Goal: Task Accomplishment & Management: Manage account settings

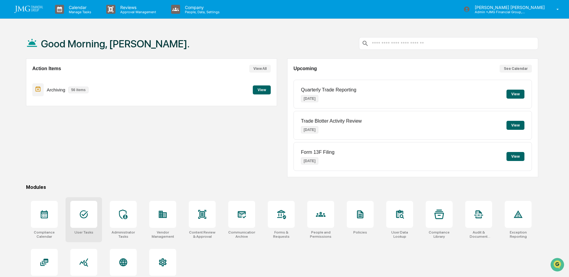
click at [87, 212] on icon at bounding box center [84, 214] width 10 height 10
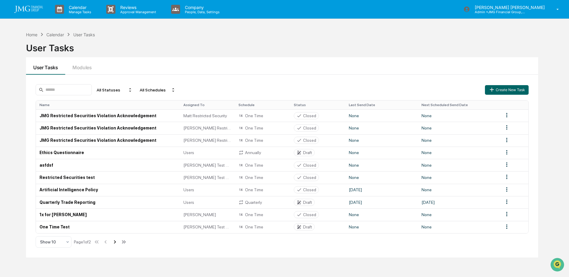
click at [115, 242] on icon at bounding box center [115, 241] width 7 height 7
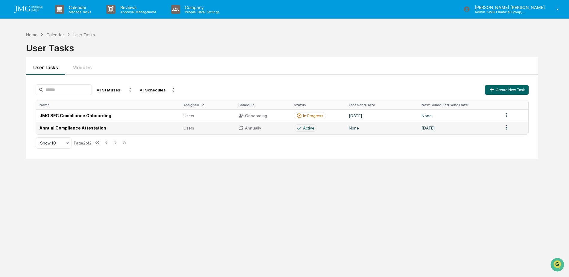
click at [92, 129] on td "Annual Compliance Attestation" at bounding box center [108, 128] width 144 height 12
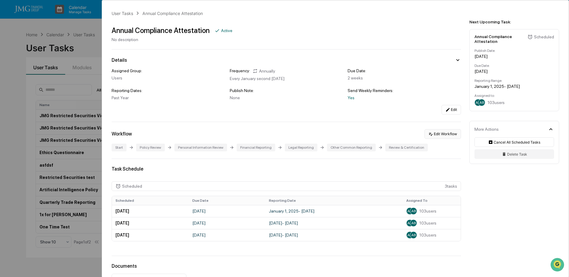
click at [454, 136] on button "Edit Workflow" at bounding box center [443, 134] width 37 height 10
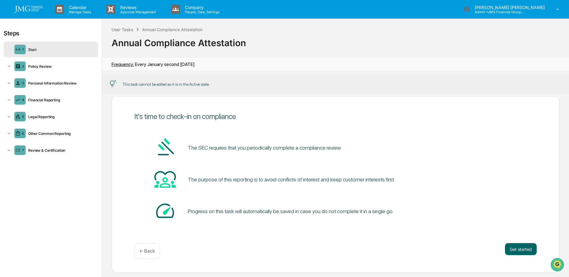
scroll to position [16, 0]
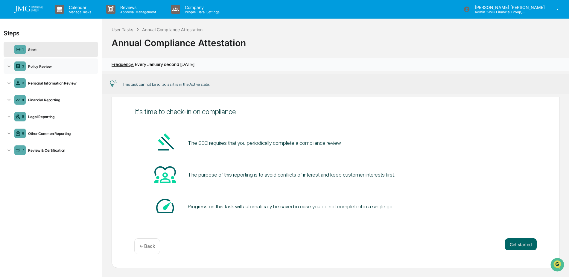
click at [61, 62] on div "2 Policy Review" at bounding box center [51, 66] width 95 height 16
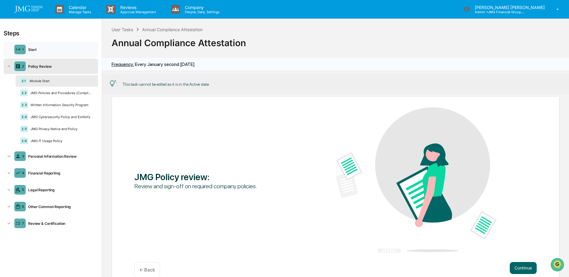
click at [47, 53] on div "1 Start" at bounding box center [51, 50] width 95 height 16
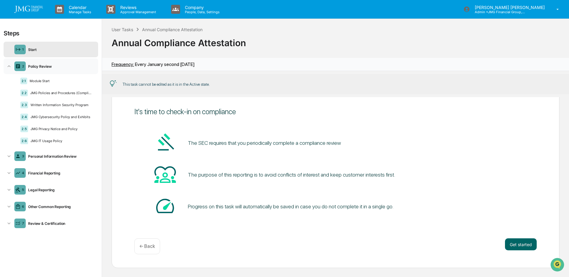
click at [60, 70] on div "2 Policy Review" at bounding box center [51, 66] width 95 height 16
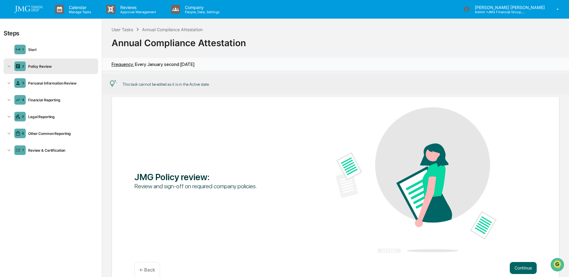
click at [41, 68] on div "Policy Review" at bounding box center [61, 66] width 70 height 4
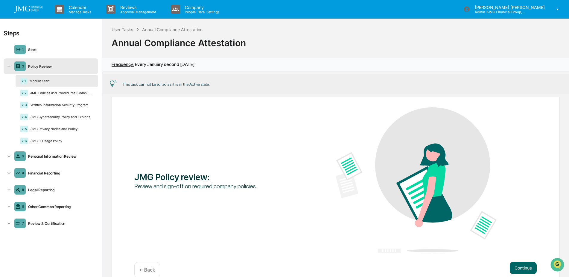
click at [52, 84] on div "2.1 Module Start" at bounding box center [57, 80] width 83 height 11
click at [57, 92] on div "JMG Policies and Procedures (Compliance Manual and Exhibits)" at bounding box center [61, 93] width 66 height 4
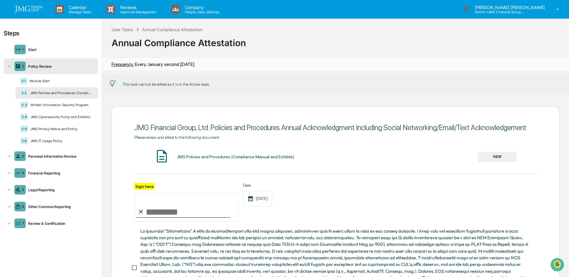
scroll to position [0, 0]
click at [67, 157] on div "Personal Information Review" at bounding box center [61, 156] width 70 height 4
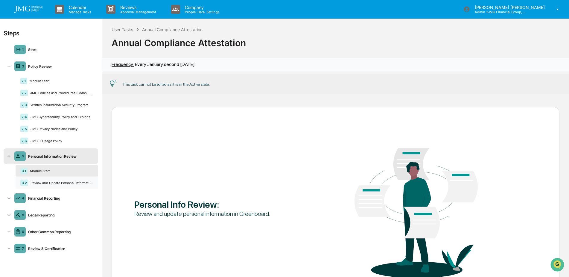
click at [71, 180] on div "3.2 Review and Update Personal Information" at bounding box center [57, 182] width 83 height 11
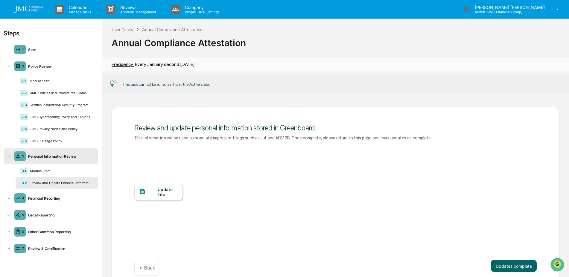
scroll to position [0, 0]
click at [62, 198] on div "Financial Reporting" at bounding box center [61, 197] width 70 height 4
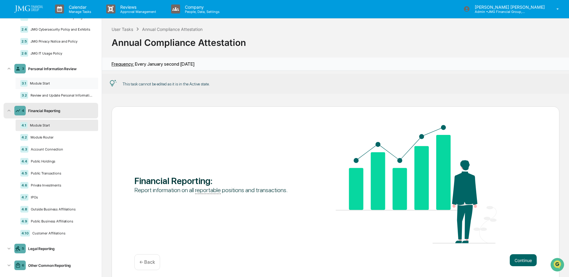
scroll to position [90, 0]
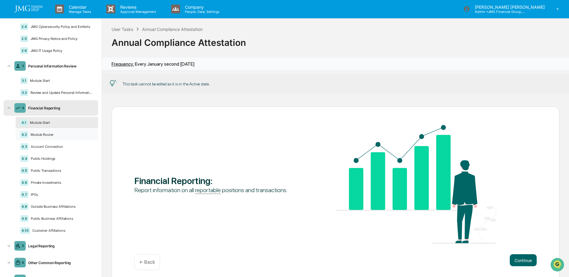
click at [59, 134] on div "Module Router" at bounding box center [60, 134] width 65 height 4
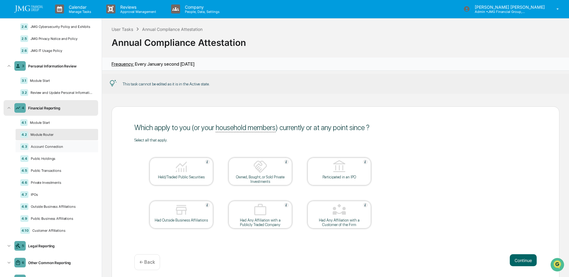
click at [64, 149] on div "4.3 Account Connection" at bounding box center [57, 146] width 83 height 11
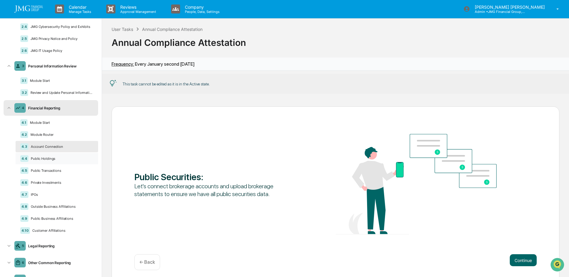
click at [59, 159] on div "Public Holdings" at bounding box center [60, 158] width 65 height 4
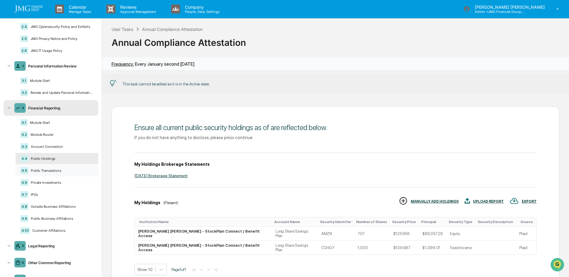
click at [57, 171] on div "Public Transactions" at bounding box center [60, 170] width 65 height 4
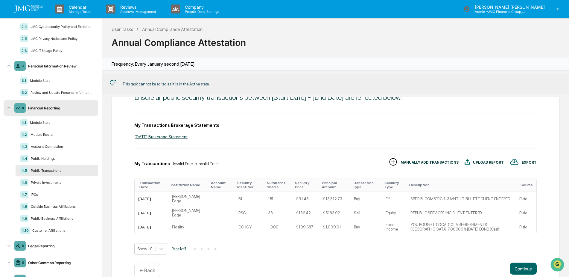
scroll to position [46, 0]
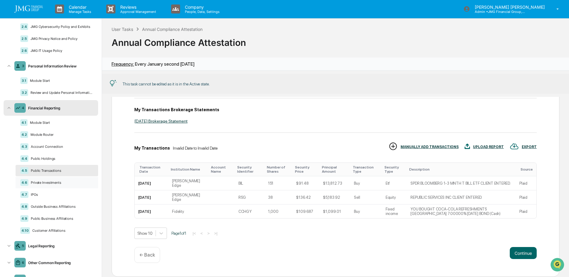
click at [66, 184] on div "Private Investments" at bounding box center [60, 182] width 65 height 4
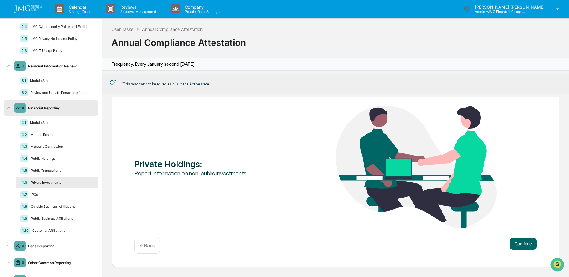
scroll to position [16, 0]
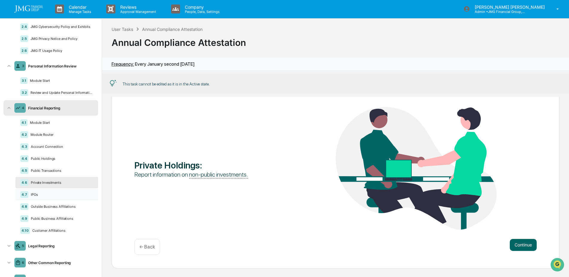
click at [61, 193] on div "IPOs" at bounding box center [60, 194] width 65 height 4
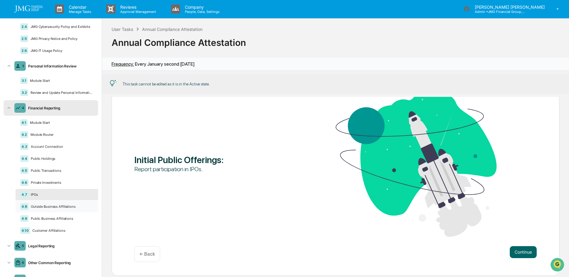
click at [67, 205] on div "Outside Business Affiliations" at bounding box center [60, 206] width 65 height 4
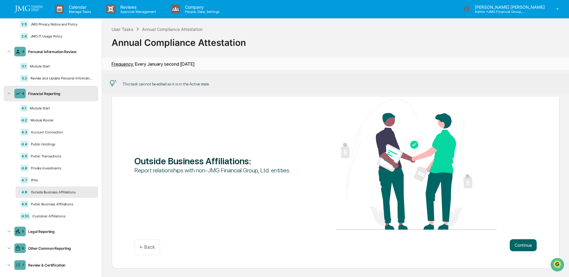
scroll to position [111, 0]
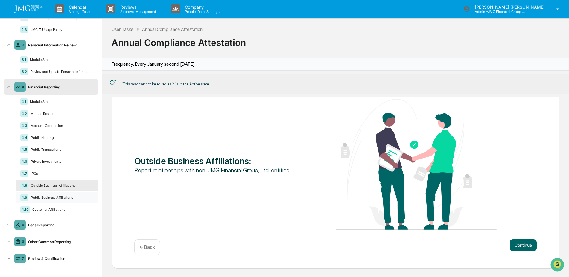
click at [66, 199] on div "4.9 Public Business Affiliations" at bounding box center [57, 197] width 83 height 11
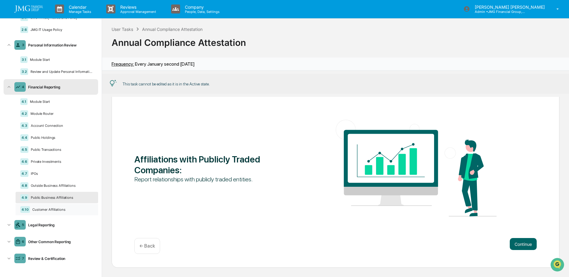
click at [65, 210] on div "Customer Affiliations" at bounding box center [61, 209] width 63 height 4
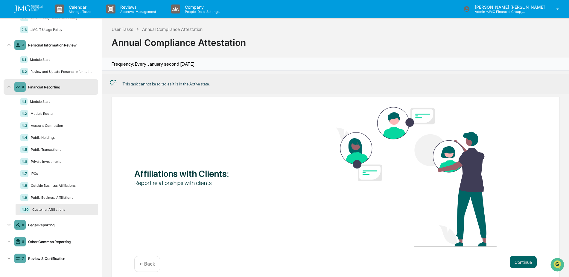
scroll to position [33, 0]
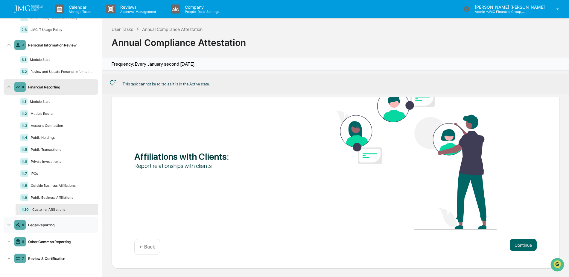
click at [60, 226] on div "Legal Reporting" at bounding box center [61, 224] width 70 height 4
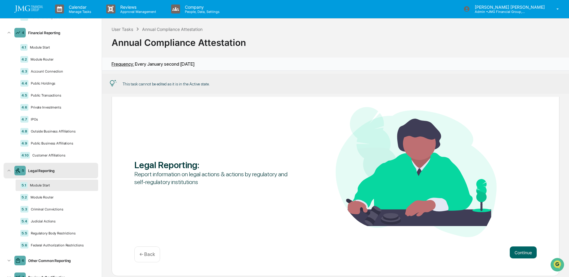
scroll to position [184, 0]
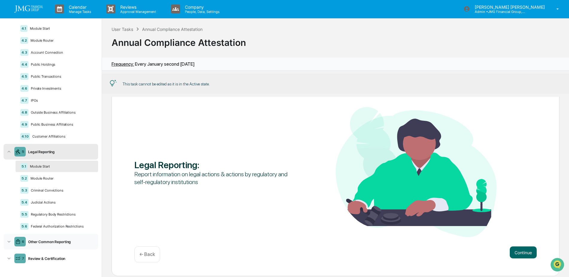
click at [72, 239] on div "Other Common Reporting" at bounding box center [61, 241] width 70 height 4
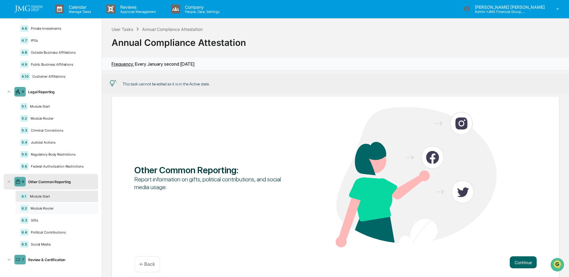
scroll to position [245, 0]
click at [72, 258] on div "Review & Certification" at bounding box center [61, 258] width 70 height 4
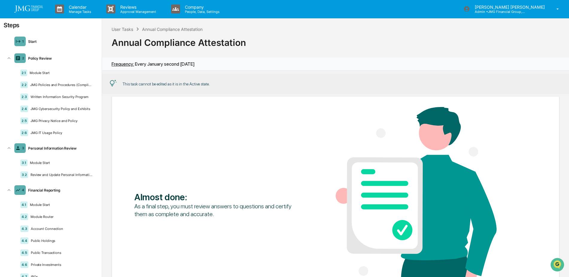
scroll to position [1, 0]
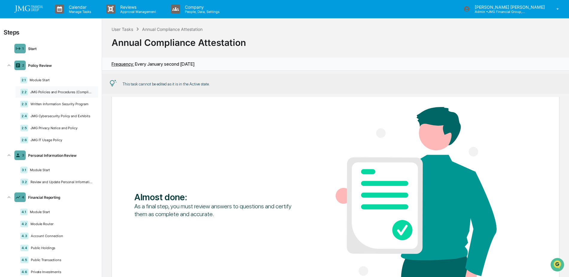
click at [81, 94] on div "2.2 JMG Policies and Procedures (Compliance Manual and Exhibits)" at bounding box center [57, 91] width 83 height 11
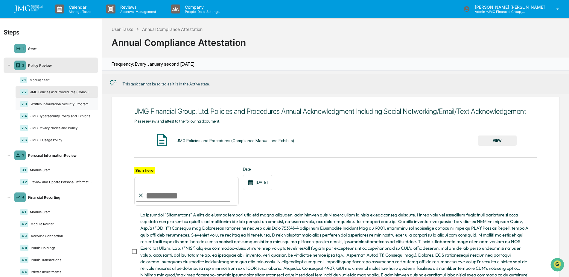
click at [74, 103] on div "Written Information Security Program" at bounding box center [60, 104] width 65 height 4
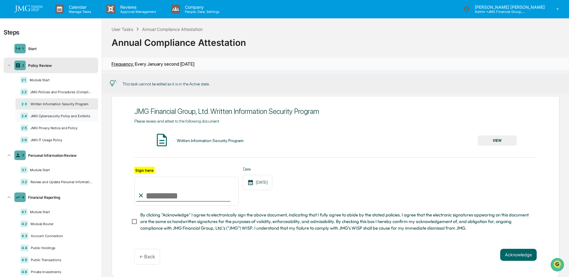
click at [72, 116] on div "JMG Cybersecurity Policy and Exhibits" at bounding box center [60, 116] width 65 height 4
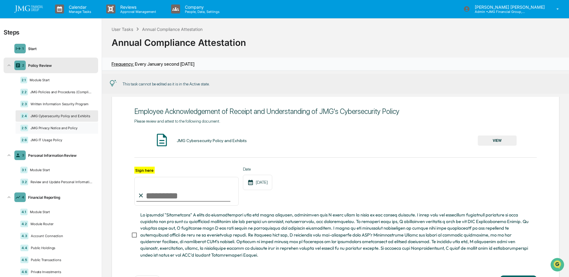
click at [68, 130] on div "2.5 JMG Privacy Notice and Policy" at bounding box center [57, 127] width 83 height 11
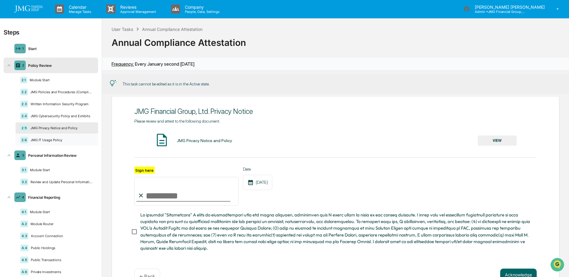
click at [57, 141] on div "JMG IT Usage Policy" at bounding box center [60, 140] width 65 height 4
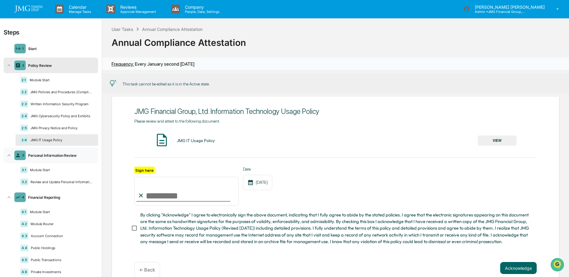
click at [67, 154] on div "Personal Information Review" at bounding box center [61, 155] width 70 height 4
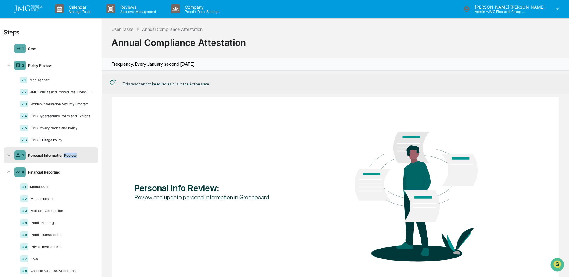
click at [67, 154] on div "Personal Information Review" at bounding box center [61, 155] width 70 height 4
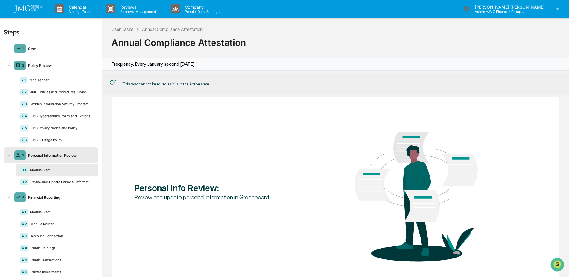
drag, startPoint x: 67, startPoint y: 154, endPoint x: 52, endPoint y: 168, distance: 20.6
click at [52, 168] on div "Module Start" at bounding box center [61, 170] width 66 height 4
click at [61, 180] on div "Review and Update Personal Information" at bounding box center [60, 182] width 65 height 4
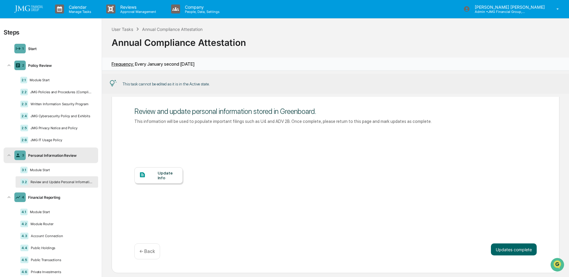
click at [166, 176] on div "Update Info" at bounding box center [168, 175] width 20 height 10
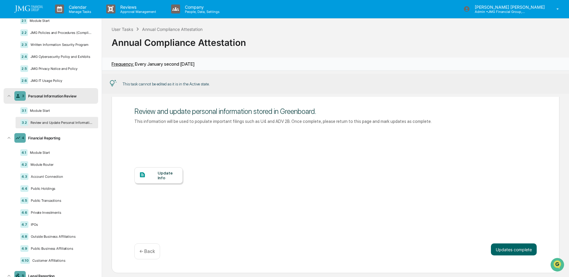
scroll to position [90, 0]
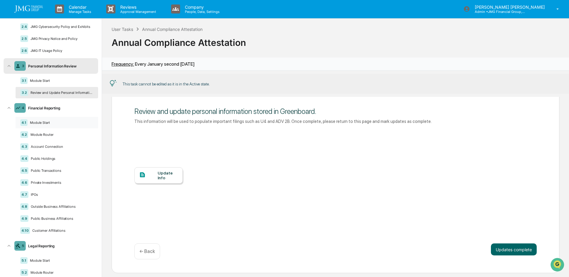
click at [63, 126] on div "4.1 Module Start" at bounding box center [57, 122] width 83 height 11
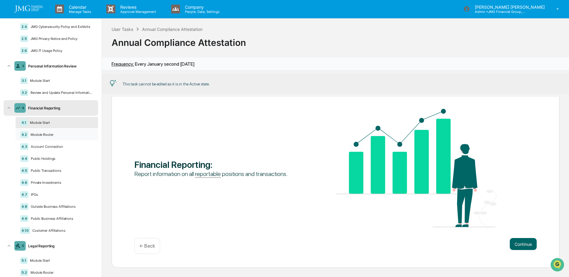
click at [61, 131] on div "4.2 Module Router" at bounding box center [57, 134] width 83 height 11
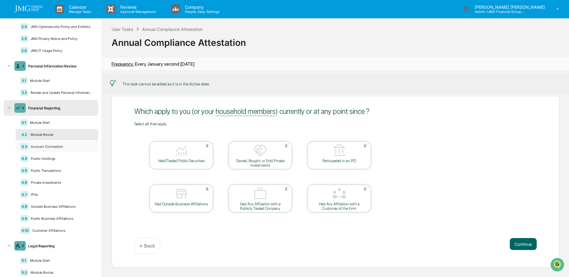
click at [60, 146] on div "Account Connection" at bounding box center [60, 146] width 65 height 4
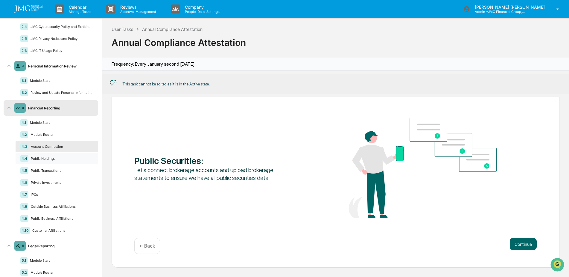
click at [59, 154] on div "4.4 Public Holdings" at bounding box center [57, 158] width 83 height 11
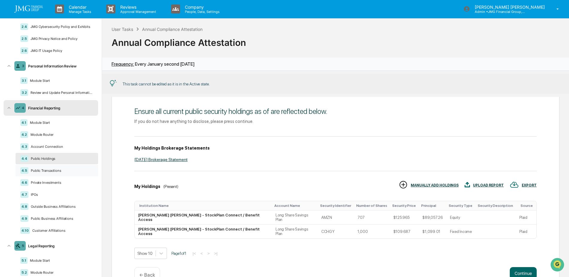
click at [66, 172] on div "Public Transactions" at bounding box center [60, 170] width 65 height 4
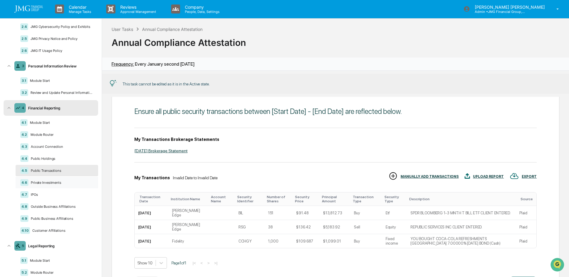
click at [65, 181] on div "Private Investments" at bounding box center [60, 182] width 65 height 4
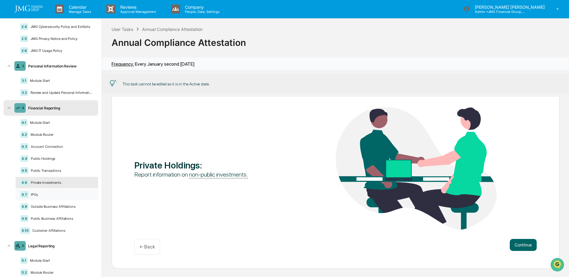
click at [60, 193] on div "IPOs" at bounding box center [60, 194] width 65 height 4
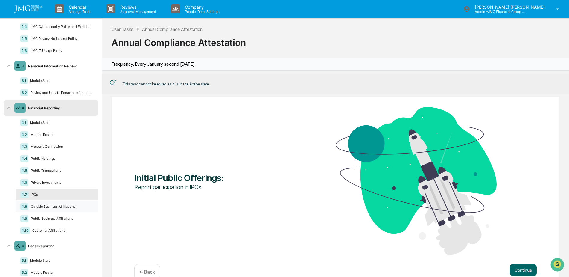
click at [68, 206] on div "Outside Business Affiliations" at bounding box center [60, 206] width 65 height 4
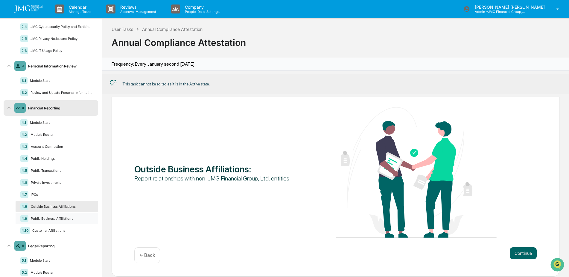
click at [67, 218] on div "Public Business Affiliations" at bounding box center [60, 218] width 65 height 4
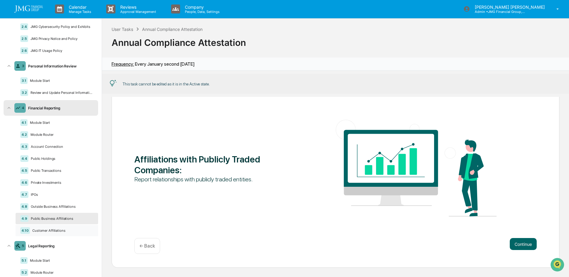
click at [68, 230] on div "Customer Affiliations" at bounding box center [61, 230] width 63 height 4
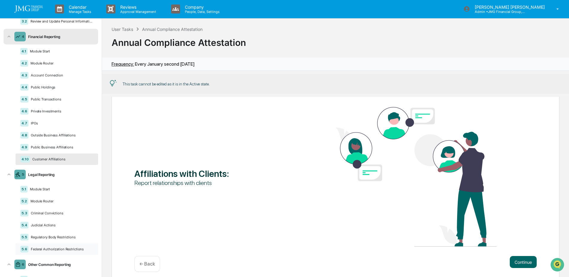
scroll to position [180, 0]
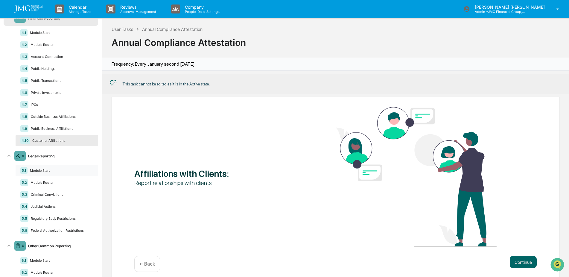
click at [63, 169] on div "Module Start" at bounding box center [61, 170] width 66 height 4
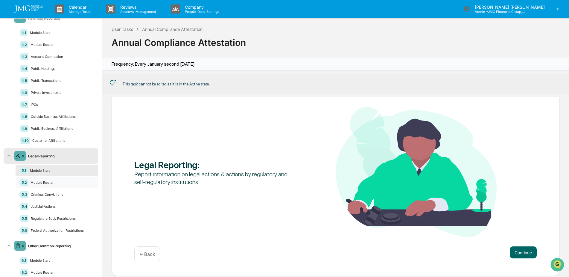
click at [62, 180] on div "Module Router" at bounding box center [60, 182] width 65 height 4
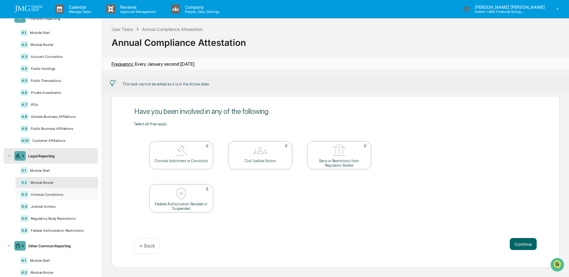
click at [64, 192] on div "5.3 Criminal Convictions" at bounding box center [57, 194] width 83 height 11
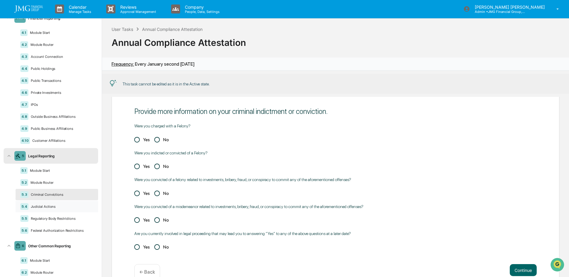
click at [65, 206] on div "Judicial Actions" at bounding box center [60, 206] width 65 height 4
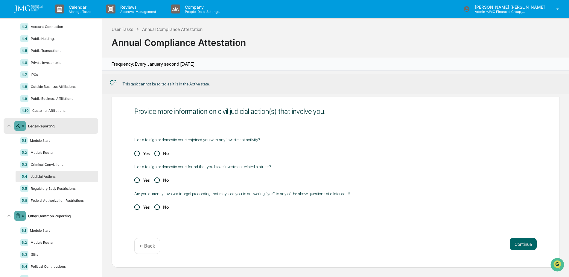
scroll to position [239, 0]
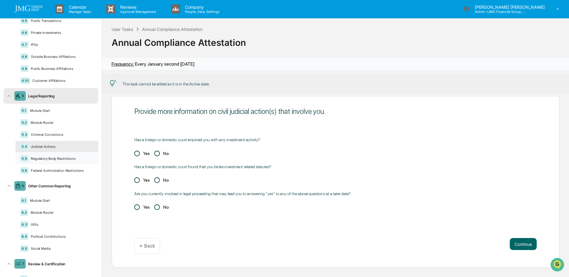
click at [66, 160] on div "Regulatory Body Restrictions" at bounding box center [60, 158] width 65 height 4
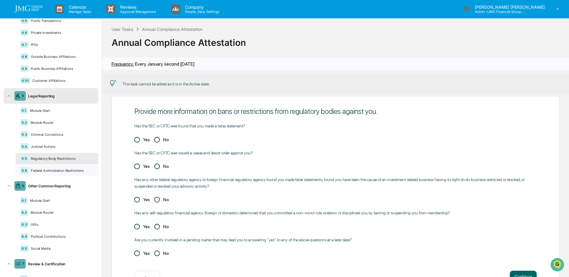
click at [62, 171] on div "Federal Authorization Restrictions" at bounding box center [60, 170] width 65 height 4
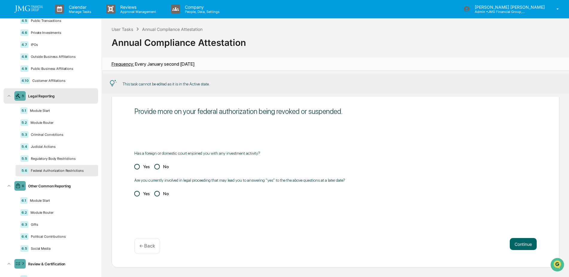
scroll to position [270, 0]
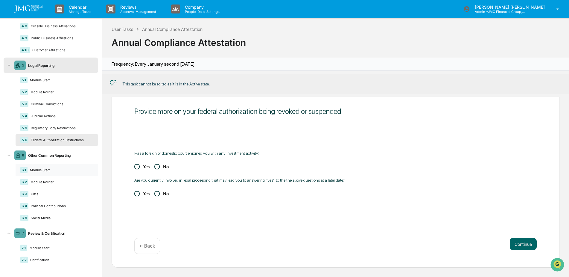
click at [53, 169] on div "Module Start" at bounding box center [61, 170] width 66 height 4
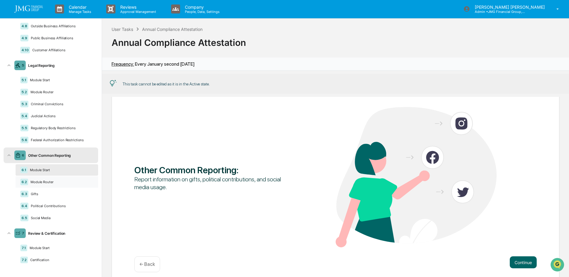
click at [53, 180] on div "Module Router" at bounding box center [60, 182] width 65 height 4
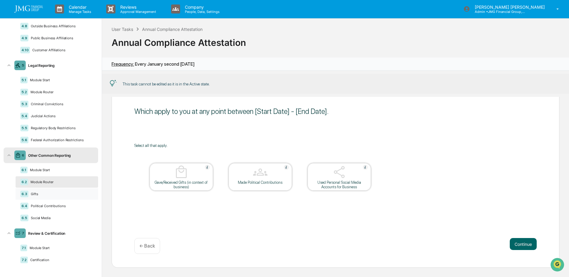
click at [54, 193] on div "Gifts" at bounding box center [60, 194] width 65 height 4
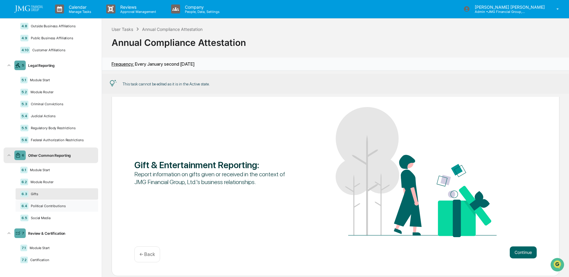
click at [56, 204] on div "Political Contributions" at bounding box center [60, 206] width 65 height 4
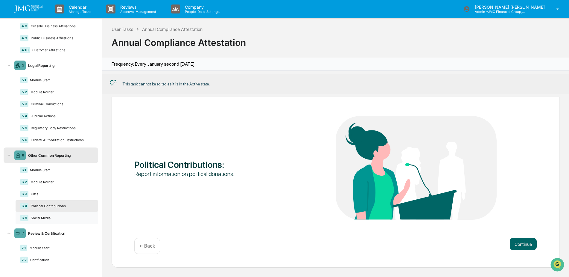
click at [57, 218] on div "Social Media" at bounding box center [60, 218] width 65 height 4
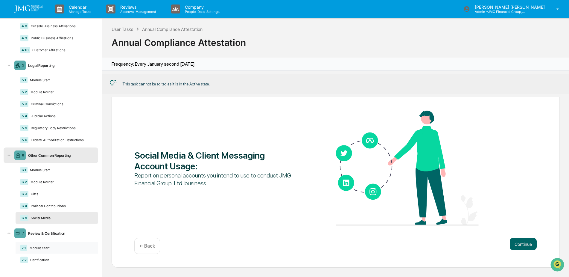
click at [61, 252] on div "7.1 Module Start" at bounding box center [57, 247] width 83 height 11
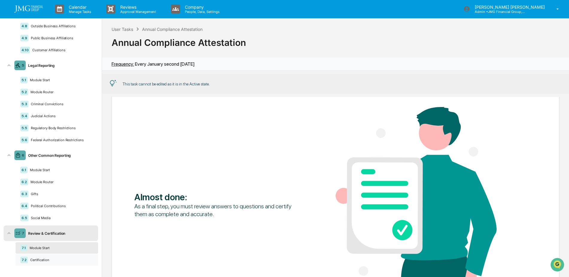
click at [57, 260] on div "Certification" at bounding box center [61, 259] width 66 height 4
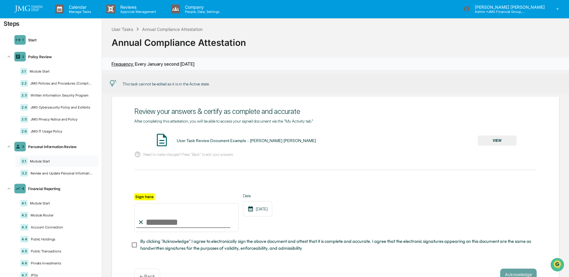
scroll to position [0, 0]
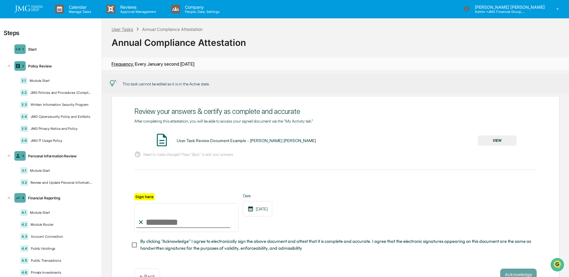
click at [122, 27] on div "User Tasks" at bounding box center [123, 29] width 22 height 5
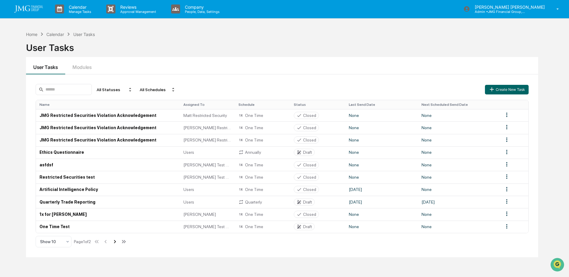
click at [116, 239] on icon at bounding box center [115, 241] width 7 height 7
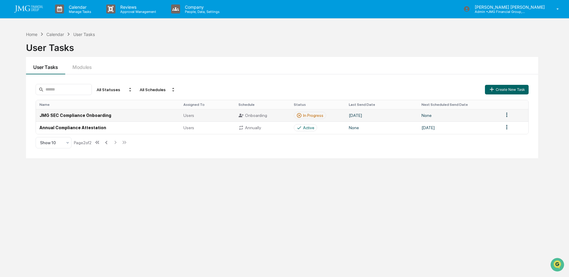
click at [107, 117] on td "JMG SEC Compliance Onboarding" at bounding box center [108, 115] width 144 height 12
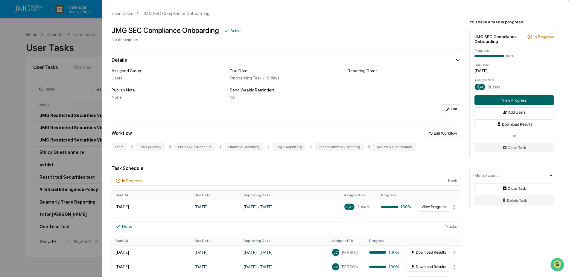
click at [437, 136] on button "Edit Workflow" at bounding box center [443, 133] width 37 height 10
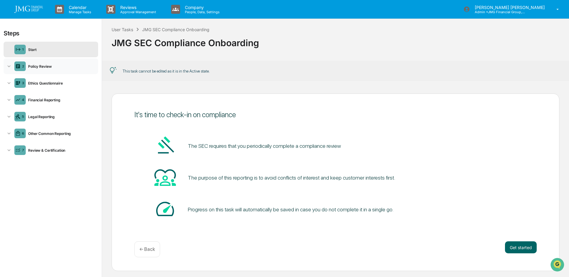
click at [43, 68] on div "Policy Review" at bounding box center [61, 66] width 70 height 4
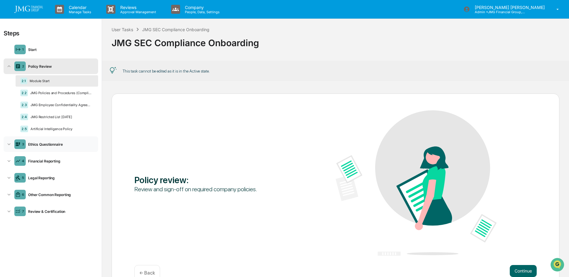
click at [51, 144] on div "Ethics Questionnaire" at bounding box center [61, 144] width 70 height 4
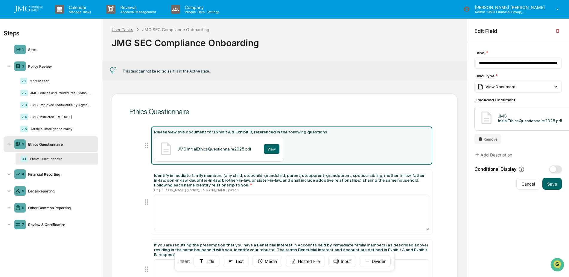
click at [115, 29] on div "User Tasks" at bounding box center [123, 29] width 22 height 5
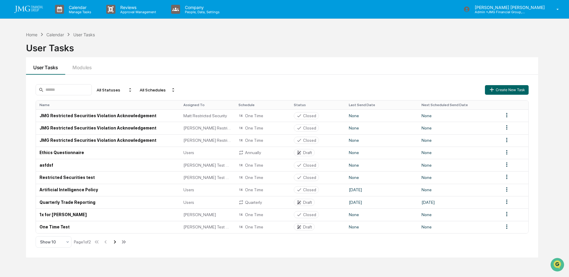
click at [117, 244] on icon at bounding box center [115, 241] width 7 height 7
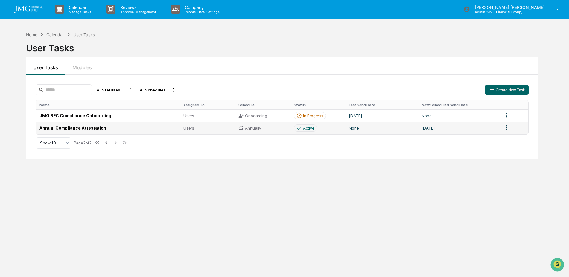
click at [98, 130] on td "Annual Compliance Attestation" at bounding box center [108, 128] width 144 height 12
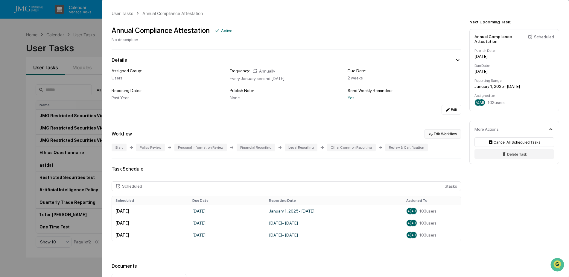
click at [442, 134] on button "Edit Workflow" at bounding box center [443, 134] width 37 height 10
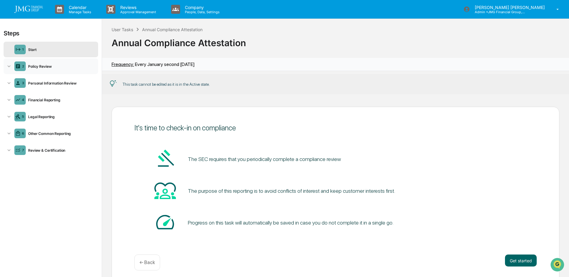
click at [51, 63] on div "2 Policy Review" at bounding box center [51, 66] width 95 height 16
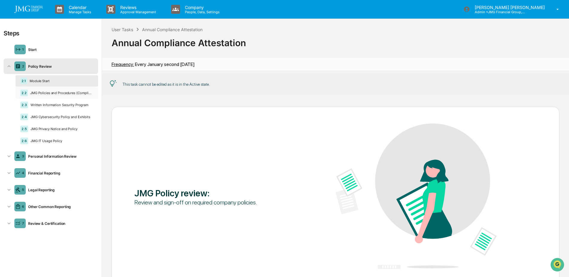
click at [62, 92] on div "JMG Policies and Procedures (Compliance Manual and Exhibits)" at bounding box center [61, 93] width 66 height 4
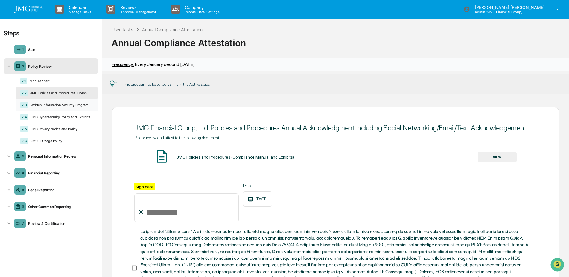
click at [59, 106] on div "Written Information Security Program" at bounding box center [60, 105] width 65 height 4
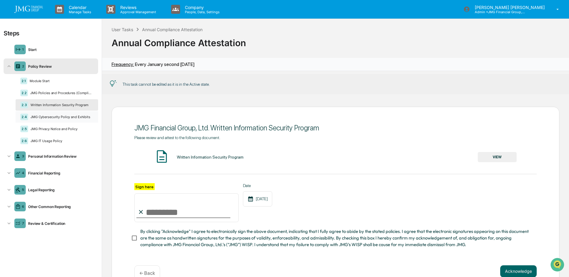
click at [57, 119] on div "2.4 JMG Cybersecurity Policy and Exhibits" at bounding box center [57, 116] width 83 height 11
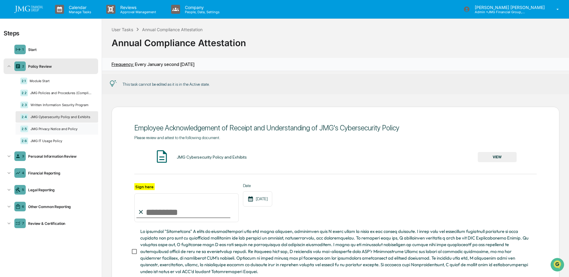
click at [59, 130] on div "JMG Privacy Notice and Policy" at bounding box center [60, 129] width 65 height 4
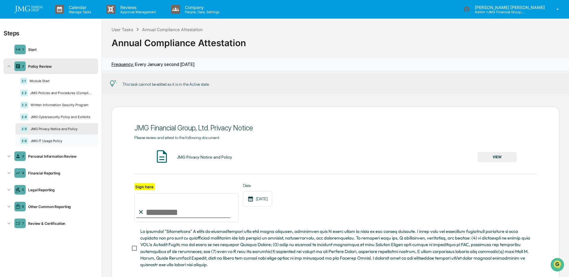
click at [54, 145] on div "2.6 JMG IT Usage Policy" at bounding box center [57, 140] width 83 height 11
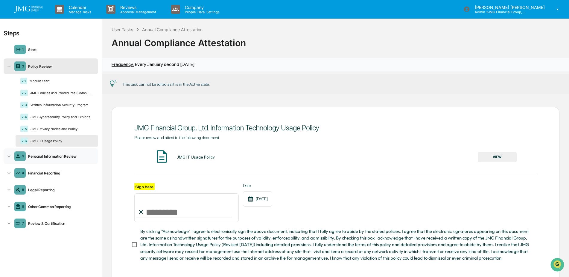
click at [54, 156] on div "Personal Information Review" at bounding box center [61, 156] width 70 height 4
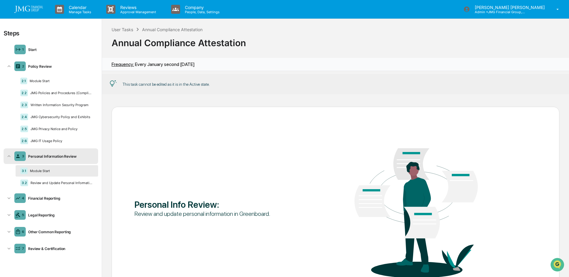
scroll to position [0, 0]
click at [56, 171] on div "Module Start" at bounding box center [61, 170] width 66 height 4
click at [63, 185] on div "3.2 Review and Update Personal Information" at bounding box center [57, 182] width 83 height 11
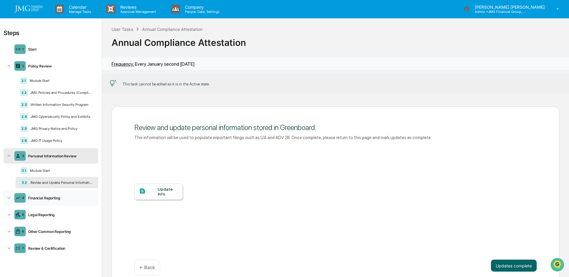
click at [57, 198] on div "Financial Reporting" at bounding box center [61, 197] width 70 height 4
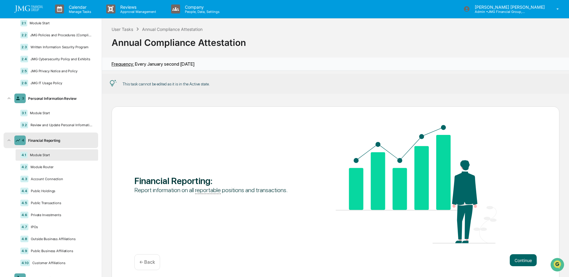
scroll to position [90, 0]
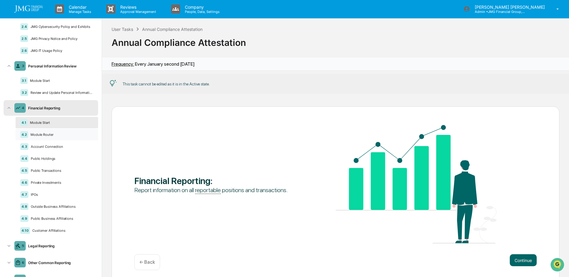
click at [48, 133] on div "Module Router" at bounding box center [60, 134] width 65 height 4
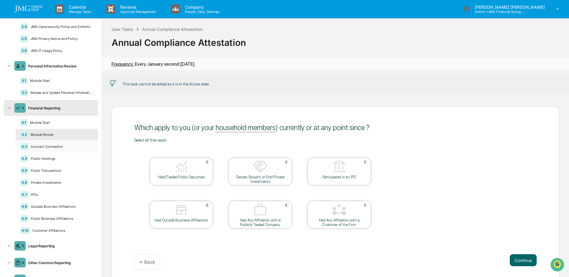
click at [52, 148] on div "Account Connection" at bounding box center [60, 146] width 65 height 4
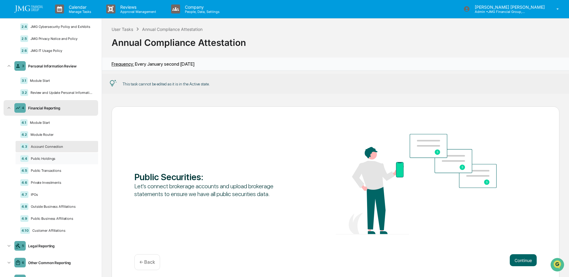
click at [52, 157] on div "Public Holdings" at bounding box center [60, 158] width 65 height 4
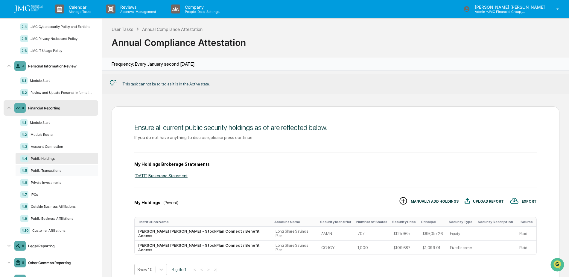
click at [51, 171] on div "Public Transactions" at bounding box center [60, 170] width 65 height 4
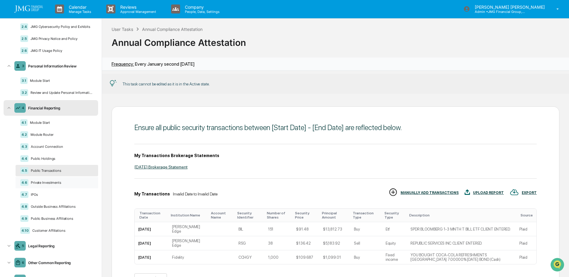
click at [47, 187] on div "4.6 Private Investments" at bounding box center [57, 182] width 83 height 11
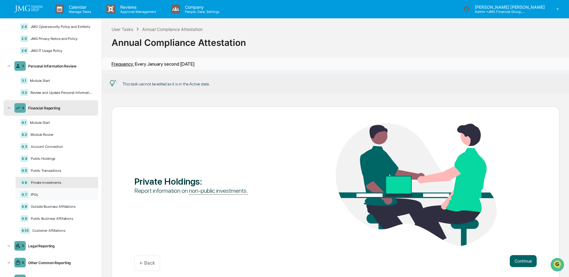
click at [47, 197] on div "4.7 IPOs" at bounding box center [57, 194] width 83 height 11
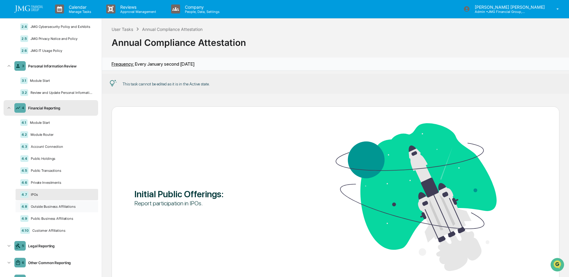
click at [52, 209] on div "4.8 Outside Business Affiliations" at bounding box center [57, 206] width 83 height 11
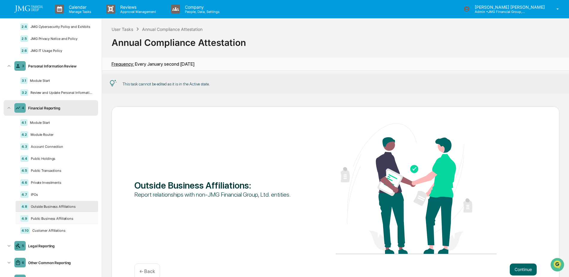
click at [51, 221] on div "4.9 Public Business Affiliations" at bounding box center [57, 218] width 83 height 11
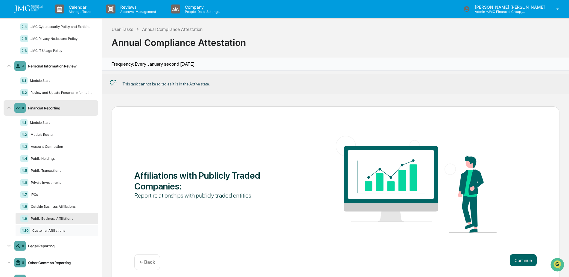
click at [50, 229] on div "Customer Affiliations" at bounding box center [61, 230] width 63 height 4
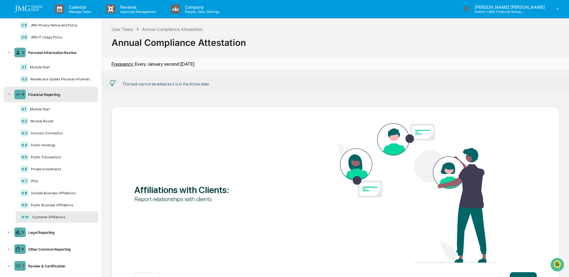
scroll to position [111, 0]
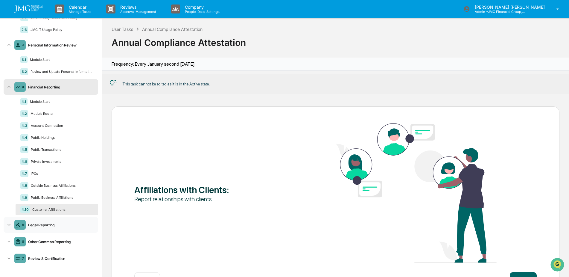
click at [53, 226] on div "Legal Reporting" at bounding box center [61, 224] width 70 height 4
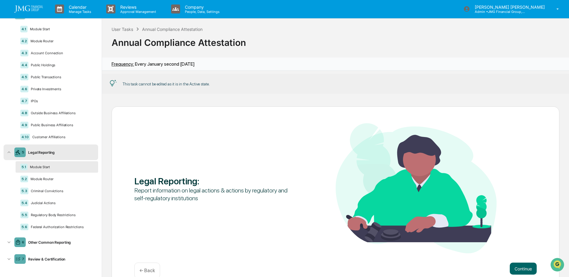
scroll to position [184, 0]
click at [54, 179] on div "Module Router" at bounding box center [60, 178] width 65 height 4
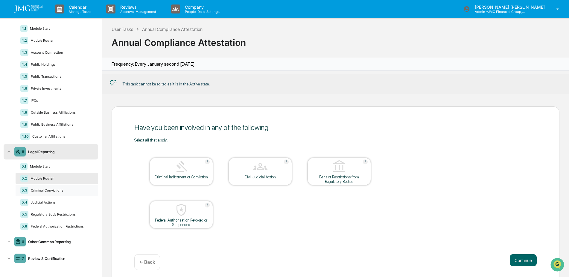
click at [57, 189] on div "Criminal Convictions" at bounding box center [60, 190] width 65 height 4
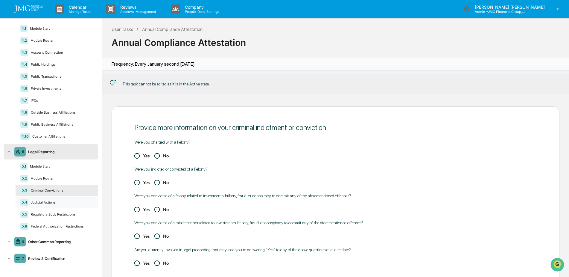
click at [54, 198] on div "5.4 Judicial Actions" at bounding box center [57, 201] width 83 height 11
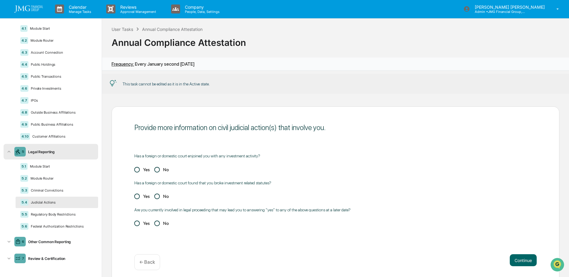
click at [56, 207] on div "5.4 Judicial Actions" at bounding box center [57, 201] width 83 height 11
click at [59, 213] on div "Regulatory Body Restrictions" at bounding box center [60, 214] width 65 height 4
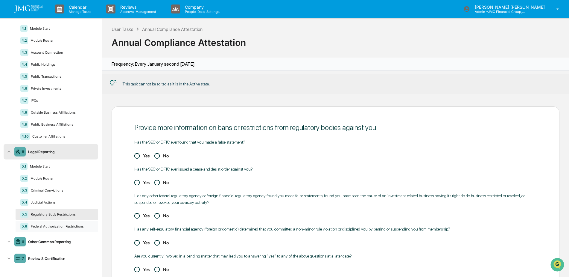
click at [62, 221] on div "5.6 Federal Authorization Restrictions" at bounding box center [57, 225] width 83 height 11
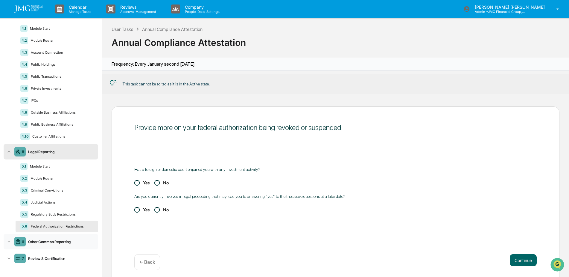
click at [64, 238] on div "6 Other Common Reporting" at bounding box center [51, 242] width 95 height 16
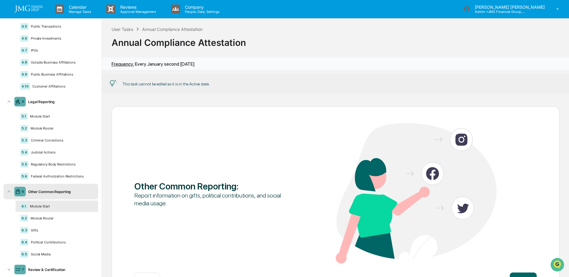
scroll to position [245, 0]
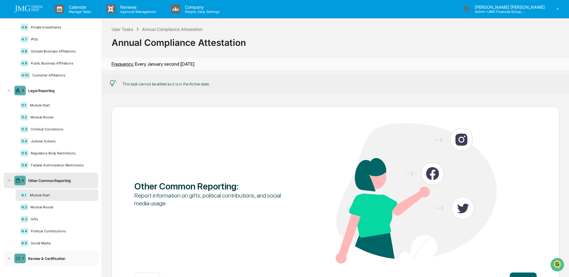
click at [57, 256] on div "Review & Certification" at bounding box center [61, 258] width 70 height 4
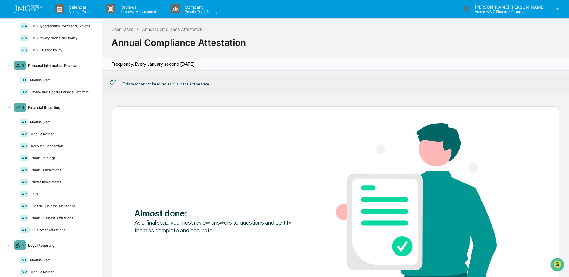
scroll to position [0, 0]
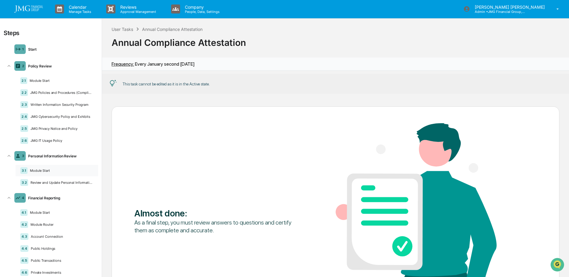
click at [68, 173] on div "3.1 Module Start" at bounding box center [57, 170] width 83 height 11
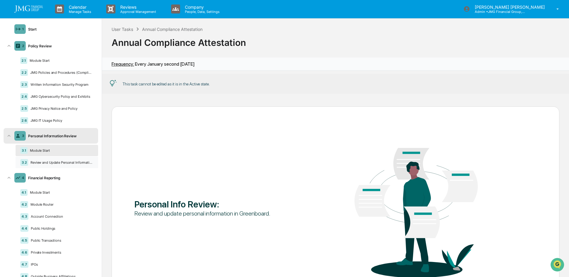
scroll to position [30, 0]
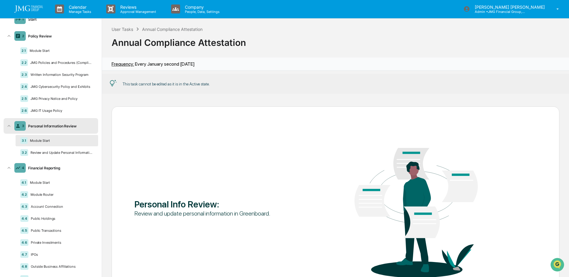
click at [67, 158] on div "3.1 Module Start 3.2 Review and Update Personal Information" at bounding box center [51, 146] width 95 height 25
click at [67, 152] on div "Review and Update Personal Information" at bounding box center [60, 152] width 65 height 4
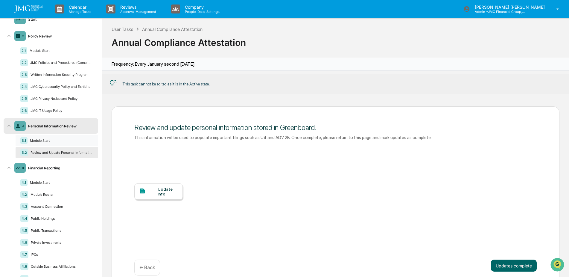
click at [73, 140] on div "Module Start" at bounding box center [61, 140] width 66 height 4
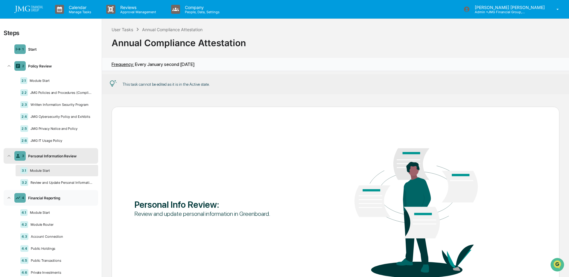
scroll to position [0, 0]
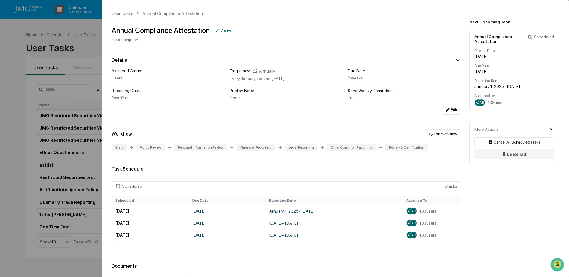
click at [25, 91] on div "User Tasks Annual Compliance Attestation Annual Compliance Attestation Active N…" at bounding box center [284, 138] width 569 height 277
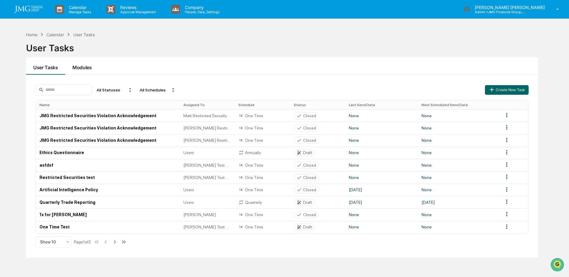
click at [84, 66] on button "Modules" at bounding box center [82, 65] width 34 height 17
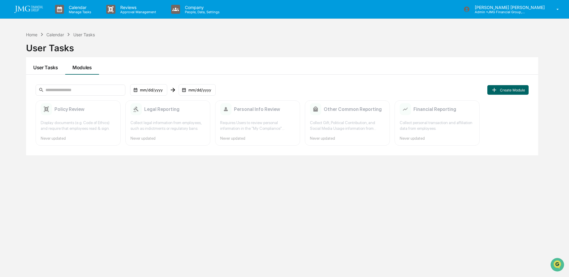
click at [51, 70] on button "User Tasks" at bounding box center [45, 65] width 39 height 17
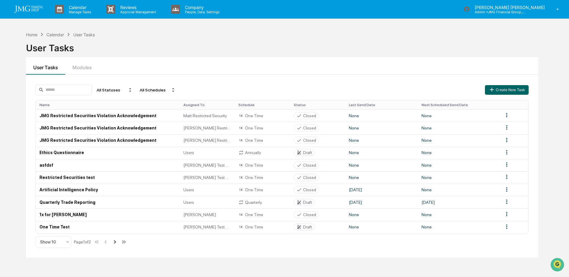
click at [118, 240] on icon at bounding box center [115, 241] width 7 height 7
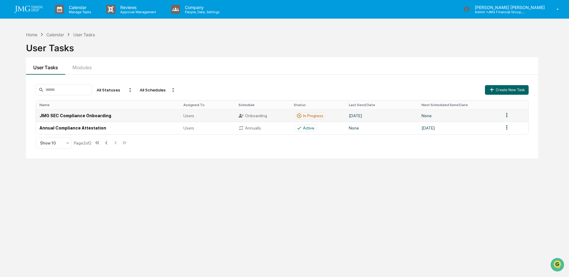
click at [101, 114] on td "JMG SEC Compliance Onboarding" at bounding box center [108, 115] width 144 height 12
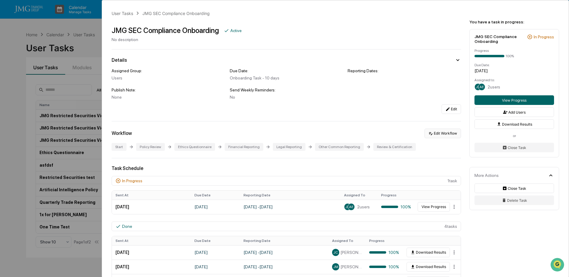
click at [445, 134] on button "Edit Workflow" at bounding box center [443, 133] width 37 height 10
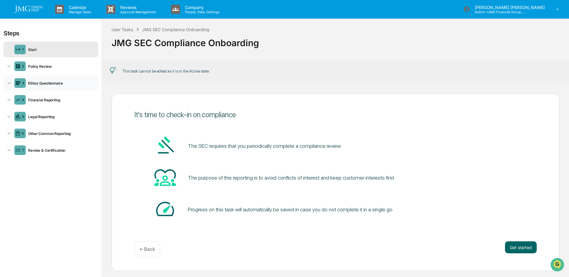
click at [58, 87] on div "3 Ethics Questionnaire" at bounding box center [51, 83] width 95 height 16
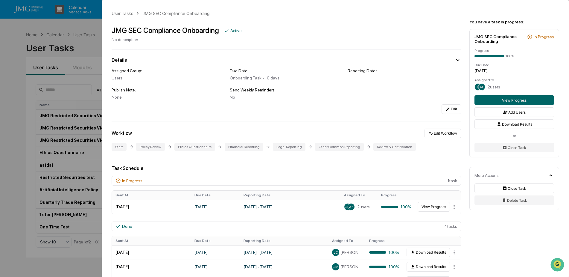
click at [17, 110] on div "User Tasks JMG SEC Compliance Onboarding JMG SEC Compliance Onboarding Active N…" at bounding box center [284, 138] width 569 height 277
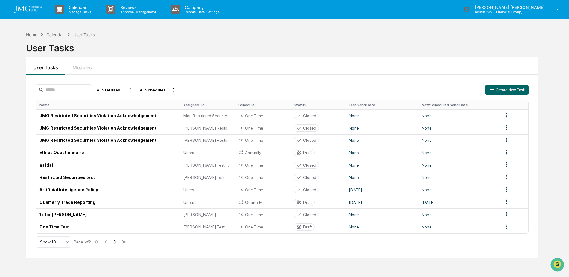
click at [116, 240] on icon at bounding box center [115, 241] width 7 height 7
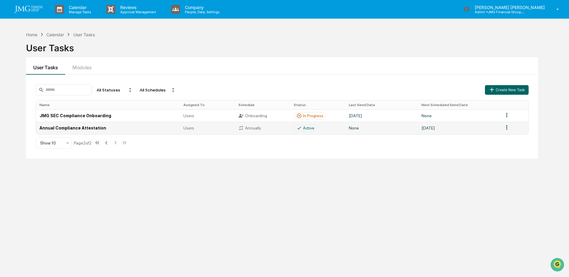
click at [99, 126] on td "Annual Compliance Attestation" at bounding box center [108, 128] width 144 height 12
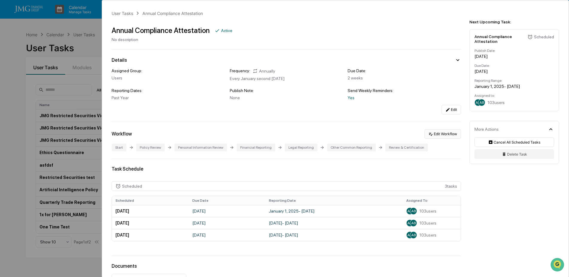
click at [443, 137] on button "Edit Workflow" at bounding box center [443, 134] width 37 height 10
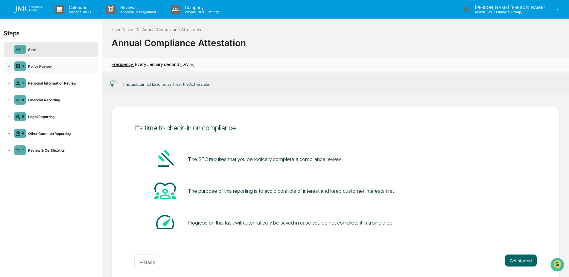
click at [60, 66] on div "Policy Review" at bounding box center [61, 66] width 70 height 4
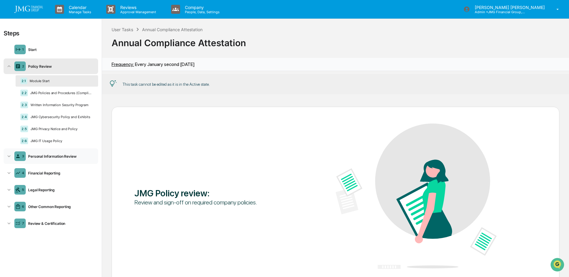
click at [60, 154] on div "Personal Information Review" at bounding box center [61, 156] width 70 height 4
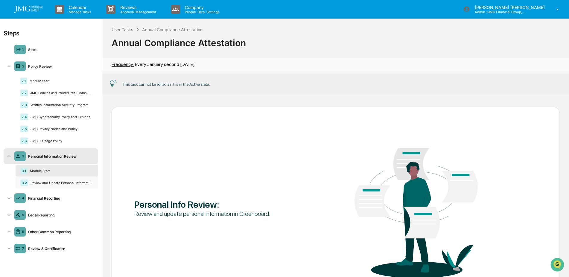
click at [58, 184] on div "Review and Update Personal Information" at bounding box center [60, 183] width 65 height 4
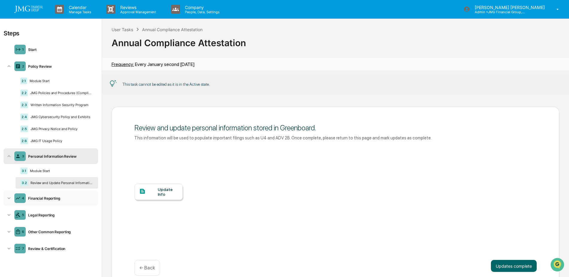
click at [53, 199] on div "Financial Reporting" at bounding box center [61, 198] width 70 height 4
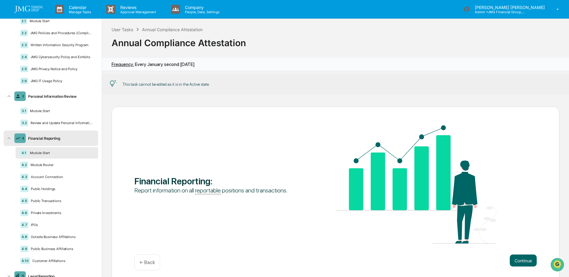
scroll to position [90, 0]
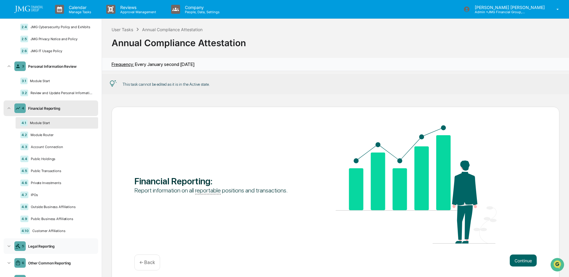
click at [59, 244] on div "Legal Reporting" at bounding box center [61, 246] width 70 height 4
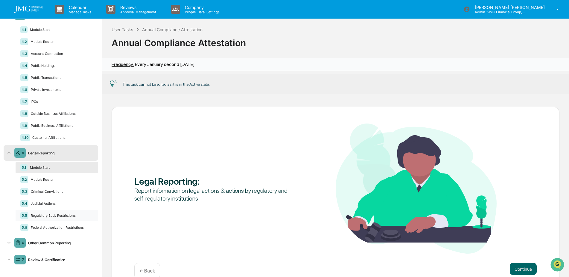
scroll to position [184, 0]
click at [66, 183] on div "5.2 Module Router" at bounding box center [57, 178] width 83 height 11
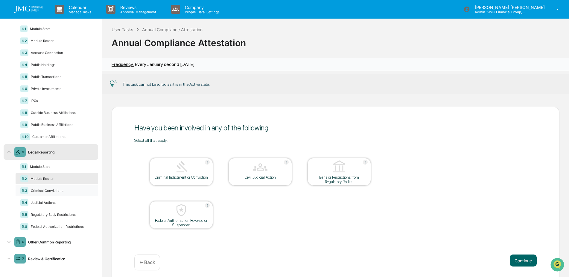
click at [70, 192] on div "Criminal Convictions" at bounding box center [60, 190] width 65 height 4
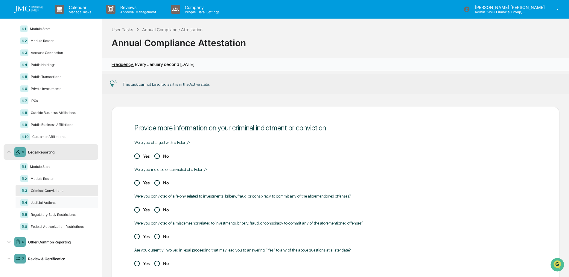
click at [66, 203] on div "Judicial Actions" at bounding box center [60, 202] width 65 height 4
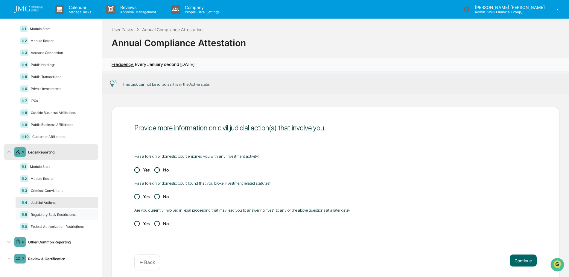
click at [66, 215] on div "Regulatory Body Restrictions" at bounding box center [60, 214] width 65 height 4
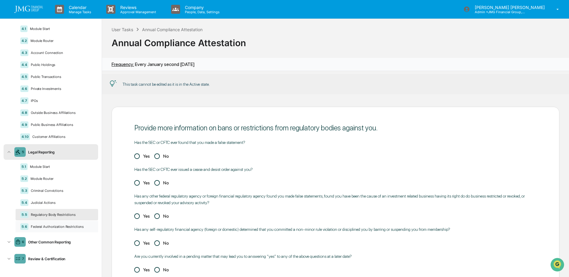
click at [67, 226] on div "Federal Authorization Restrictions" at bounding box center [60, 226] width 65 height 4
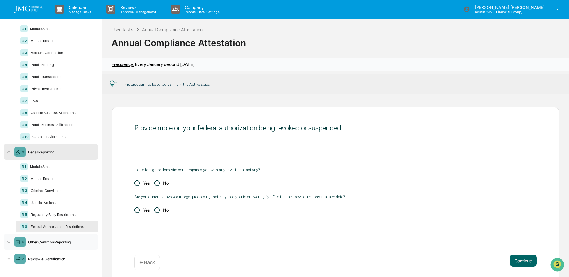
click at [64, 242] on div "Other Common Reporting" at bounding box center [61, 241] width 70 height 4
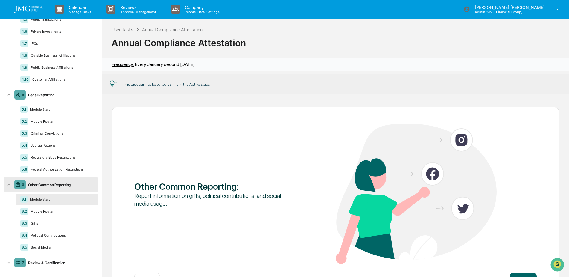
scroll to position [245, 0]
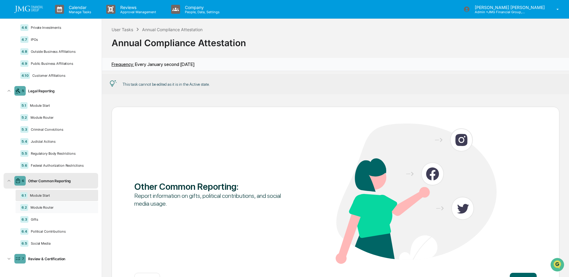
click at [63, 209] on div "Module Router" at bounding box center [60, 207] width 65 height 4
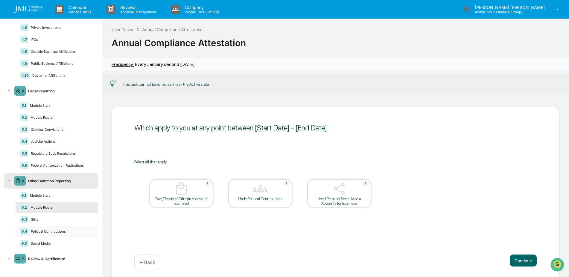
click at [62, 227] on div "6.4 Political Contributions" at bounding box center [57, 230] width 83 height 11
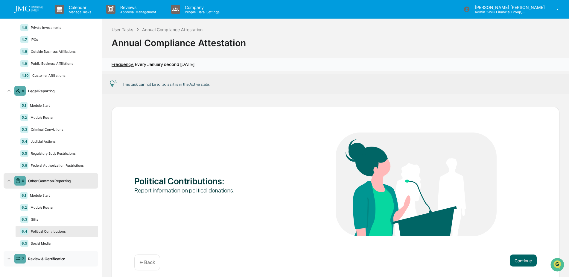
click at [66, 254] on div "7 Review & Certification" at bounding box center [51, 259] width 95 height 16
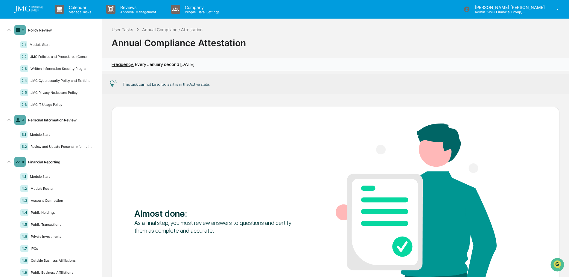
scroll to position [0, 0]
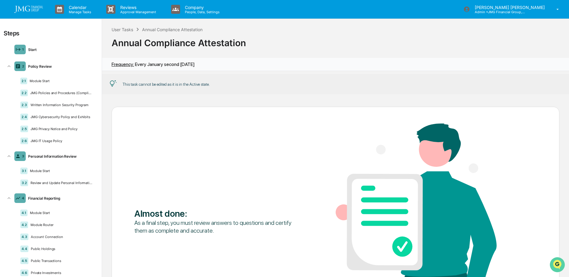
click at [556, 264] on img "Open customer support" at bounding box center [557, 264] width 15 height 12
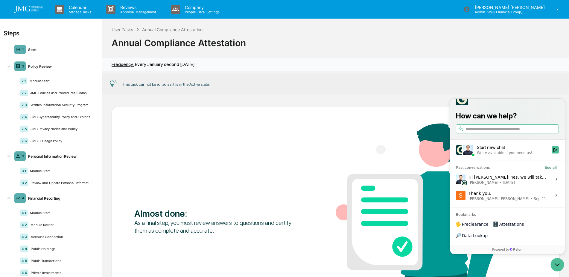
click at [538, 155] on div "We're available if you need us!" at bounding box center [512, 152] width 71 height 5
click at [552, 153] on button "Start new chat We're available if you need us!" at bounding box center [555, 149] width 7 height 7
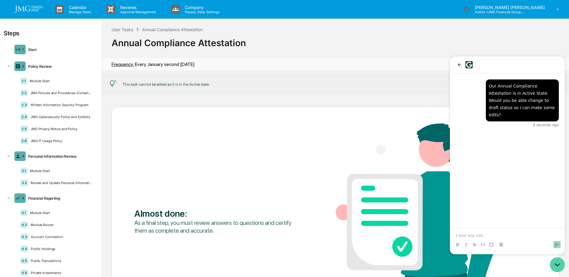
click at [557, 264] on icon "Open customer support" at bounding box center [557, 264] width 15 height 15
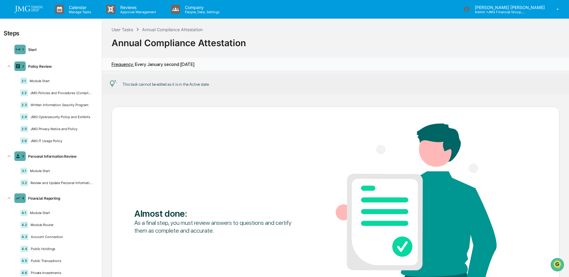
click at [37, 14] on link at bounding box center [32, 9] width 36 height 19
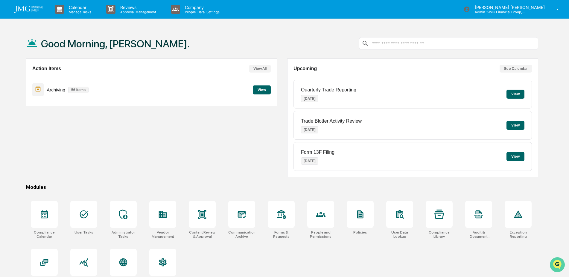
click at [554, 262] on img "Open customer support" at bounding box center [557, 264] width 15 height 12
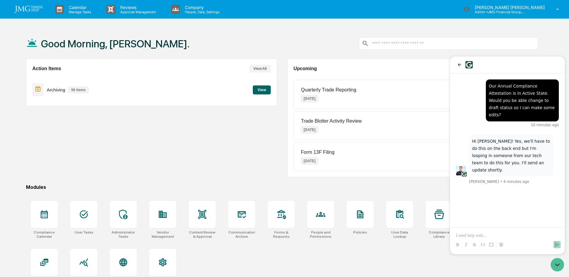
click at [487, 234] on p at bounding box center [507, 235] width 103 height 6
click at [554, 268] on icon "Open customer support" at bounding box center [557, 264] width 15 height 15
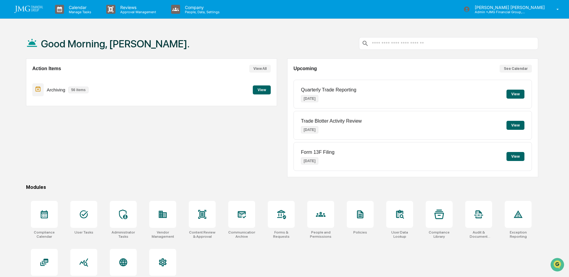
click at [435, 29] on div "Good Morning, [PERSON_NAME]." at bounding box center [282, 43] width 513 height 30
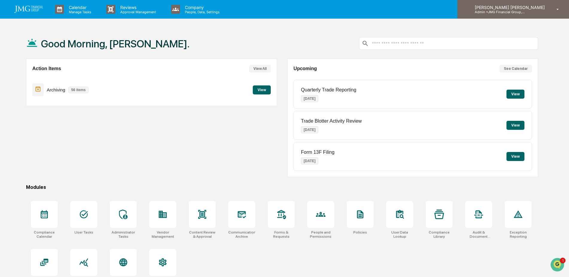
scroll to position [26, 0]
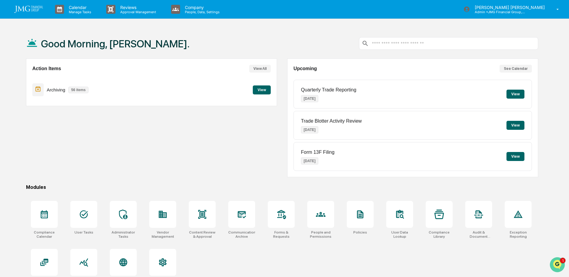
click at [557, 263] on img "Open customer support" at bounding box center [557, 264] width 15 height 12
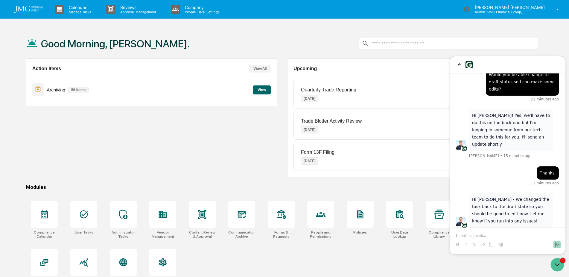
click at [224, 164] on div "Action Items View All Archiving 56 items View" at bounding box center [151, 117] width 251 height 119
click at [90, 216] on div at bounding box center [83, 214] width 27 height 27
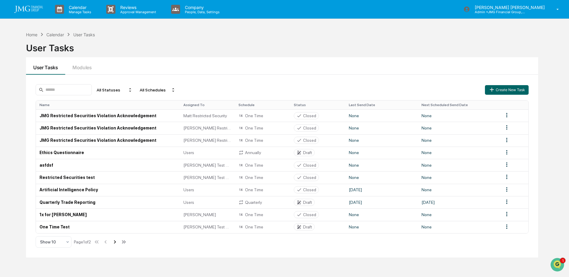
click at [115, 241] on icon at bounding box center [115, 241] width 7 height 7
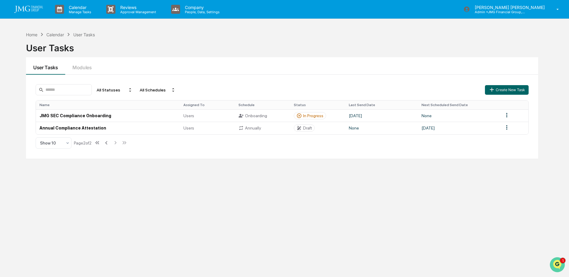
click at [557, 266] on icon "Open customer support" at bounding box center [557, 271] width 15 height 15
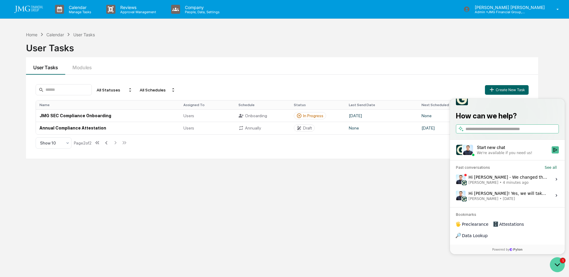
click at [555, 264] on icon "Open customer support" at bounding box center [557, 264] width 15 height 15
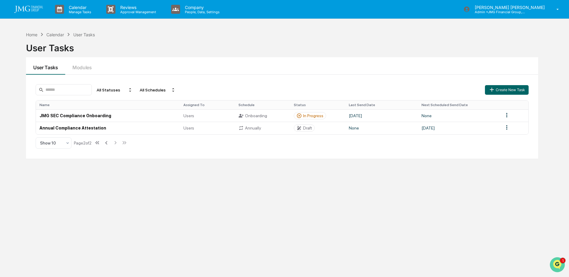
click at [555, 265] on icon "Open customer support" at bounding box center [557, 271] width 15 height 15
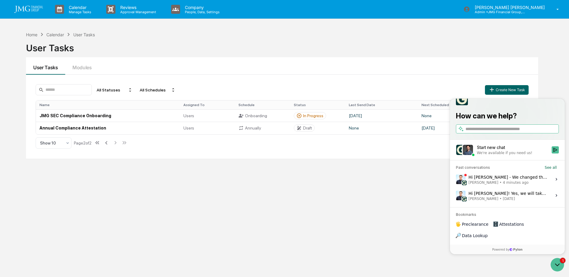
click at [523, 185] on div "Hi Steve - We changed the task back to the draft state so you should be good to…" at bounding box center [509, 178] width 80 height 11
click at [456, 179] on button "View issue" at bounding box center [456, 179] width 0 height 0
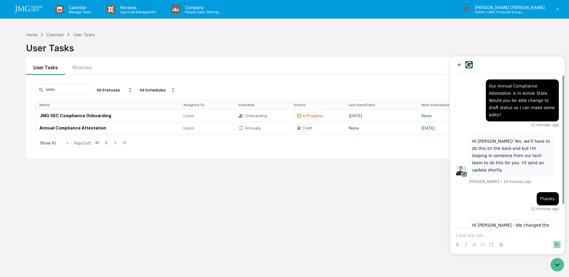
scroll to position [26, 0]
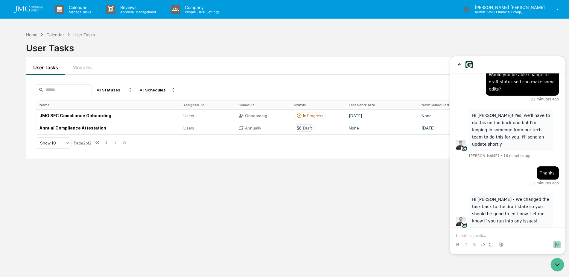
click at [483, 236] on p at bounding box center [507, 235] width 103 height 6
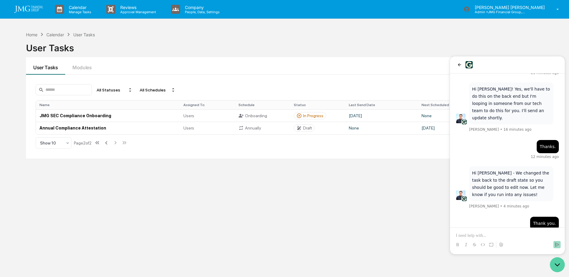
click at [556, 263] on icon "Open customer support" at bounding box center [557, 264] width 15 height 15
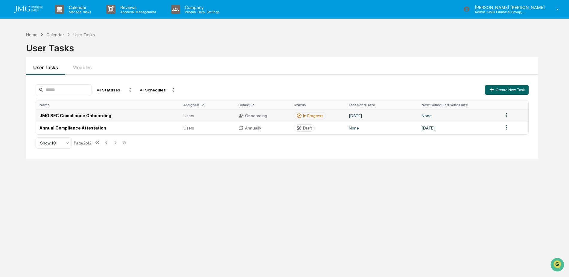
click at [105, 115] on td "JMG SEC Compliance Onboarding" at bounding box center [108, 115] width 144 height 12
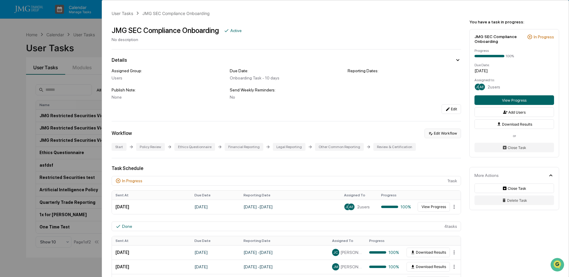
click at [433, 137] on button "Edit Workflow" at bounding box center [443, 133] width 37 height 10
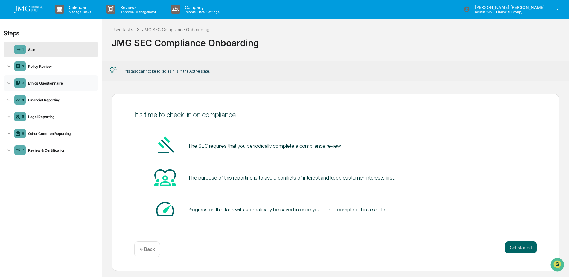
click at [57, 84] on div "Ethics Questionnaire" at bounding box center [61, 83] width 70 height 4
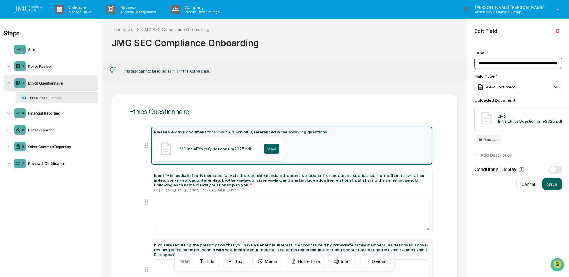
scroll to position [0, 88]
drag, startPoint x: 477, startPoint y: 62, endPoint x: 560, endPoint y: 63, distance: 82.9
click at [560, 63] on input "**********" at bounding box center [518, 62] width 87 height 11
drag, startPoint x: 196, startPoint y: 149, endPoint x: 246, endPoint y: 149, distance: 50.0
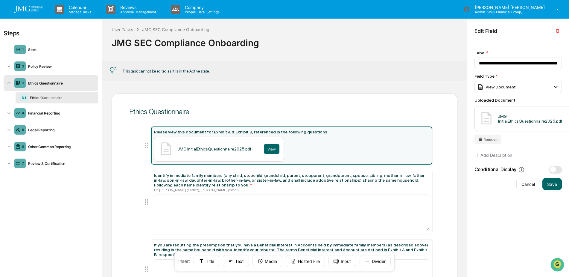
click at [246, 149] on div "JMG InitialEthicsQuestionnaire2025.pdf" at bounding box center [215, 148] width 74 height 5
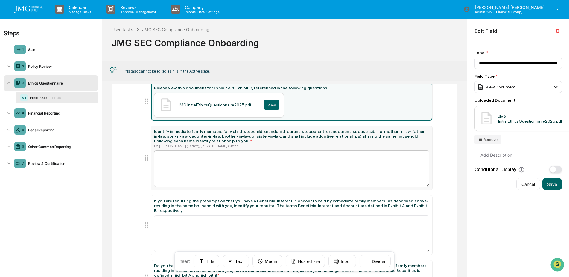
scroll to position [60, 0]
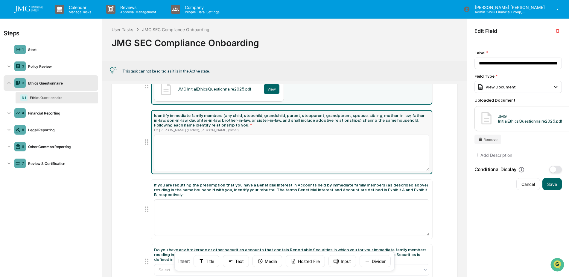
click at [285, 115] on div "Identify immediate family members (any child, stepchild, grandchild, parent, st…" at bounding box center [291, 120] width 275 height 14
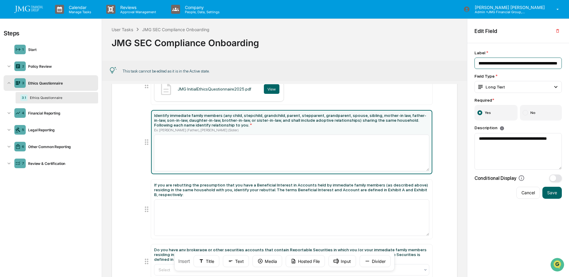
scroll to position [0, 522]
drag, startPoint x: 477, startPoint y: 64, endPoint x: 568, endPoint y: 64, distance: 90.7
click at [568, 64] on div "**********" at bounding box center [519, 160] width 102 height 234
drag, startPoint x: 478, startPoint y: 139, endPoint x: 552, endPoint y: 140, distance: 73.6
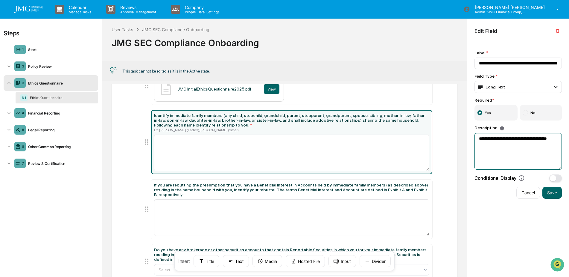
click at [558, 140] on textarea "**********" at bounding box center [518, 151] width 87 height 37
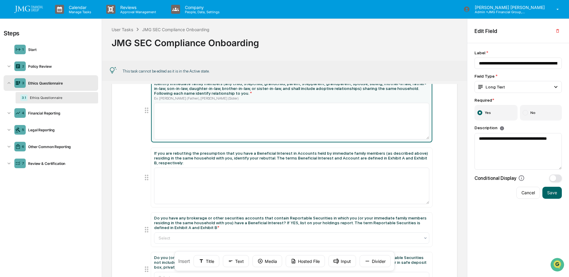
scroll to position [120, 0]
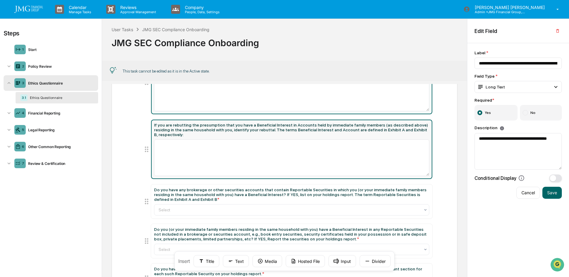
click at [404, 126] on div "If you are rebutting the presumption that you have a Beneficial Interest in Acc…" at bounding box center [291, 129] width 275 height 14
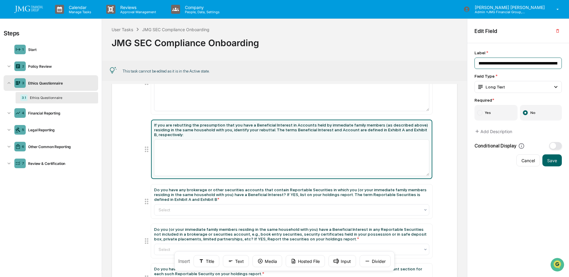
scroll to position [0, 472]
drag, startPoint x: 478, startPoint y: 62, endPoint x: 567, endPoint y: 64, distance: 88.6
click at [567, 64] on div "**********" at bounding box center [519, 160] width 102 height 234
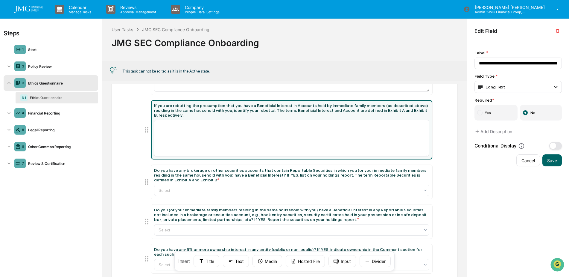
scroll to position [150, 0]
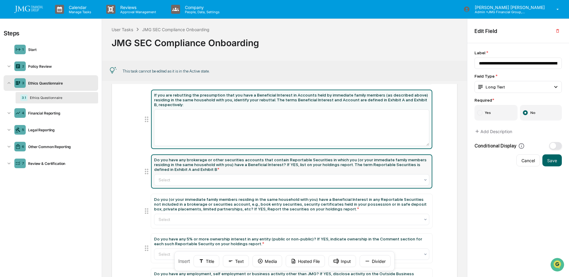
click at [391, 158] on div "Do you have any brokerage or other securities accounts that contain Reportable …" at bounding box center [291, 164] width 275 height 14
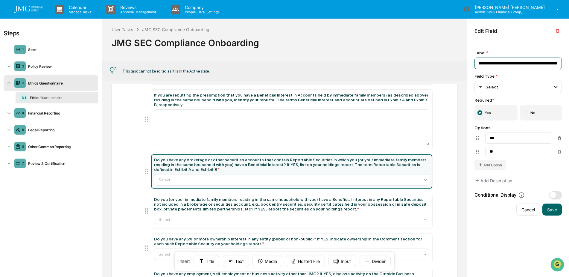
scroll to position [0, 501]
drag, startPoint x: 478, startPoint y: 62, endPoint x: 569, endPoint y: 62, distance: 90.4
click at [569, 62] on div "**********" at bounding box center [519, 160] width 102 height 234
click at [540, 64] on input "**********" at bounding box center [518, 62] width 87 height 11
click at [498, 63] on input "**********" at bounding box center [518, 62] width 87 height 11
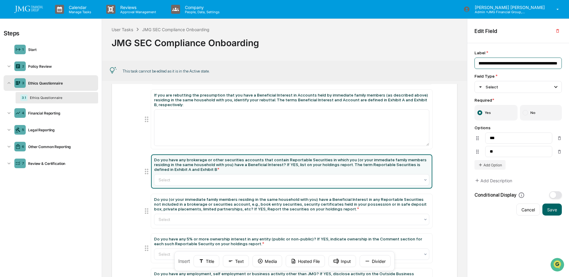
click at [494, 62] on input "**********" at bounding box center [518, 62] width 87 height 11
click at [505, 72] on div "**********" at bounding box center [518, 124] width 87 height 148
drag, startPoint x: 479, startPoint y: 62, endPoint x: 560, endPoint y: 63, distance: 80.8
click at [563, 63] on div "**********" at bounding box center [519, 160] width 102 height 234
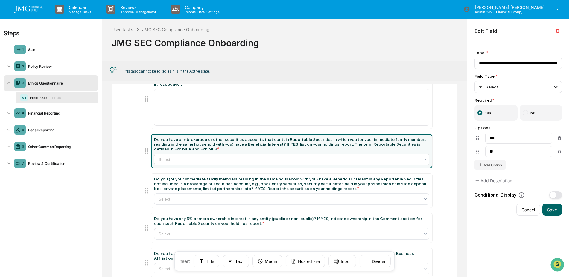
scroll to position [180, 0]
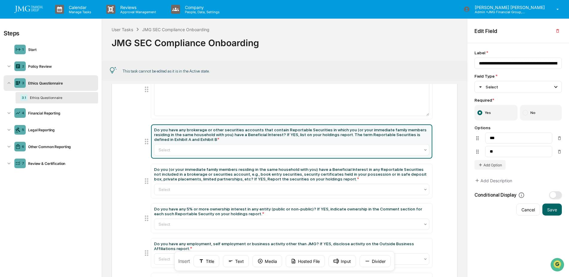
click at [530, 76] on div "Field Type *" at bounding box center [518, 76] width 87 height 5
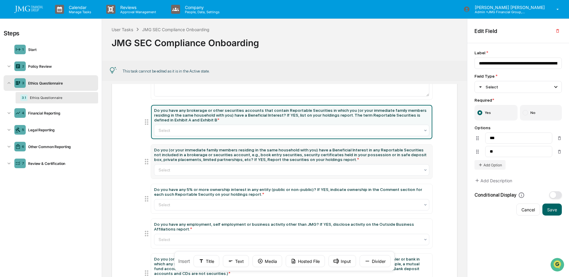
scroll to position [210, 0]
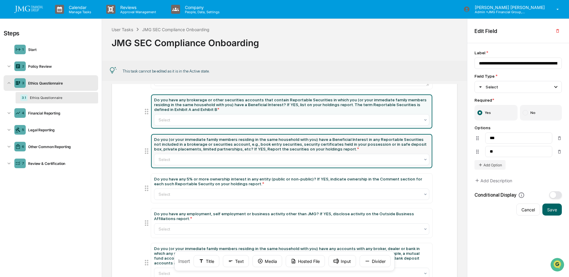
click at [415, 137] on div "Do you (or your immediate family members residing in the same household with yo…" at bounding box center [291, 144] width 275 height 14
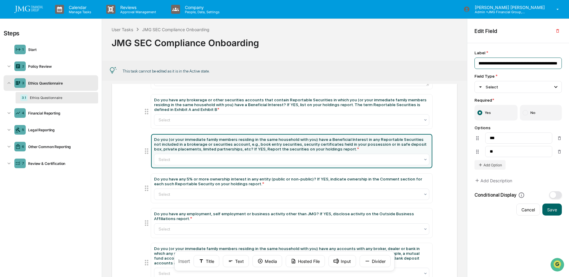
scroll to position [0, 631]
drag, startPoint x: 478, startPoint y: 64, endPoint x: 561, endPoint y: 64, distance: 82.9
click at [561, 64] on input "**********" at bounding box center [518, 62] width 87 height 11
click at [81, 84] on div "Ethics Questionnaire" at bounding box center [61, 83] width 70 height 4
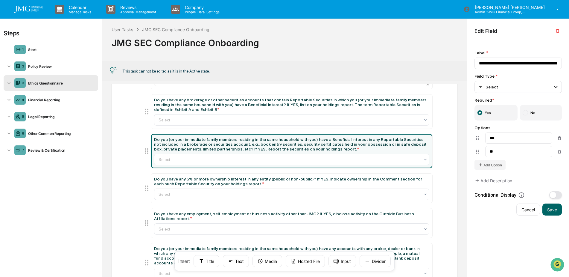
drag, startPoint x: 81, startPoint y: 84, endPoint x: 73, endPoint y: 84, distance: 7.8
click at [75, 84] on div "Ethics Questionnaire" at bounding box center [61, 83] width 70 height 4
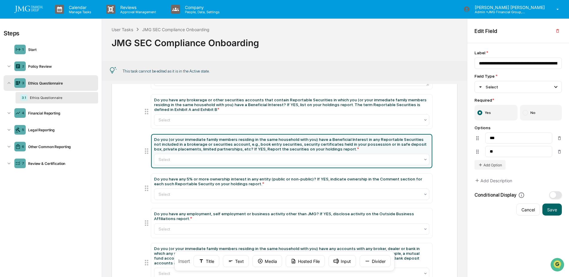
click at [67, 97] on div "Ethics Questionnaire" at bounding box center [61, 97] width 66 height 4
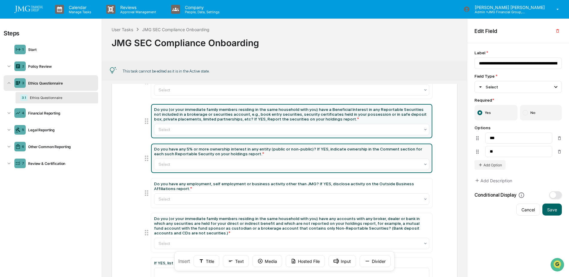
click at [405, 146] on div "Do you have any 5% or more ownership interest in any entity (public or non-publ…" at bounding box center [291, 151] width 275 height 10
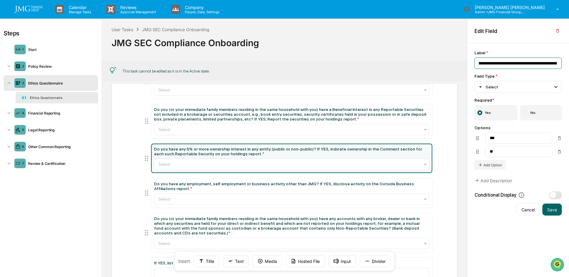
scroll to position [0, 282]
drag, startPoint x: 480, startPoint y: 63, endPoint x: 567, endPoint y: 61, distance: 87.7
click at [567, 61] on div "**********" at bounding box center [519, 160] width 102 height 234
click at [454, 47] on div "JMG SEC Compliance Onboarding" at bounding box center [285, 41] width 346 height 16
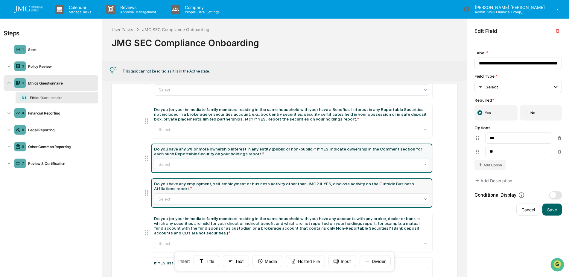
click at [398, 181] on div "Do you have any employment, self employment or business activity other than JMG…" at bounding box center [291, 186] width 275 height 10
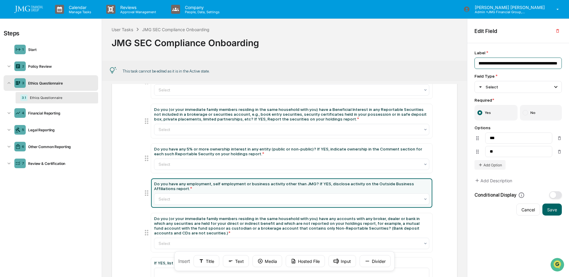
scroll to position [0, 204]
drag, startPoint x: 482, startPoint y: 65, endPoint x: 561, endPoint y: 66, distance: 78.7
click at [561, 66] on input "**********" at bounding box center [518, 62] width 87 height 11
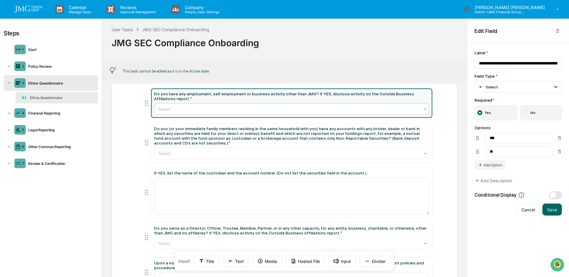
scroll to position [359, 0]
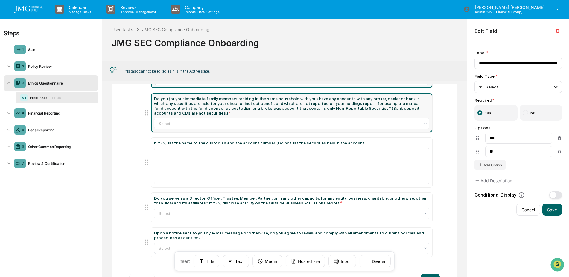
click at [412, 99] on div "Do you (or your immediate family members residing in the same household with yo…" at bounding box center [291, 105] width 275 height 19
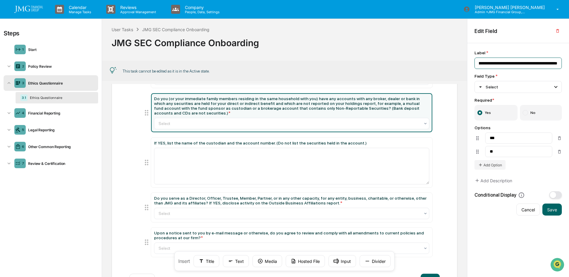
scroll to position [0, 750]
drag, startPoint x: 479, startPoint y: 63, endPoint x: 576, endPoint y: 61, distance: 96.4
click at [569, 61] on html "Calendar Manage Tasks Reviews Approval Management Company People, Data, Setting…" at bounding box center [284, 138] width 569 height 277
click at [521, 51] on div "Label *" at bounding box center [518, 52] width 87 height 5
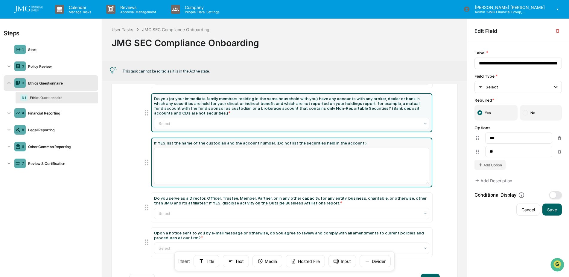
click at [392, 137] on div "If YES, list the name of the custodian and the account number. (Do not list the…" at bounding box center [291, 162] width 281 height 50
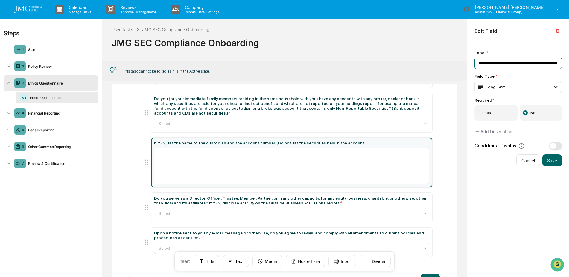
scroll to position [0, 123]
drag, startPoint x: 478, startPoint y: 62, endPoint x: 563, endPoint y: 62, distance: 85.0
click at [565, 62] on div "**********" at bounding box center [519, 160] width 102 height 234
click at [517, 65] on input "**********" at bounding box center [518, 62] width 87 height 11
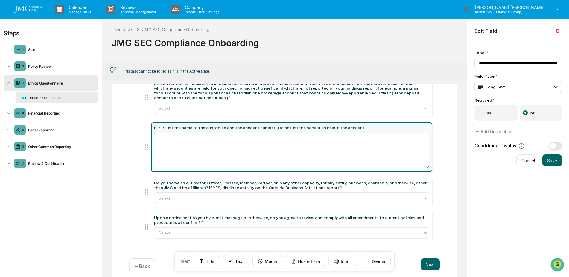
scroll to position [382, 0]
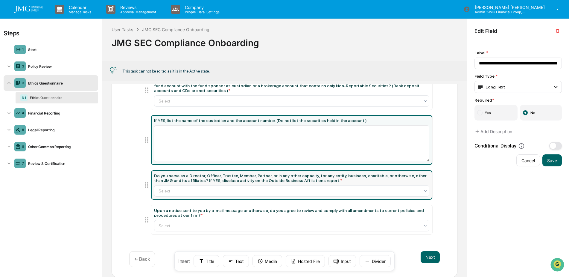
click at [413, 173] on div "Do you serve as a Director, Officer, Trustee, Member, Partner, or in any other …" at bounding box center [291, 178] width 275 height 10
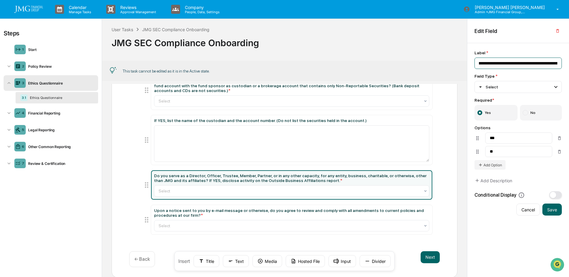
scroll to position [0, 359]
drag, startPoint x: 478, startPoint y: 64, endPoint x: 568, endPoint y: 63, distance: 89.5
click at [568, 63] on div "**********" at bounding box center [519, 160] width 102 height 234
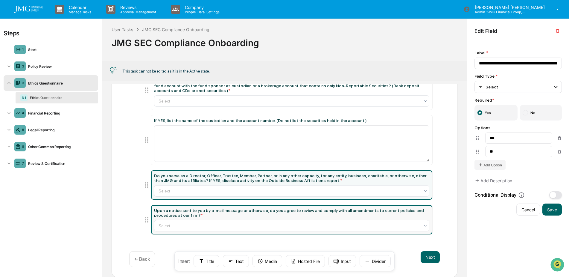
click at [416, 208] on div "Upon a notice sent to you by e-mail message or otherwise, do you agree to revie…" at bounding box center [291, 213] width 275 height 10
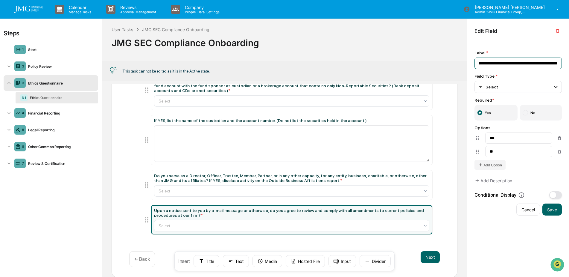
scroll to position [0, 223]
drag, startPoint x: 478, startPoint y: 64, endPoint x: 566, endPoint y: 65, distance: 87.7
click at [566, 65] on div "**********" at bounding box center [519, 160] width 102 height 234
click at [536, 44] on div "**********" at bounding box center [519, 160] width 102 height 234
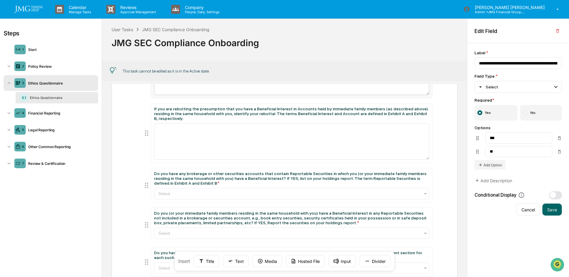
scroll to position [150, 0]
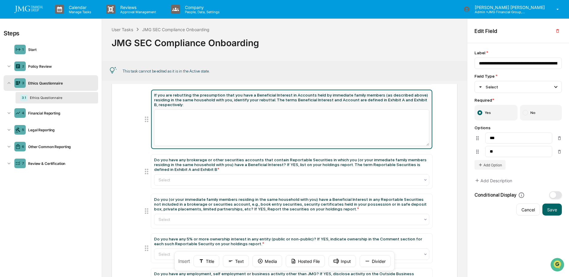
click at [412, 98] on div "If you are rebutting the presumption that you have a Beneficial Interest in Acc…" at bounding box center [291, 100] width 275 height 14
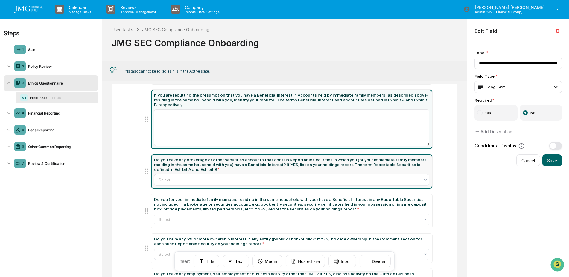
click at [407, 157] on div "Do you have any brokerage or other securities accounts that contain Reportable …" at bounding box center [291, 164] width 275 height 14
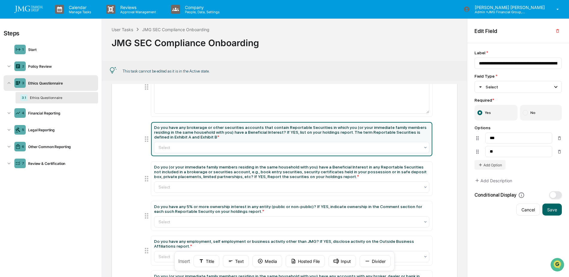
scroll to position [210, 0]
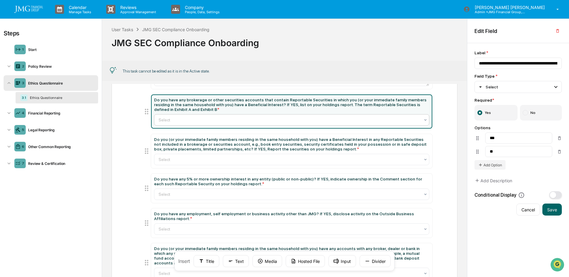
click at [425, 117] on icon at bounding box center [425, 119] width 5 height 5
click at [435, 110] on div "Please view this document for Exhibit A & Exhibit B, referenced in the followin…" at bounding box center [284, 162] width 311 height 507
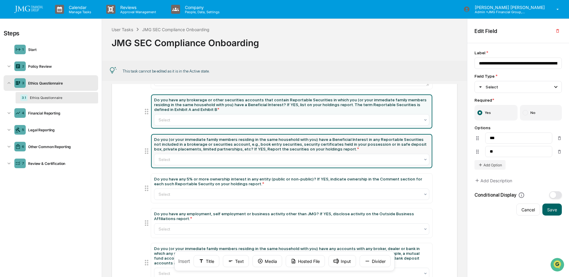
click at [422, 137] on div "Do you (or your immediate family members residing in the same household with yo…" at bounding box center [291, 144] width 275 height 14
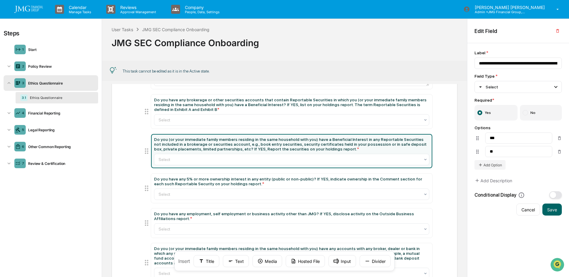
scroll to position [239, 0]
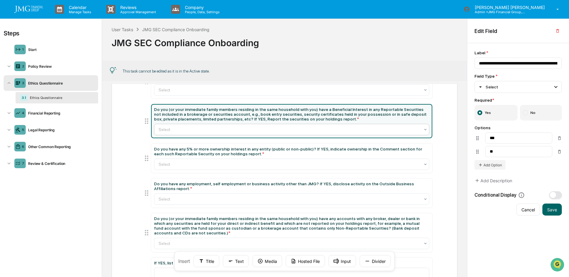
click at [424, 127] on icon at bounding box center [425, 129] width 5 height 5
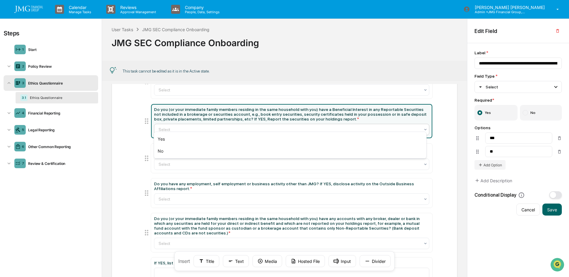
click at [440, 117] on div "Ethics Questionnaire Please view this document for Exhibit A & Exhibit B, refer…" at bounding box center [285, 137] width 346 height 566
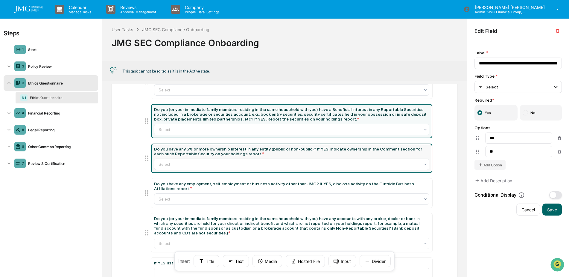
click at [416, 146] on div "Do you have any 5% or more ownership interest in any entity (public or non-publ…" at bounding box center [291, 151] width 275 height 10
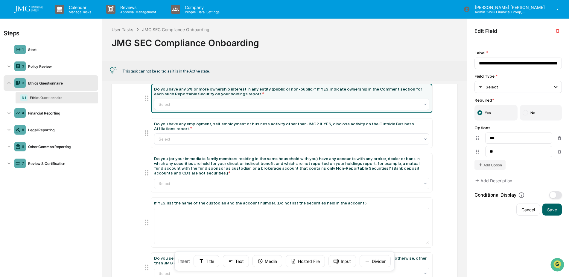
scroll to position [269, 0]
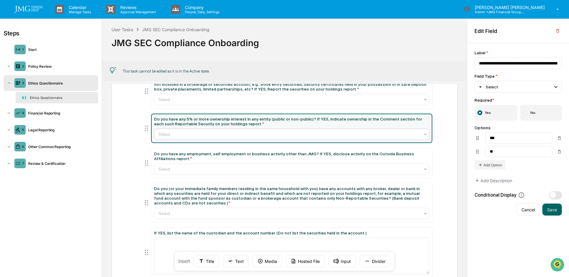
click at [413, 131] on div at bounding box center [290, 134] width 262 height 6
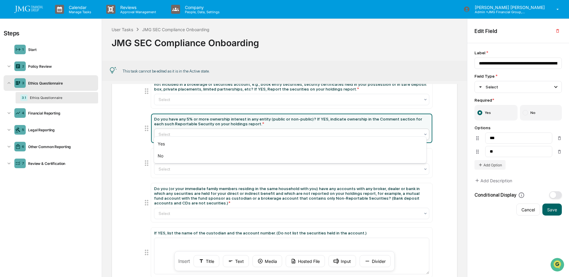
click at [451, 125] on div "Ethics Questionnaire Please view this document for Exhibit A & Exhibit B, refer…" at bounding box center [285, 107] width 346 height 566
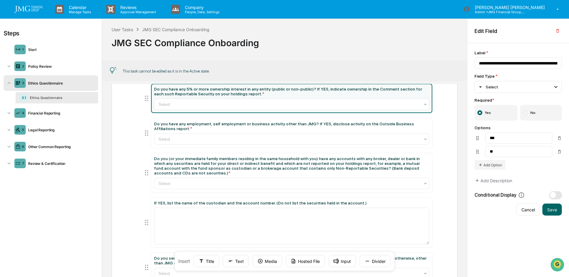
scroll to position [329, 0]
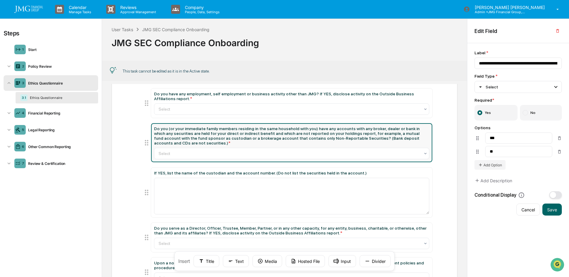
click at [387, 126] on div "Do you (or your immediate family members residing in the same household with yo…" at bounding box center [291, 135] width 275 height 19
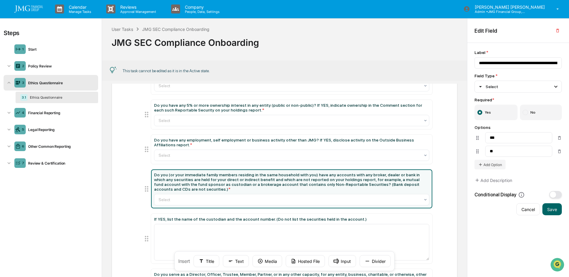
scroll to position [292, 0]
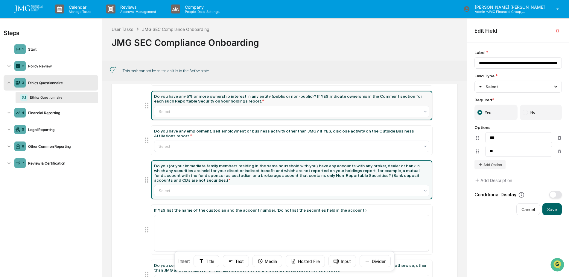
click at [395, 95] on div "Do you have any 5% or more ownership interest in any entity (public or non-publ…" at bounding box center [291, 99] width 275 height 10
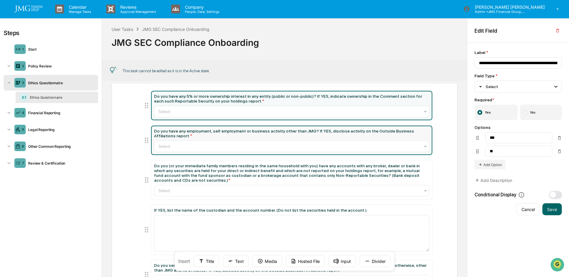
click at [410, 128] on div "Do you have any employment, self employment or business activity other than JMG…" at bounding box center [291, 133] width 275 height 10
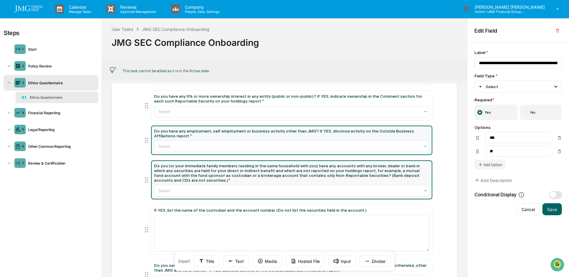
click at [404, 163] on div "Do you (or your immediate family members residing in the same household with yo…" at bounding box center [291, 172] width 275 height 19
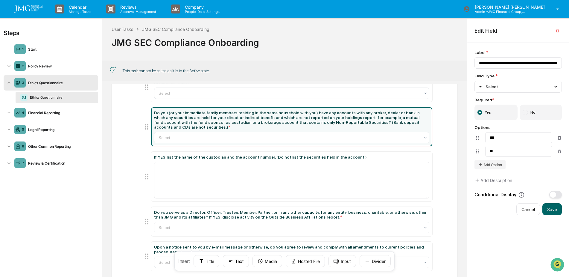
scroll to position [352, 0]
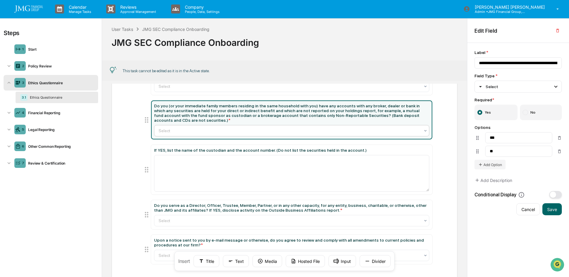
click at [426, 125] on div "Select" at bounding box center [291, 130] width 275 height 11
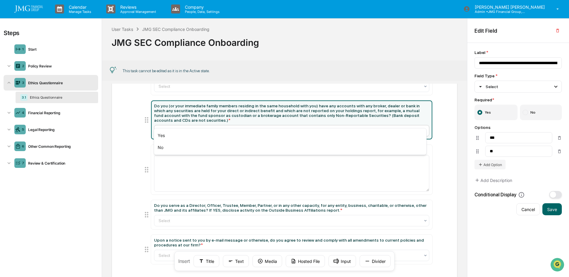
click at [439, 117] on div "Ethics Questionnaire Please view this document for Exhibit A & Exhibit B, refer…" at bounding box center [285, 24] width 346 height 566
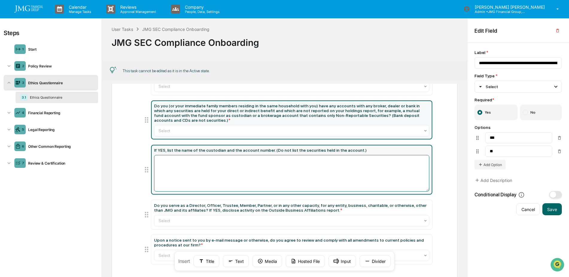
click at [416, 168] on textarea at bounding box center [291, 173] width 275 height 37
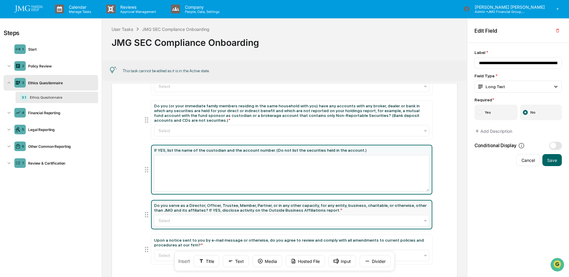
click at [382, 203] on div "Do you serve as a Director, Officer, Trustee, Member, Partner, or in any other …" at bounding box center [291, 208] width 275 height 10
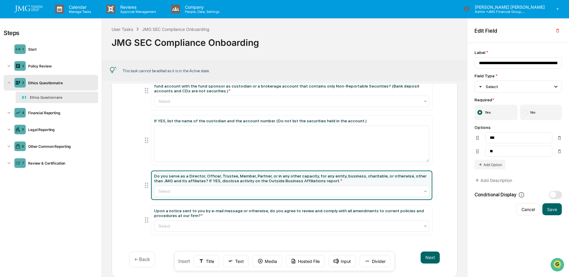
scroll to position [382, 0]
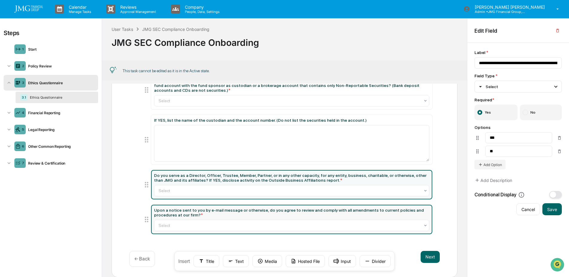
drag, startPoint x: 419, startPoint y: 201, endPoint x: 426, endPoint y: 201, distance: 6.3
click at [419, 207] on div "Upon a notice sent to you by e-mail message or otherwise, do you agree to revie…" at bounding box center [291, 212] width 275 height 10
type input "**********"
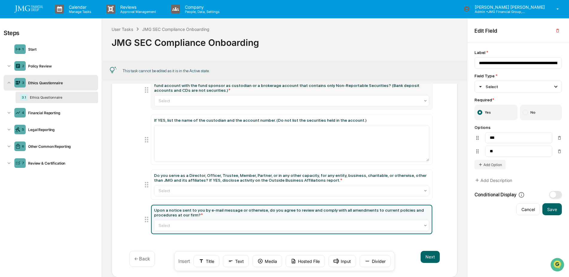
scroll to position [81, 0]
click at [554, 263] on img "Open customer support" at bounding box center [557, 264] width 15 height 12
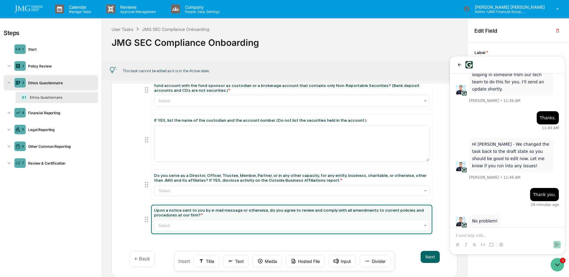
click at [408, 74] on div "This task cannot be edited as it is in the Active state." at bounding box center [284, 70] width 365 height 20
click at [558, 261] on icon "Open customer support" at bounding box center [557, 264] width 15 height 15
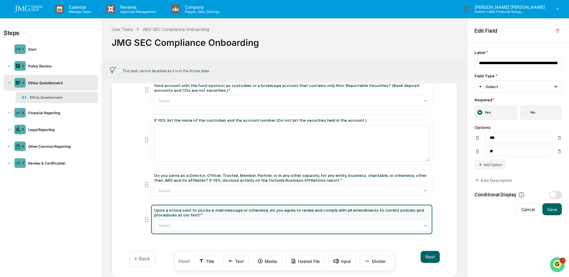
click at [560, 263] on img "Open customer support" at bounding box center [557, 264] width 15 height 12
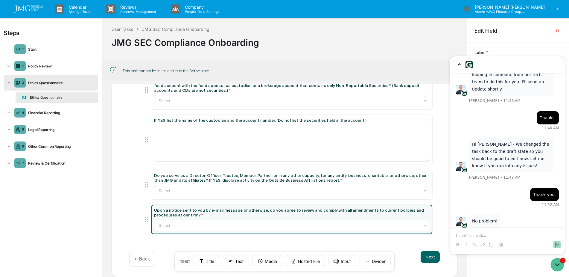
click at [527, 214] on div "No problem! Jack Rasmussen • 2 minutes ago" at bounding box center [507, 225] width 103 height 22
click at [557, 262] on icon "Open customer support" at bounding box center [557, 264] width 15 height 15
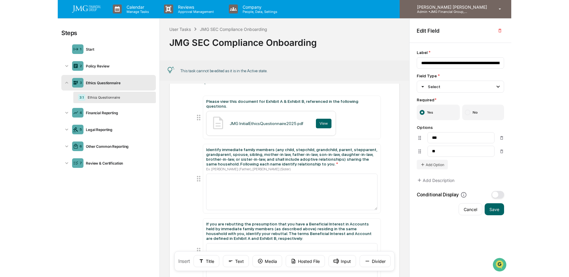
scroll to position [30, 0]
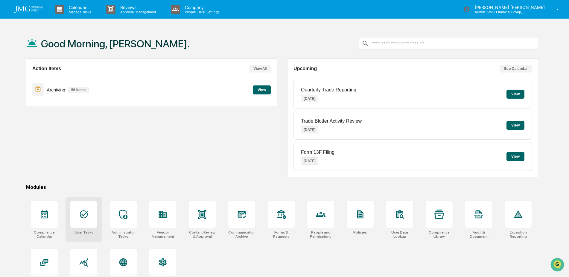
click at [86, 221] on div at bounding box center [83, 214] width 27 height 27
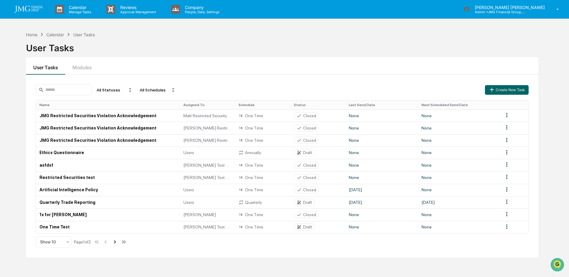
click at [118, 241] on icon at bounding box center [115, 241] width 7 height 7
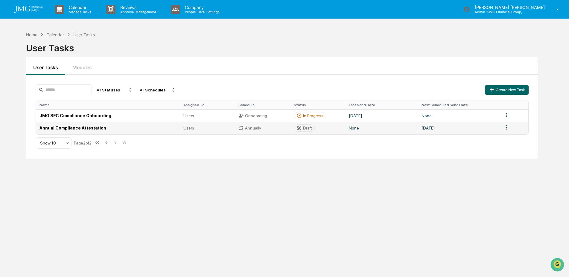
click at [139, 128] on td "Annual Compliance Attestation" at bounding box center [108, 128] width 144 height 12
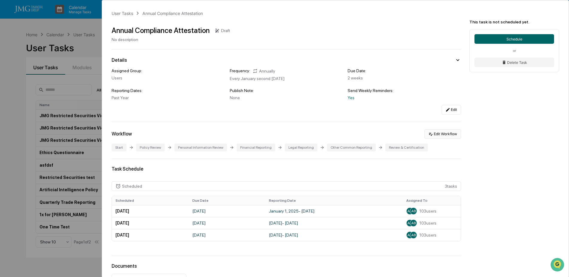
click at [436, 135] on button "Edit Workflow" at bounding box center [443, 134] width 37 height 10
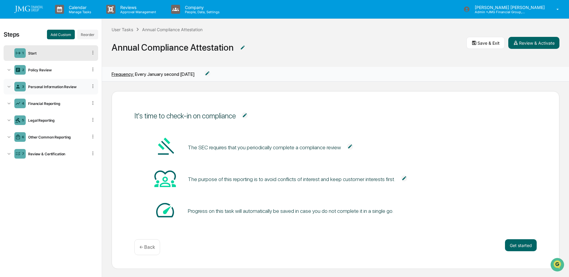
click at [9, 86] on icon at bounding box center [9, 87] width 6 height 6
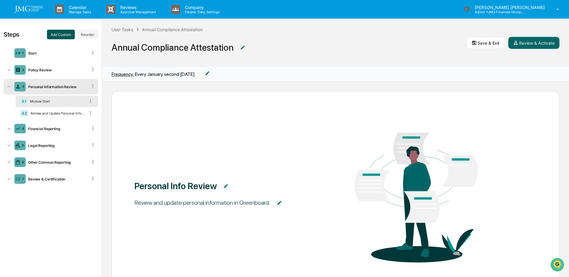
click at [64, 34] on button "Add Custom" at bounding box center [61, 35] width 28 height 10
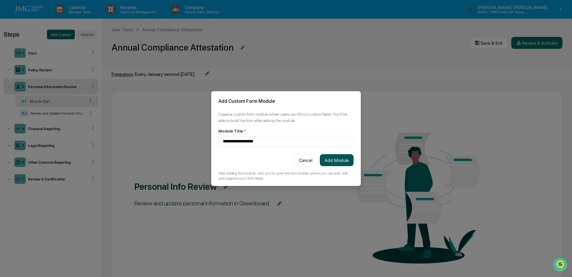
type input "**********"
click at [339, 157] on button "Add Module" at bounding box center [337, 160] width 34 height 12
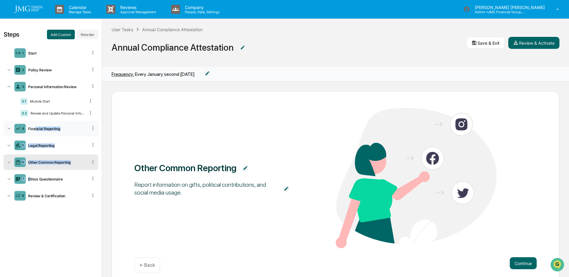
drag, startPoint x: 31, startPoint y: 177, endPoint x: 34, endPoint y: 127, distance: 49.5
click at [34, 127] on ul "1 Start 2 Policy Review 3 Personal Information Review 3.1 Module Start 3.2 Revi…" at bounding box center [51, 124] width 95 height 160
drag, startPoint x: 34, startPoint y: 127, endPoint x: 12, endPoint y: 160, distance: 40.3
click at [12, 160] on icon at bounding box center [9, 162] width 6 height 6
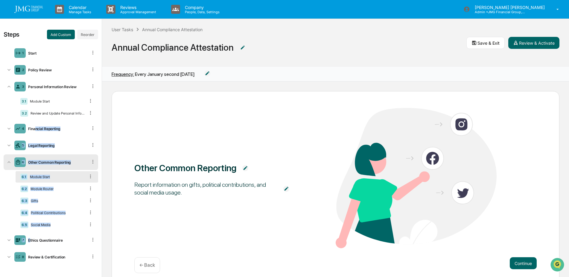
click at [8, 182] on div "6.1 Module Start 6.2 Module Router 6.3 Gifts 6.4 Political Contributions 6.5 So…" at bounding box center [51, 200] width 95 height 61
click at [10, 163] on icon at bounding box center [9, 162] width 6 height 6
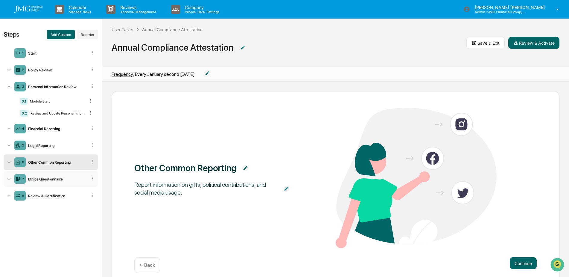
click at [92, 178] on icon at bounding box center [93, 178] width 6 height 6
click at [69, 178] on div "Ethics Questionnaire" at bounding box center [57, 179] width 62 height 4
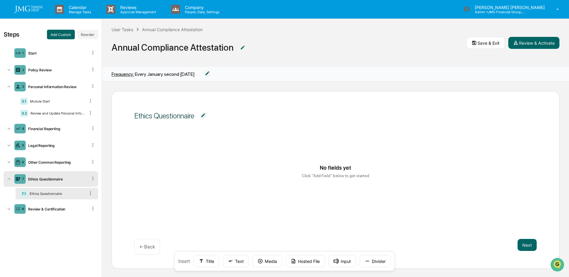
click at [7, 178] on icon at bounding box center [9, 179] width 6 height 6
drag, startPoint x: 48, startPoint y: 177, endPoint x: 46, endPoint y: 166, distance: 11.4
click at [46, 166] on ul "1 Start 2 Policy Review 3 Personal Information Review 3.1 Module Start 3.2 Revi…" at bounding box center [51, 124] width 95 height 160
drag, startPoint x: 46, startPoint y: 166, endPoint x: 64, endPoint y: 182, distance: 24.8
click at [63, 184] on div "7 Ethics Questionnaire" at bounding box center [51, 179] width 95 height 16
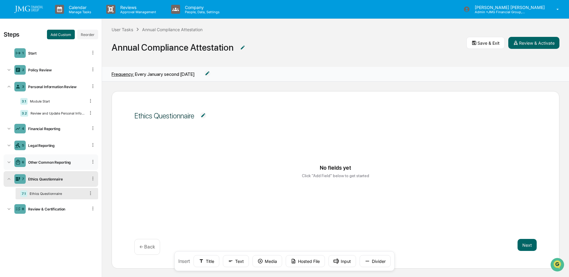
drag, startPoint x: 9, startPoint y: 179, endPoint x: 7, endPoint y: 166, distance: 12.7
click at [7, 166] on ul "1 Start 2 Policy Review 3 Personal Information Review 3.1 Module Start 3.2 Revi…" at bounding box center [51, 131] width 95 height 174
click at [50, 175] on div "7 Ethics Questionnaire" at bounding box center [51, 179] width 95 height 16
drag, startPoint x: 70, startPoint y: 178, endPoint x: 71, endPoint y: 171, distance: 6.4
click at [71, 171] on div "7 Ethics Questionnaire" at bounding box center [51, 179] width 95 height 16
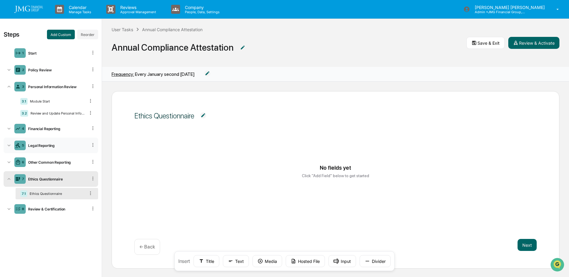
drag, startPoint x: 19, startPoint y: 177, endPoint x: 20, endPoint y: 152, distance: 25.5
click at [20, 152] on ul "1 Start 2 Policy Review 3 Personal Information Review 3.1 Module Start 3.2 Revi…" at bounding box center [51, 131] width 95 height 174
click at [6, 178] on icon at bounding box center [9, 179] width 6 height 6
click at [94, 178] on icon at bounding box center [93, 178] width 6 height 6
click at [88, 184] on div "Delete" at bounding box center [86, 187] width 20 height 10
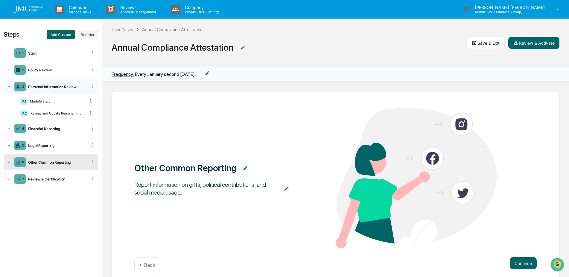
click at [9, 88] on icon at bounding box center [9, 87] width 6 height 6
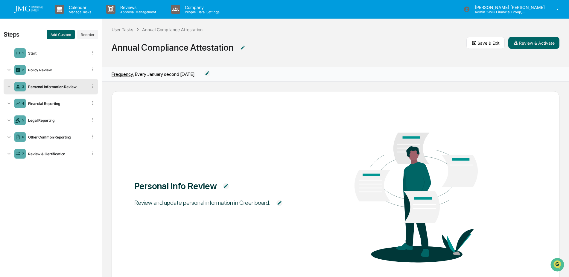
click at [34, 79] on div "3 Personal Information Review" at bounding box center [51, 87] width 95 height 16
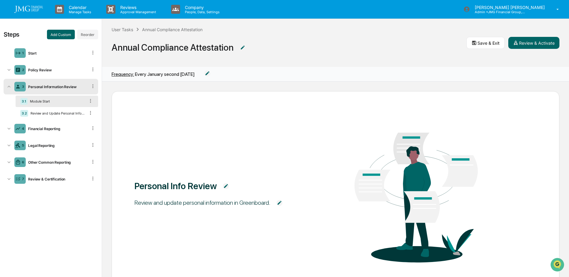
click at [8, 85] on icon at bounding box center [9, 87] width 6 height 6
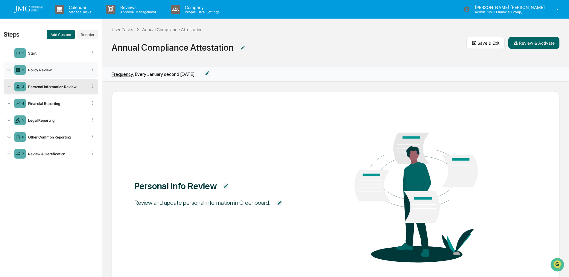
click at [49, 71] on div "Policy Review" at bounding box center [57, 70] width 62 height 4
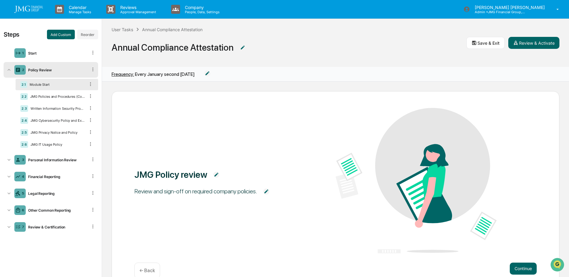
click at [10, 68] on icon at bounding box center [9, 70] width 6 height 6
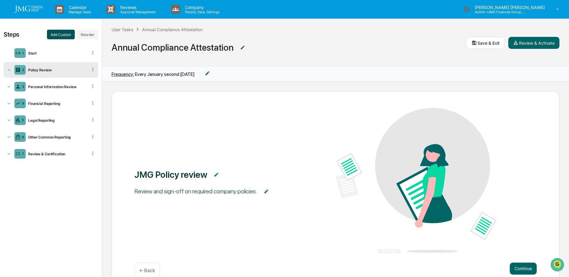
click at [60, 34] on button "Add Custom" at bounding box center [61, 35] width 28 height 10
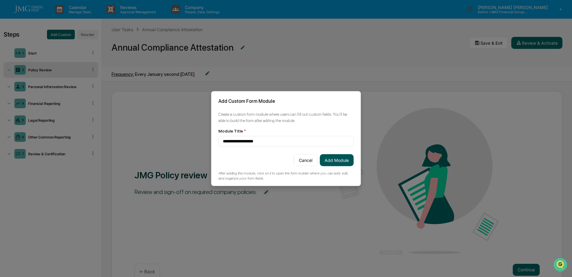
type input "**********"
click at [345, 160] on button "Add Module" at bounding box center [337, 160] width 34 height 12
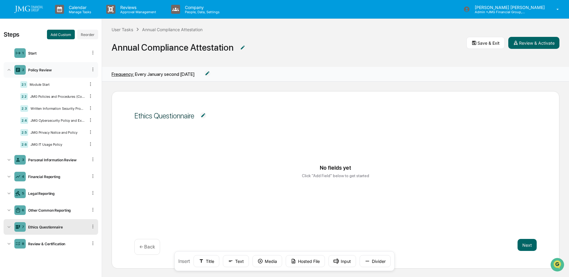
click at [7, 70] on icon at bounding box center [9, 70] width 6 height 6
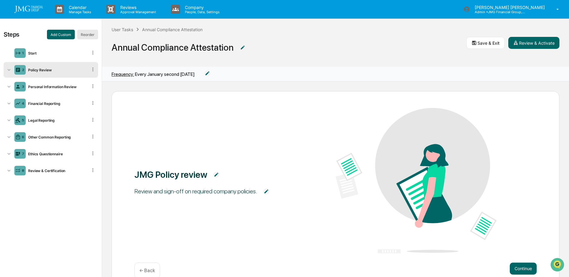
click at [88, 36] on button "Reorder" at bounding box center [87, 35] width 21 height 10
drag, startPoint x: 46, startPoint y: 154, endPoint x: 51, endPoint y: 133, distance: 21.3
click at [51, 133] on ul "1 Start 2 Policy Review 3 Personal Information Review 4 Financial Reporting 5 L…" at bounding box center [51, 111] width 95 height 135
drag, startPoint x: 51, startPoint y: 133, endPoint x: 73, endPoint y: 155, distance: 30.7
click at [73, 155] on div "Ethics Questionnaire" at bounding box center [57, 153] width 62 height 4
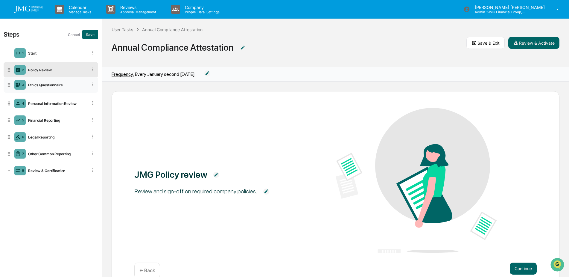
drag, startPoint x: 9, startPoint y: 154, endPoint x: 12, endPoint y: 86, distance: 68.6
click at [12, 86] on div "3 Ethics Questionnaire" at bounding box center [51, 85] width 95 height 16
click at [90, 33] on button "Save" at bounding box center [90, 35] width 16 height 10
click at [10, 69] on icon at bounding box center [9, 70] width 6 height 6
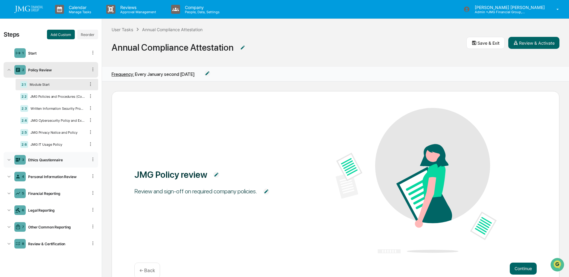
click at [12, 158] on div "3 Ethics Questionnaire" at bounding box center [51, 160] width 95 height 16
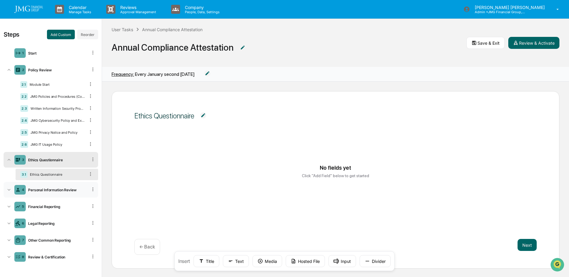
click at [10, 189] on icon at bounding box center [9, 190] width 6 height 6
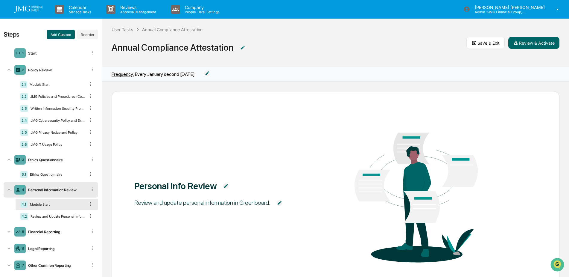
scroll to position [25, 0]
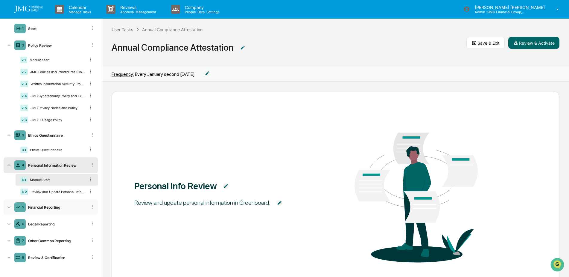
click at [10, 207] on icon at bounding box center [8, 207] width 3 height 2
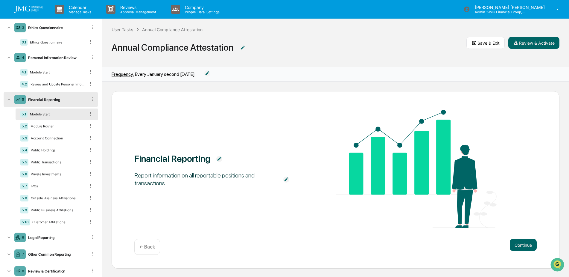
scroll to position [145, 0]
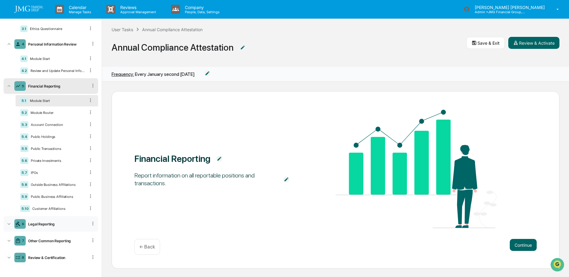
click at [8, 223] on icon at bounding box center [9, 224] width 6 height 6
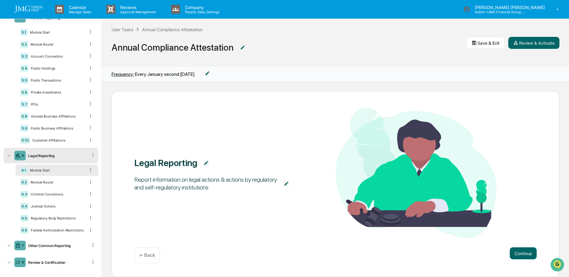
scroll to position [219, 0]
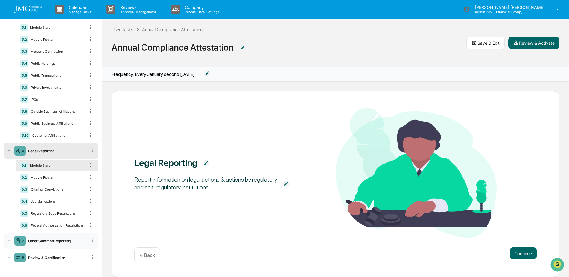
click at [9, 238] on icon at bounding box center [9, 240] width 6 height 6
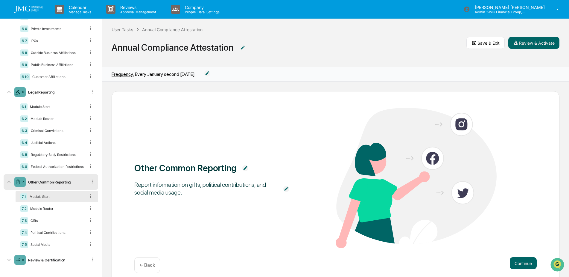
scroll to position [280, 0]
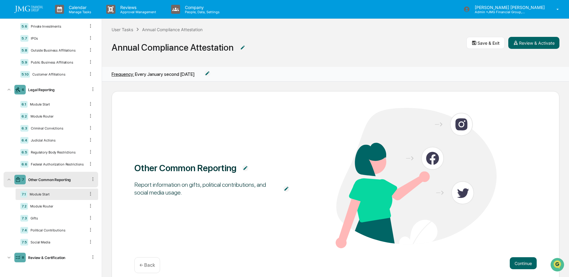
click at [7, 180] on icon at bounding box center [9, 179] width 6 height 6
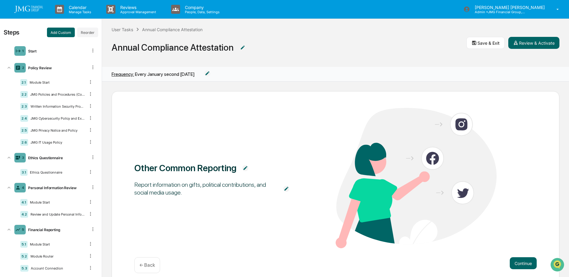
scroll to position [0, 0]
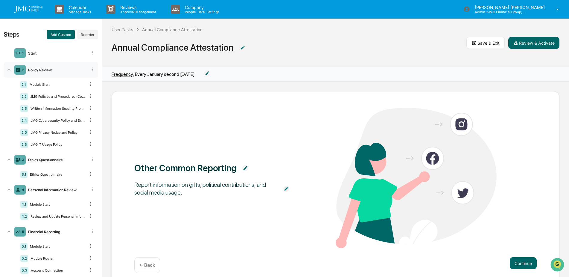
click at [9, 69] on icon at bounding box center [8, 70] width 3 height 2
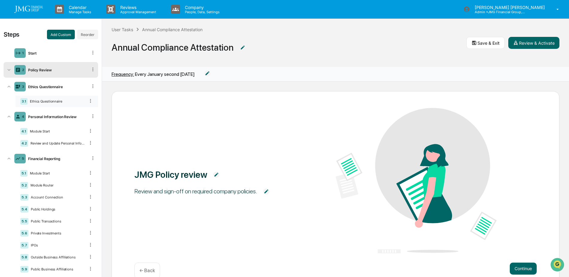
click at [54, 99] on div "3.1 Ethics Questionnaire" at bounding box center [57, 100] width 83 height 11
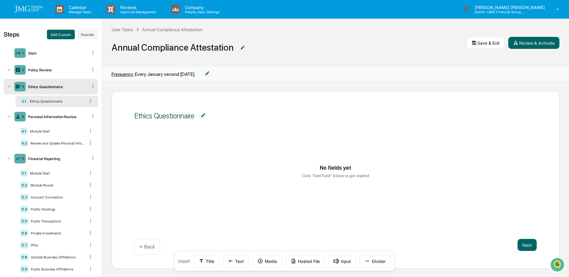
click at [203, 113] on img at bounding box center [203, 115] width 6 height 6
click at [149, 153] on div "No fields yet Click "Add Field" below to get started" at bounding box center [336, 174] width 388 height 45
click at [140, 167] on div "No fields yet Click "Add Field" below to get started" at bounding box center [335, 182] width 403 height 74
click at [174, 163] on div "No fields yet Click "Add Field" below to get started" at bounding box center [336, 174] width 388 height 45
click at [260, 203] on div "No fields yet Click "Add Field" below to get started" at bounding box center [335, 182] width 403 height 74
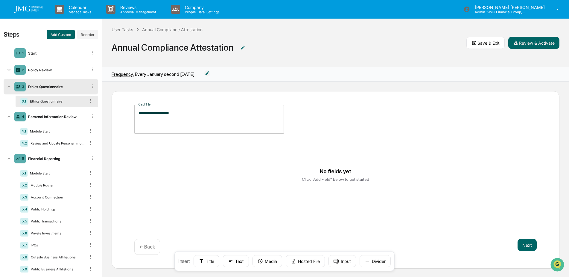
click at [230, 164] on div "No fields yet Click "Add Field" below to get started" at bounding box center [336, 174] width 388 height 45
click at [224, 169] on div "No fields yet Click "Add Field" below to get started" at bounding box center [336, 173] width 388 height 45
click at [210, 73] on img at bounding box center [207, 73] width 6 height 6
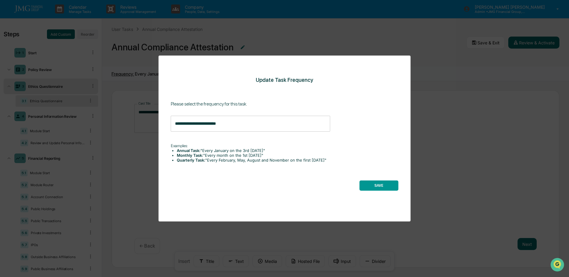
click at [446, 111] on div "**********" at bounding box center [284, 138] width 569 height 277
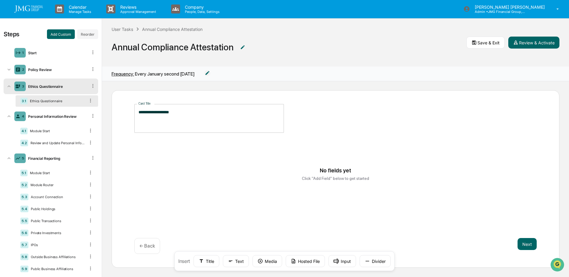
click at [124, 125] on div "**********" at bounding box center [336, 178] width 448 height 177
click at [173, 157] on div "No fields yet Click "Add Field" below to get started" at bounding box center [336, 173] width 388 height 45
click at [191, 111] on textarea "**********" at bounding box center [209, 118] width 141 height 19
click at [192, 146] on div "No fields yet Click "Add Field" below to get started" at bounding box center [335, 181] width 403 height 74
click at [192, 146] on div "No fields yet Click "Add Field" below to get started" at bounding box center [335, 178] width 403 height 74
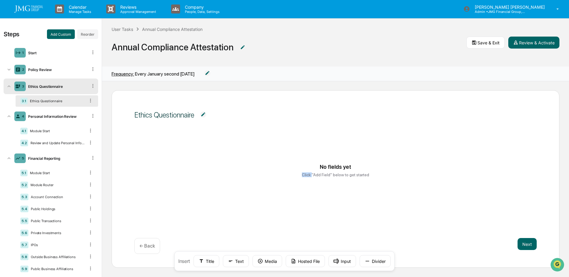
drag, startPoint x: 192, startPoint y: 146, endPoint x: 252, endPoint y: 142, distance: 59.7
click at [252, 142] on div "No fields yet Click "Add Field" below to get started" at bounding box center [335, 178] width 403 height 74
drag, startPoint x: 336, startPoint y: 198, endPoint x: 304, endPoint y: 204, distance: 32.9
click at [304, 204] on div "No fields yet Click "Add Field" below to get started" at bounding box center [335, 178] width 403 height 74
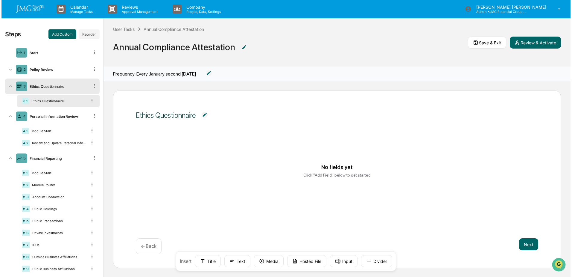
scroll to position [1, 0]
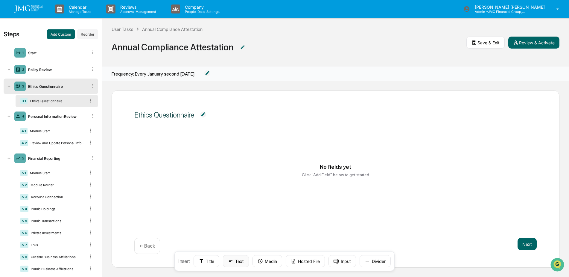
click at [238, 260] on button "Text" at bounding box center [236, 261] width 26 height 12
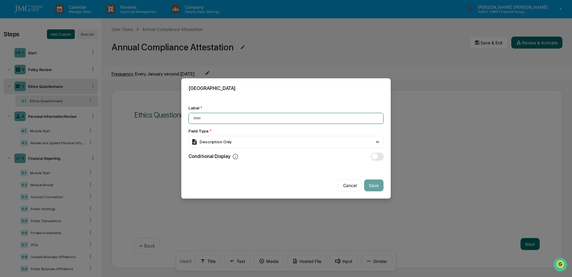
click at [213, 117] on input at bounding box center [286, 118] width 195 height 11
paste input "**********"
type input "**********"
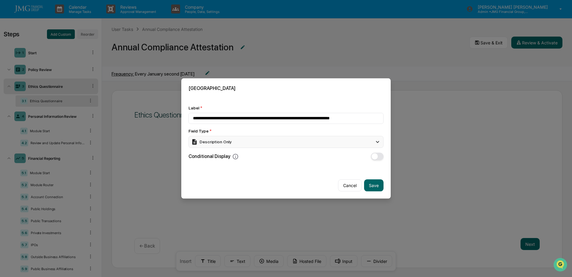
click at [239, 140] on div "Description Only" at bounding box center [286, 142] width 195 height 12
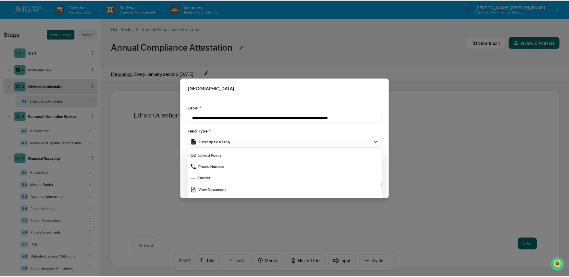
scroll to position [250, 0]
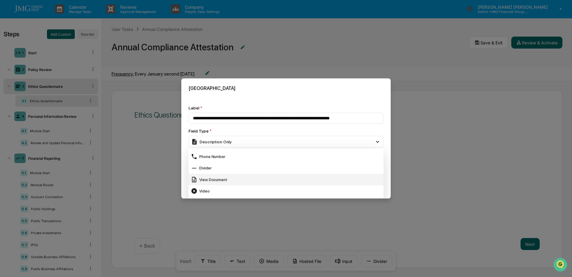
click at [222, 177] on div "View Document" at bounding box center [286, 179] width 190 height 7
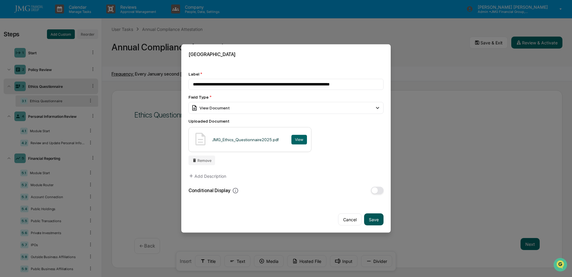
click at [379, 222] on button "Save" at bounding box center [373, 219] width 19 height 12
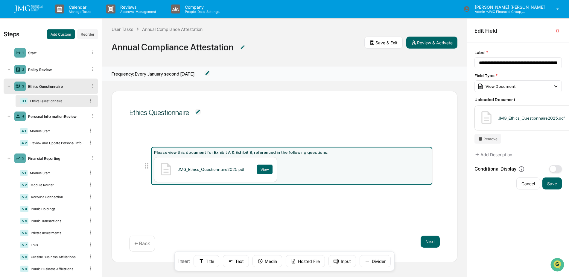
scroll to position [0, 0]
click at [262, 171] on div "View" at bounding box center [265, 169] width 16 height 10
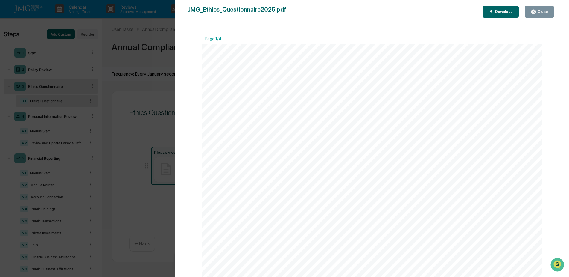
click at [360, 78] on div "Page 1 of 4 JMG Financial Group, Ltd. Initial or Annual Employee Ethics Questio…" at bounding box center [372, 264] width 340 height 440
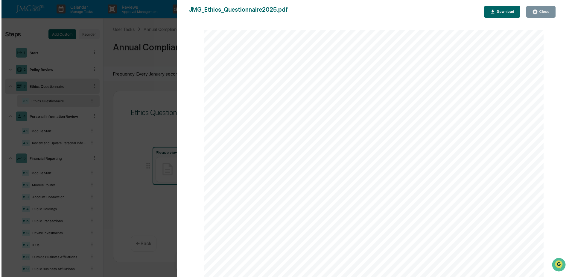
scroll to position [928, 0]
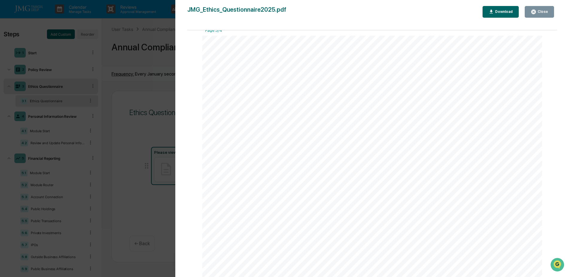
click at [533, 14] on icon "button" at bounding box center [534, 12] width 6 height 6
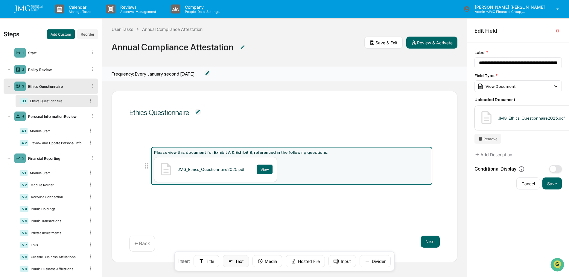
click at [239, 260] on button "Text" at bounding box center [236, 261] width 26 height 12
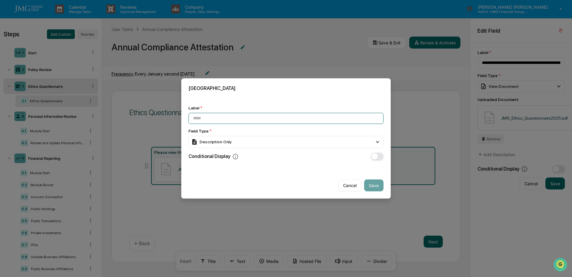
click at [201, 116] on input at bounding box center [286, 118] width 195 height 11
paste input "**********"
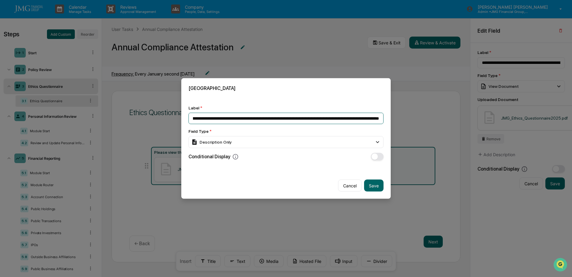
type input "**********"
click at [242, 128] on div "**********" at bounding box center [286, 132] width 195 height 55
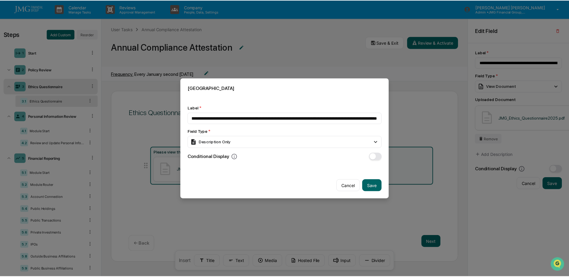
scroll to position [0, 0]
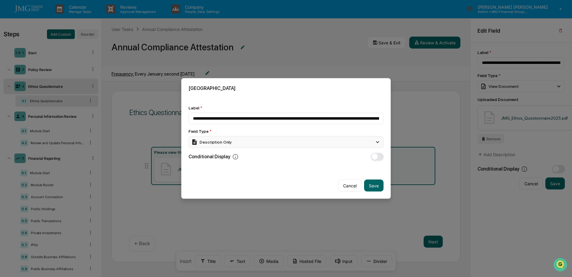
click at [244, 142] on div "Description Only" at bounding box center [286, 142] width 195 height 12
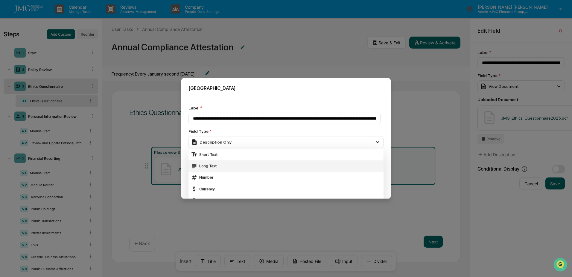
click at [220, 165] on div "Long Text" at bounding box center [286, 165] width 190 height 7
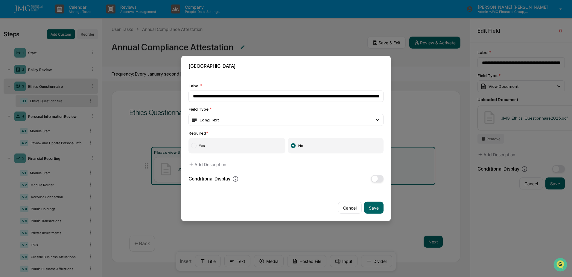
click at [222, 145] on label "Yes" at bounding box center [237, 146] width 97 height 16
click at [218, 167] on button "Add Description" at bounding box center [208, 164] width 38 height 12
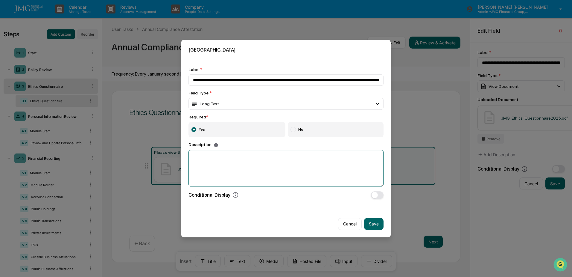
click at [213, 156] on textarea at bounding box center [286, 168] width 195 height 37
paste textarea "**********"
type textarea "**********"
click at [369, 224] on button "Save" at bounding box center [373, 224] width 19 height 12
type input "**********"
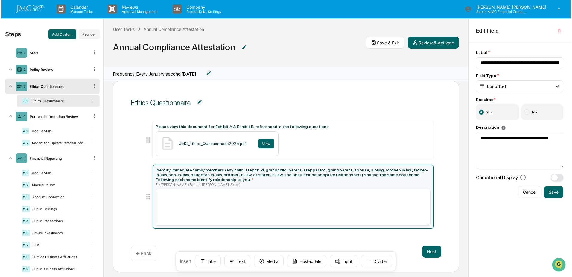
scroll to position [14, 0]
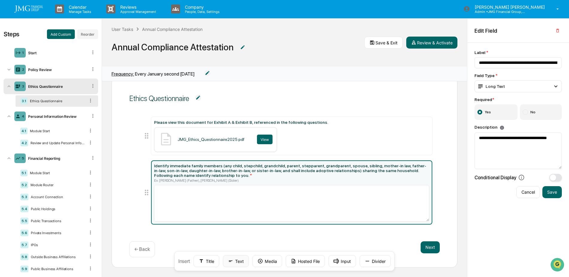
click at [235, 261] on button "Text" at bounding box center [236, 261] width 26 height 12
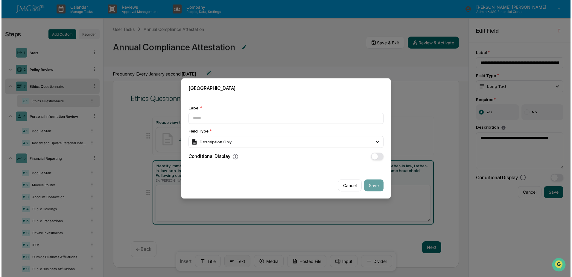
scroll to position [14, 0]
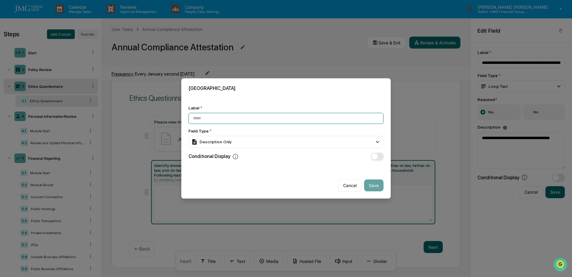
click at [200, 116] on input at bounding box center [286, 118] width 195 height 11
paste input "**********"
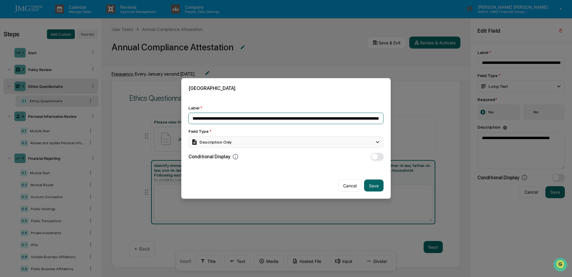
type input "**********"
click at [233, 139] on div "Description Only" at bounding box center [286, 142] width 195 height 12
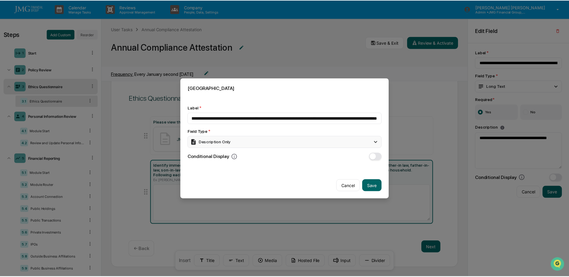
scroll to position [0, 0]
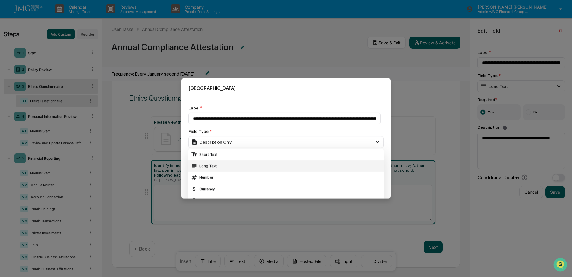
click at [227, 161] on div "Long Text" at bounding box center [286, 165] width 195 height 11
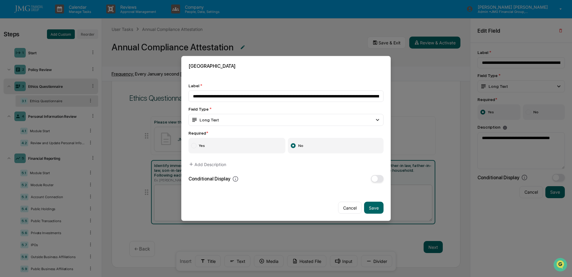
click at [372, 204] on button "Save" at bounding box center [373, 207] width 19 height 12
type input "**********"
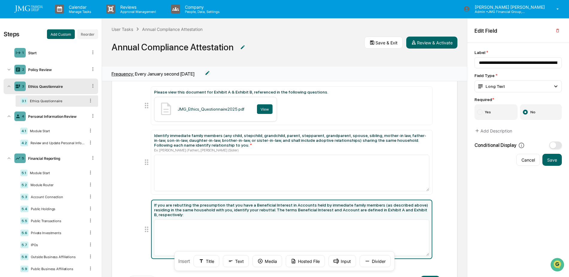
scroll to position [74, 0]
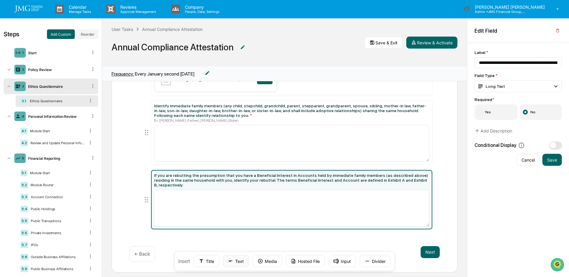
click at [231, 261] on icon at bounding box center [231, 260] width 4 height 1
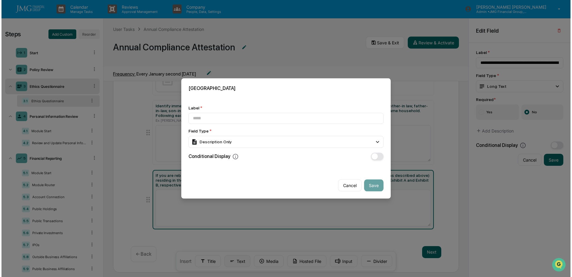
scroll to position [74, 0]
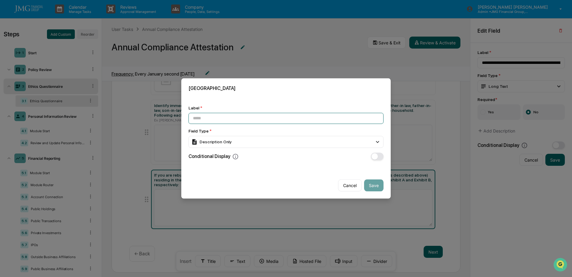
click at [215, 121] on input at bounding box center [286, 118] width 195 height 11
paste input "**********"
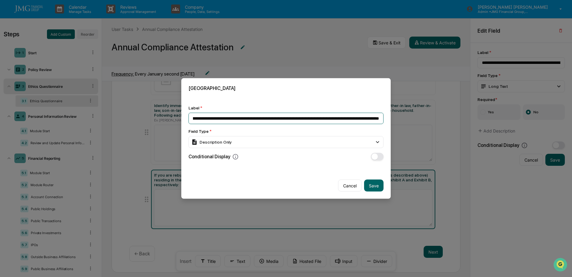
click at [379, 118] on input "**********" at bounding box center [286, 118] width 195 height 11
type input "**********"
click at [231, 143] on div "Description Only" at bounding box center [286, 142] width 195 height 12
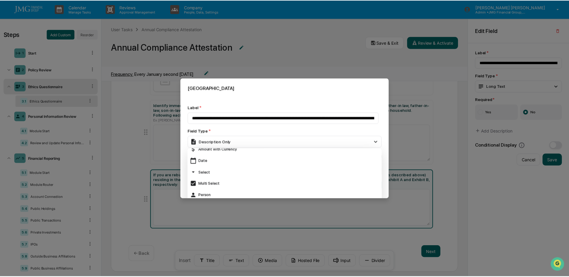
scroll to position [60, 0]
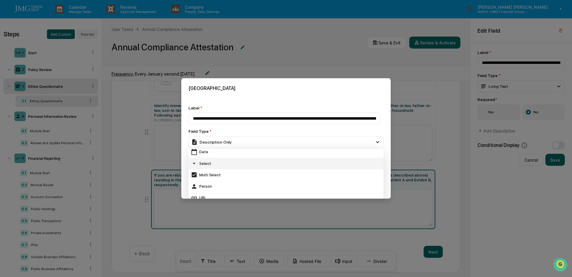
click at [210, 162] on div "Select" at bounding box center [286, 163] width 190 height 7
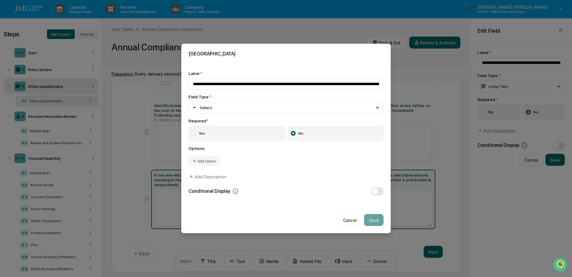
click at [235, 134] on label "Yes" at bounding box center [237, 133] width 97 height 16
click at [216, 162] on button "Add Option" at bounding box center [204, 161] width 31 height 10
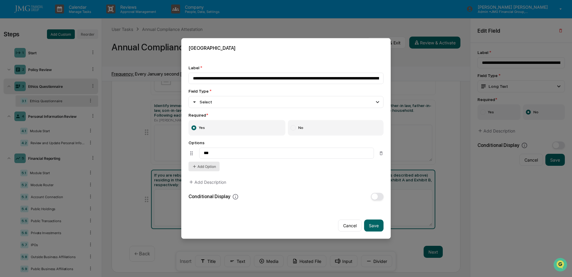
type input "***"
click at [196, 169] on button "Add Option" at bounding box center [204, 167] width 31 height 10
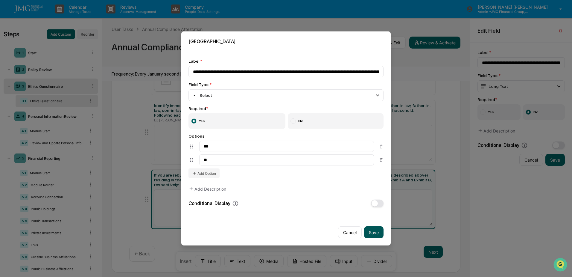
type input "**"
click at [374, 233] on button "Save" at bounding box center [373, 232] width 19 height 12
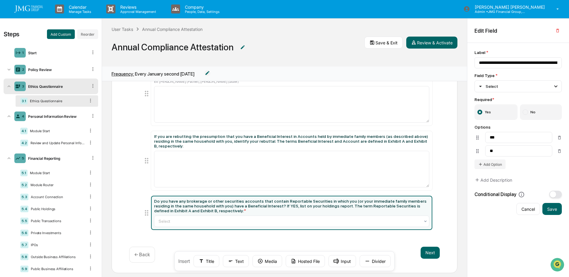
scroll to position [113, 0]
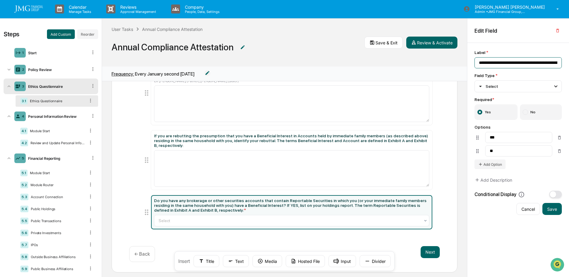
click at [549, 61] on input "**********" at bounding box center [518, 62] width 87 height 11
click at [553, 211] on button "Save" at bounding box center [552, 209] width 19 height 12
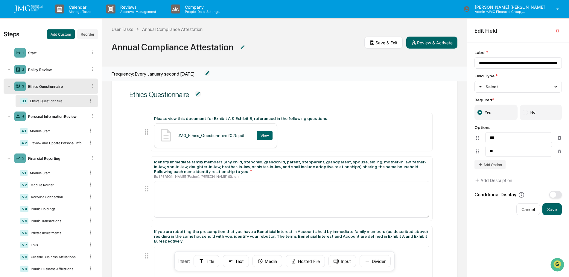
scroll to position [0, 0]
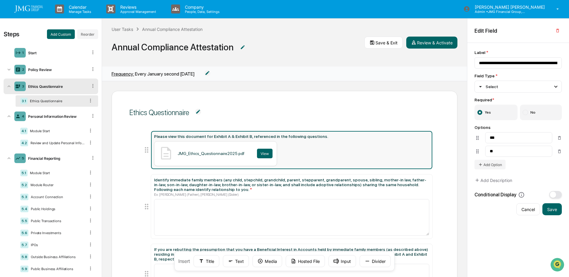
click at [404, 143] on div "JMG_Ethics_Questionnaire2025.pdf View" at bounding box center [291, 153] width 275 height 25
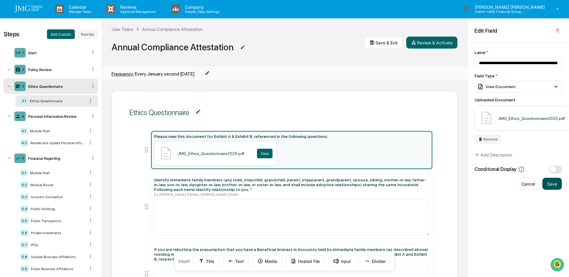
click at [553, 186] on button "Save" at bounding box center [552, 184] width 19 height 12
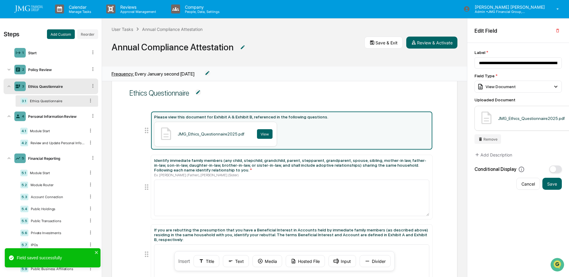
scroll to position [30, 0]
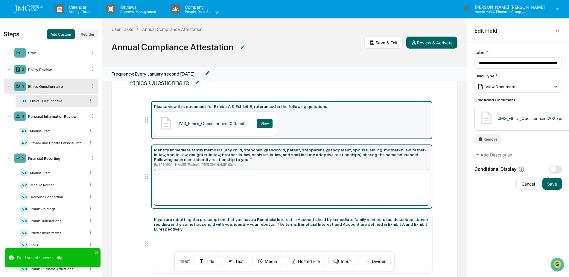
click at [404, 186] on textarea at bounding box center [291, 187] width 275 height 37
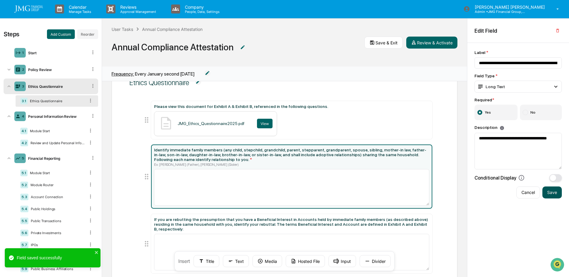
click at [552, 190] on button "Save" at bounding box center [552, 192] width 19 height 12
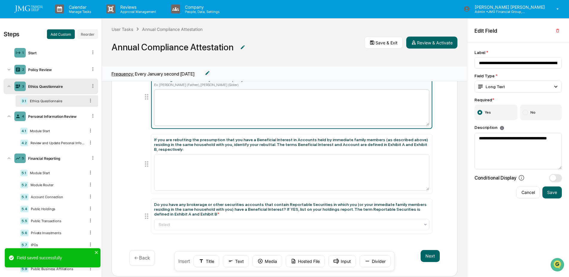
scroll to position [113, 0]
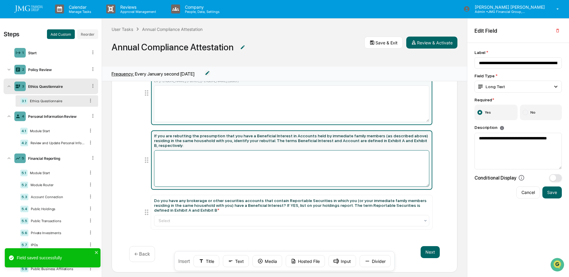
click at [412, 165] on textarea at bounding box center [291, 168] width 275 height 37
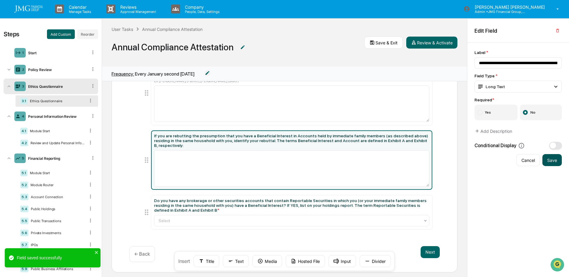
click at [558, 163] on button "Save" at bounding box center [552, 160] width 19 height 12
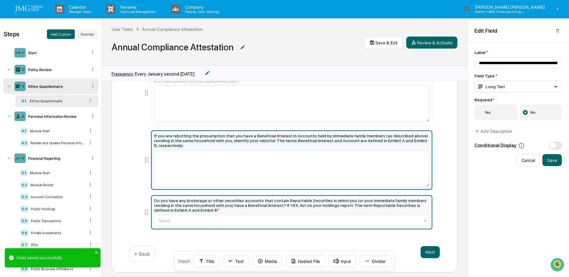
click at [425, 199] on div "Do you have any brokerage or other securities accounts that contain Reportable …" at bounding box center [291, 205] width 275 height 14
type input "**********"
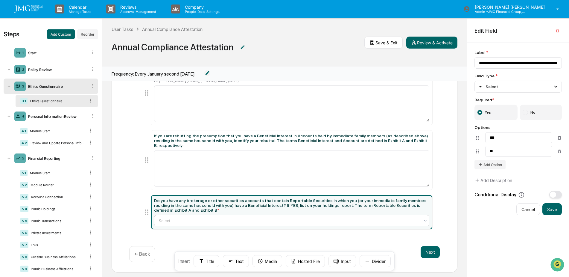
click at [419, 216] on div "Select" at bounding box center [290, 220] width 268 height 8
click at [439, 186] on div "Ethics Questionnaire Please view this document for Exhibit A & Exhibit B, refer…" at bounding box center [285, 124] width 346 height 295
click at [237, 258] on button "Text" at bounding box center [236, 261] width 26 height 12
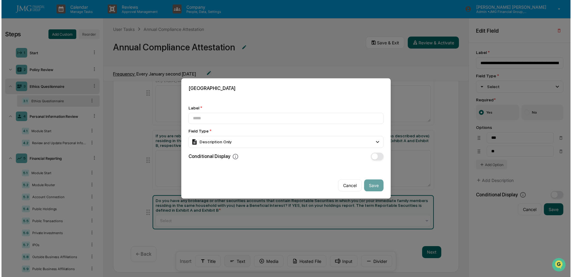
scroll to position [114, 0]
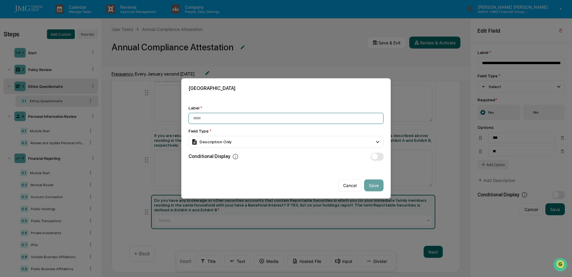
click at [205, 115] on input at bounding box center [286, 118] width 195 height 11
paste input "**********"
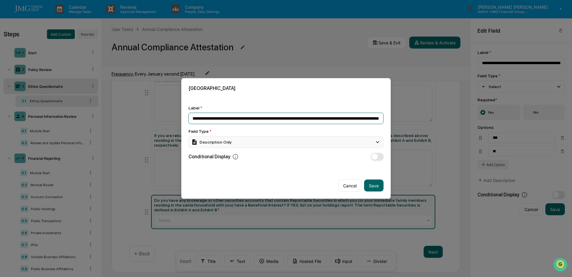
type input "**********"
click at [226, 139] on div "Description Only" at bounding box center [211, 142] width 40 height 7
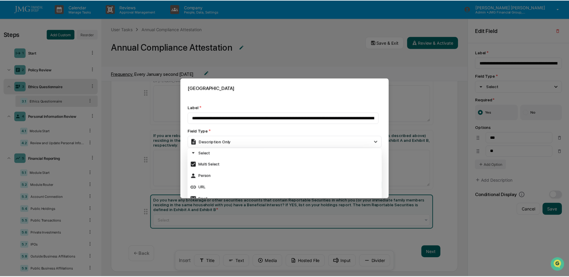
scroll to position [40, 0]
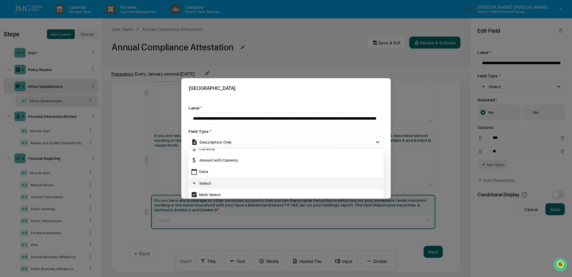
click at [221, 180] on div "Select" at bounding box center [286, 183] width 190 height 7
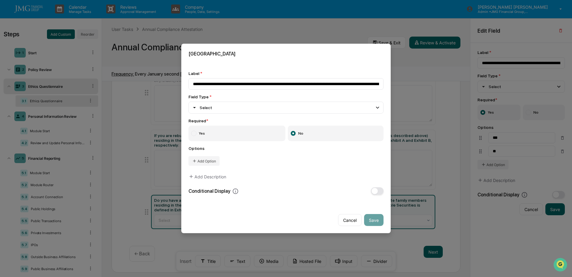
click at [202, 133] on label "Yes" at bounding box center [237, 133] width 97 height 16
click at [212, 158] on button "Add Option" at bounding box center [204, 161] width 31 height 10
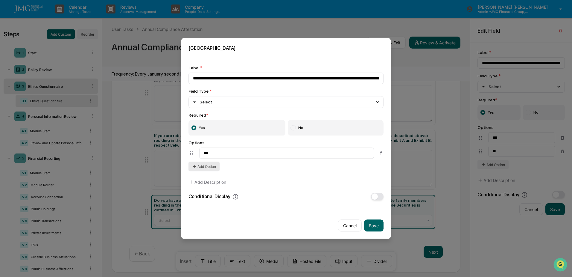
type input "***"
click at [211, 165] on button "Add Option" at bounding box center [204, 167] width 31 height 10
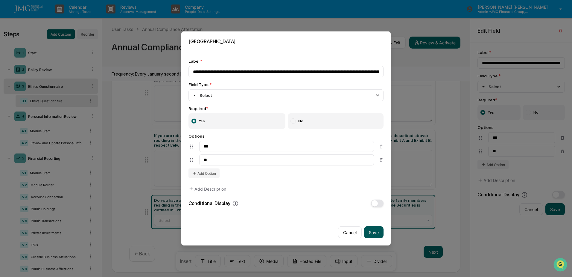
type input "**"
click at [373, 231] on button "Save" at bounding box center [373, 232] width 19 height 12
type input "**********"
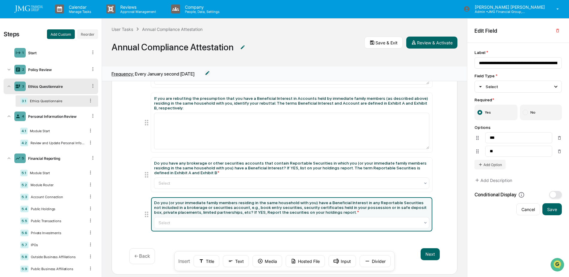
scroll to position [153, 0]
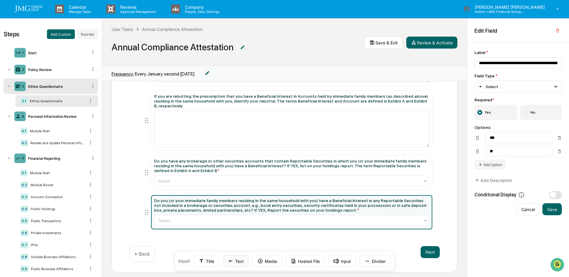
click at [234, 260] on button "Text" at bounding box center [236, 261] width 26 height 12
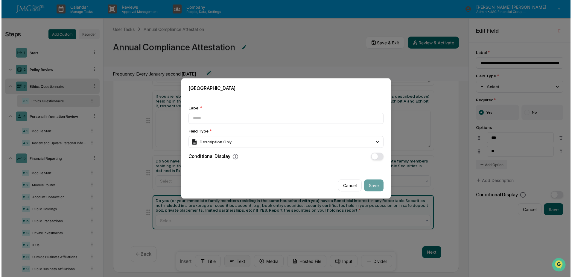
scroll to position [153, 0]
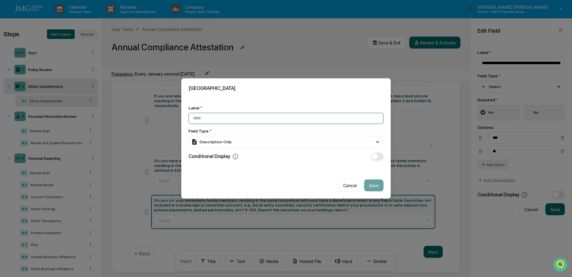
click at [216, 118] on input at bounding box center [286, 118] width 195 height 11
paste input "**********"
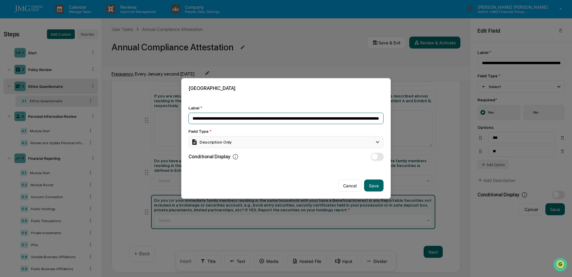
type input "**********"
click at [281, 140] on div "Description Only" at bounding box center [286, 142] width 195 height 12
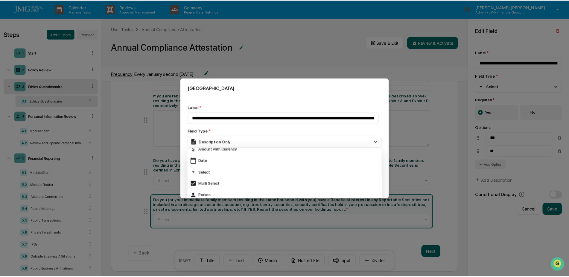
scroll to position [60, 0]
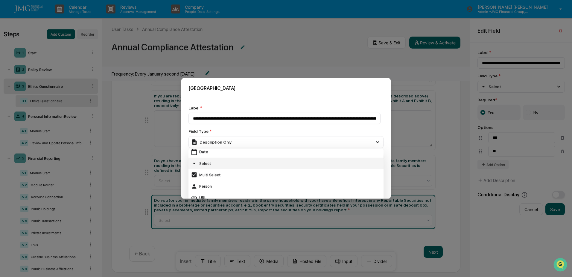
click at [238, 163] on div "Select" at bounding box center [286, 163] width 190 height 7
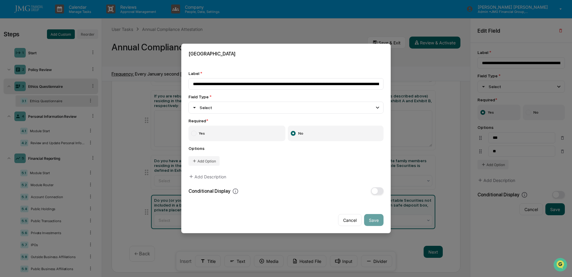
click at [234, 135] on label "Yes" at bounding box center [237, 133] width 97 height 16
click at [212, 157] on button "Add Option" at bounding box center [204, 161] width 31 height 10
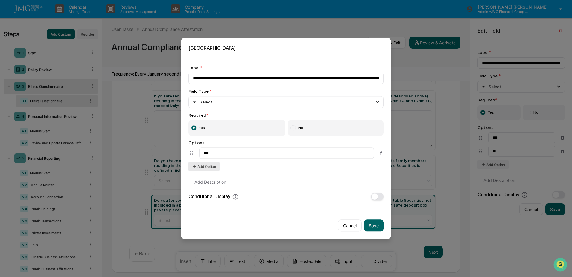
type input "***"
click at [218, 166] on button "Add Option" at bounding box center [204, 167] width 31 height 10
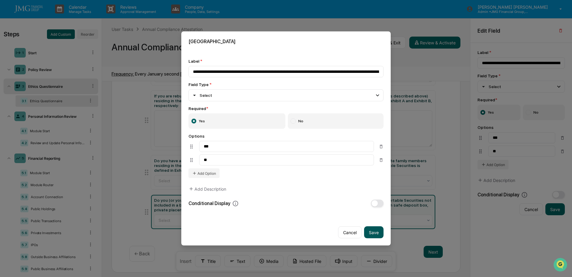
type input "**"
click at [372, 228] on button "Save" at bounding box center [373, 232] width 19 height 12
type input "**********"
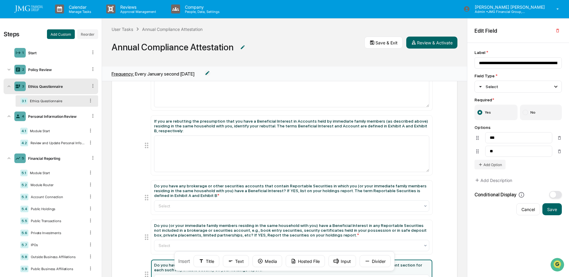
scroll to position [188, 0]
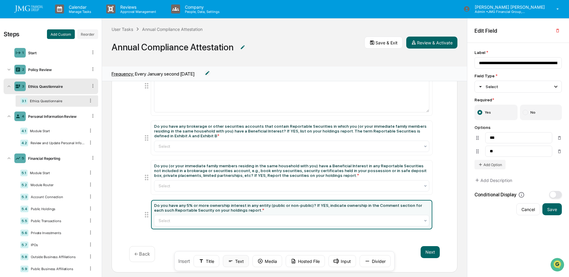
click at [240, 260] on button "Text" at bounding box center [236, 261] width 26 height 12
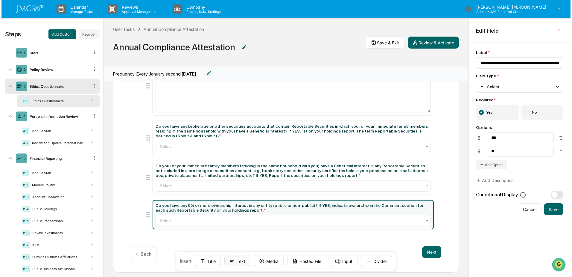
scroll to position [188, 0]
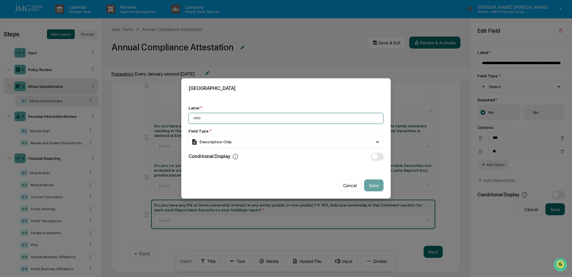
drag, startPoint x: 198, startPoint y: 115, endPoint x: 205, endPoint y: 116, distance: 6.4
click at [198, 115] on input at bounding box center [286, 118] width 195 height 11
paste input "**********"
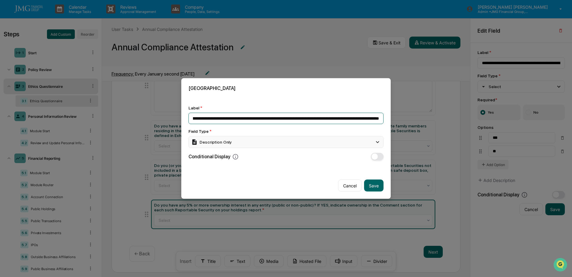
type input "**********"
click at [231, 140] on div "Description Only" at bounding box center [286, 142] width 195 height 12
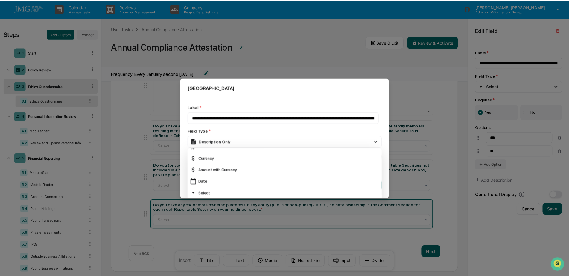
scroll to position [60, 0]
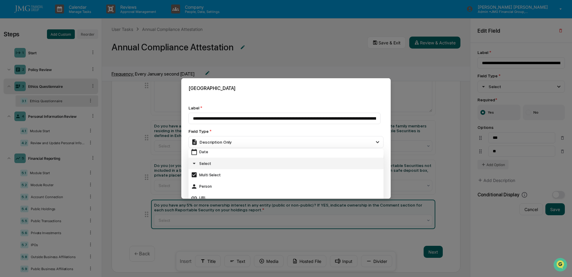
click at [218, 163] on div "Select" at bounding box center [286, 163] width 190 height 7
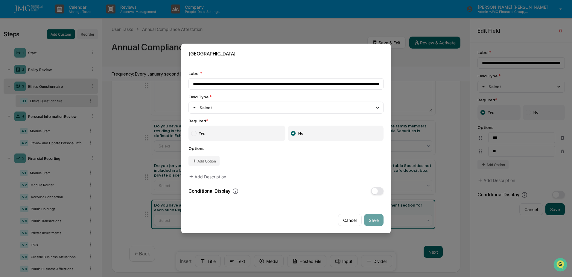
click at [224, 134] on label "Yes" at bounding box center [237, 133] width 97 height 16
click at [213, 160] on button "Add Option" at bounding box center [204, 161] width 31 height 10
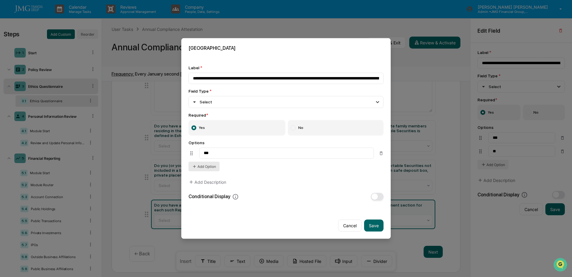
type input "***"
click at [215, 165] on button "Add Option" at bounding box center [204, 167] width 31 height 10
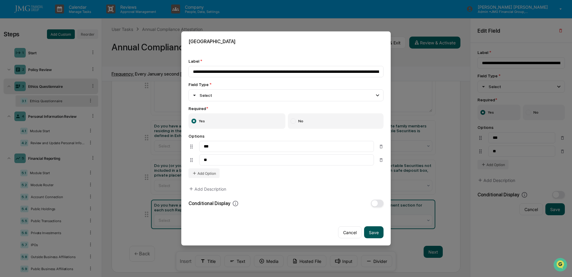
type input "**"
click at [374, 230] on button "Save" at bounding box center [373, 232] width 19 height 12
type input "**********"
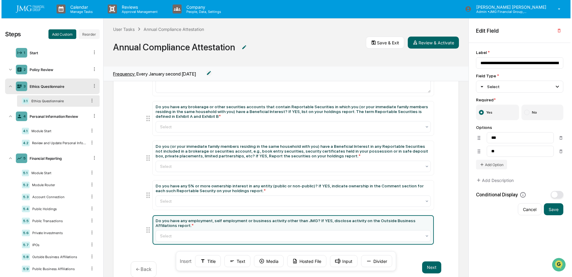
scroll to position [222, 0]
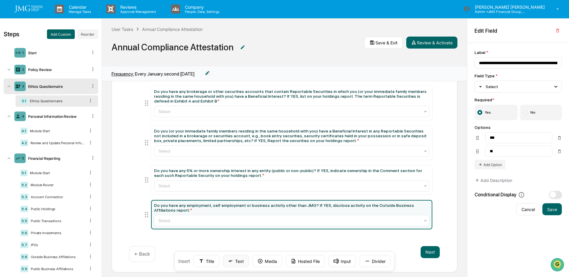
click at [231, 260] on icon at bounding box center [230, 260] width 5 height 5
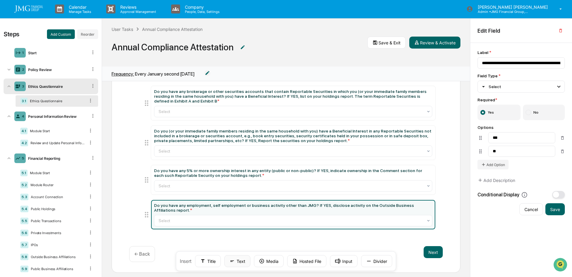
scroll to position [218, 0]
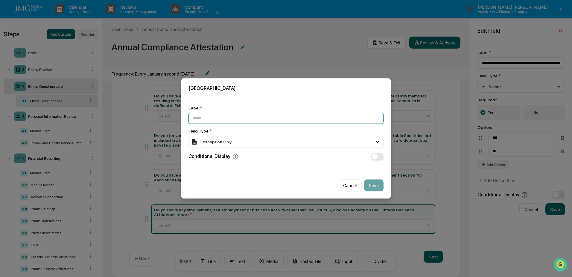
click at [223, 121] on input at bounding box center [286, 118] width 195 height 11
paste input "**********"
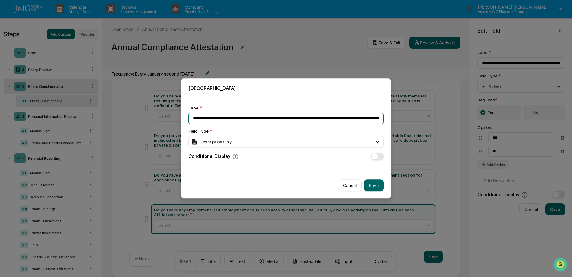
scroll to position [0, 642]
type input "**********"
click at [228, 143] on div "Description Only" at bounding box center [211, 142] width 40 height 7
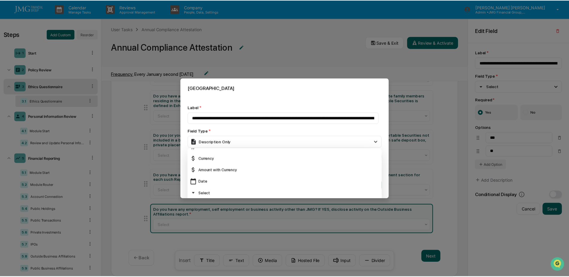
scroll to position [60, 0]
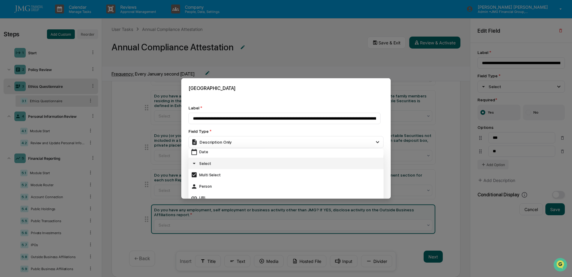
click at [218, 163] on div "Select" at bounding box center [286, 163] width 190 height 7
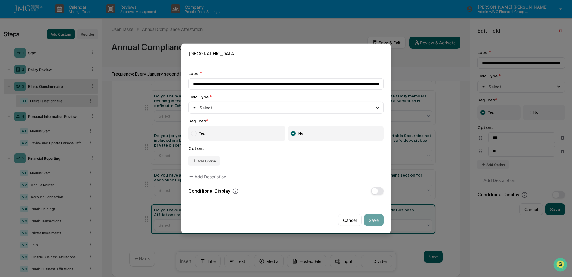
click at [222, 132] on label "Yes" at bounding box center [237, 133] width 97 height 16
click at [213, 161] on button "Add Option" at bounding box center [204, 161] width 31 height 10
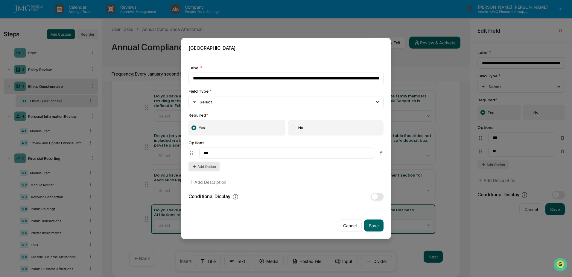
type input "***"
click at [215, 166] on button "Add Option" at bounding box center [204, 167] width 31 height 10
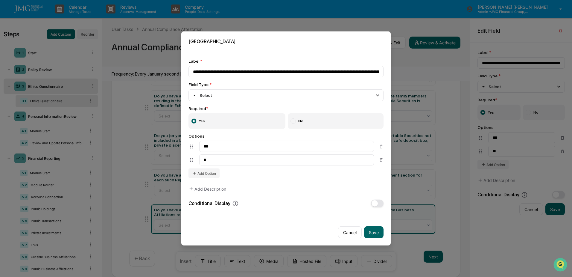
type input "**"
click at [373, 233] on button "Save" at bounding box center [373, 232] width 19 height 12
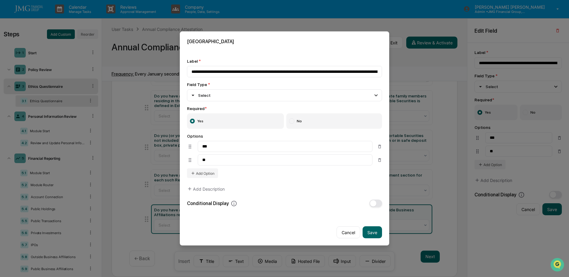
type input "**********"
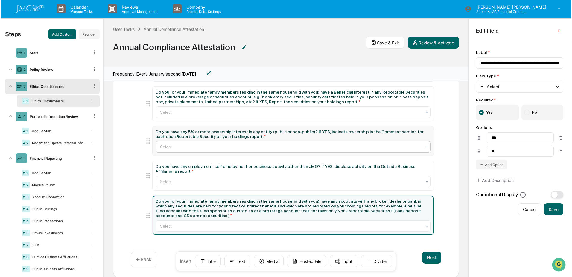
scroll to position [262, 0]
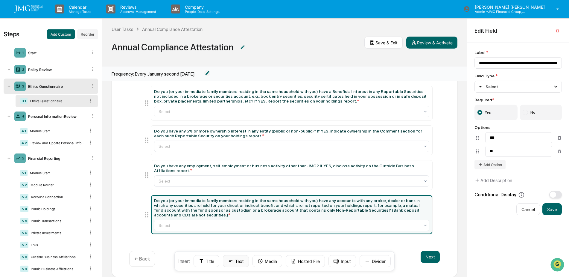
click at [241, 258] on button "Text" at bounding box center [236, 261] width 26 height 12
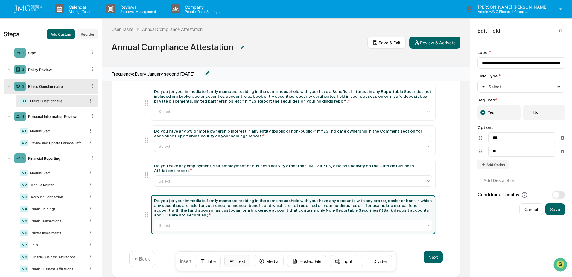
scroll to position [257, 0]
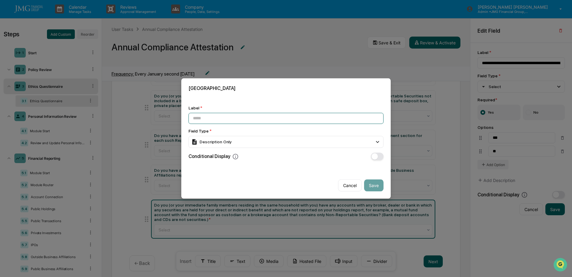
click at [227, 115] on input at bounding box center [286, 118] width 195 height 11
paste input "**********"
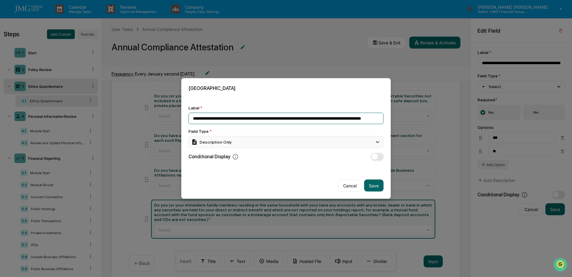
type input "**********"
click at [232, 139] on div "Description Only" at bounding box center [286, 142] width 195 height 12
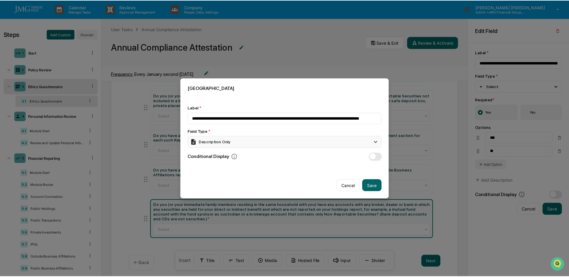
scroll to position [0, 0]
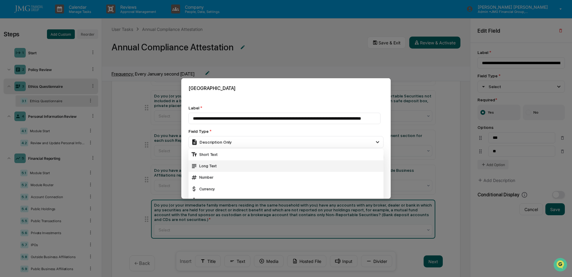
click at [221, 163] on div "Long Text" at bounding box center [286, 165] width 190 height 7
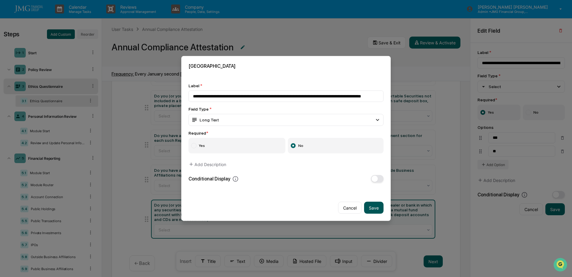
click at [374, 207] on button "Save" at bounding box center [373, 207] width 19 height 12
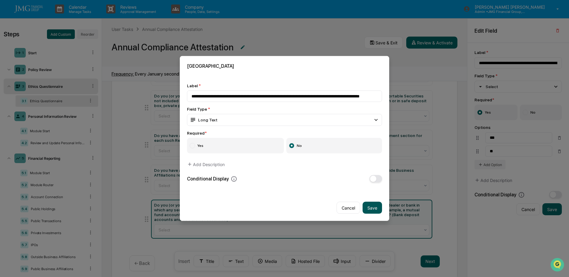
type input "**********"
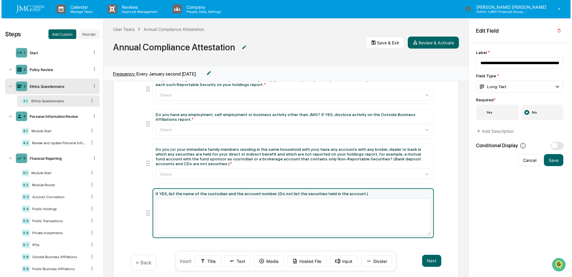
scroll to position [317, 0]
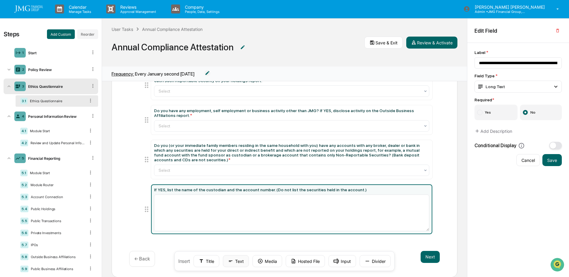
click at [235, 259] on button "Text" at bounding box center [236, 261] width 26 height 12
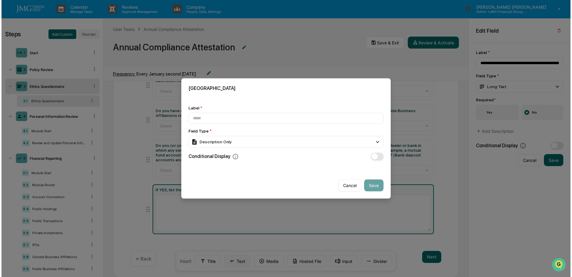
scroll to position [313, 0]
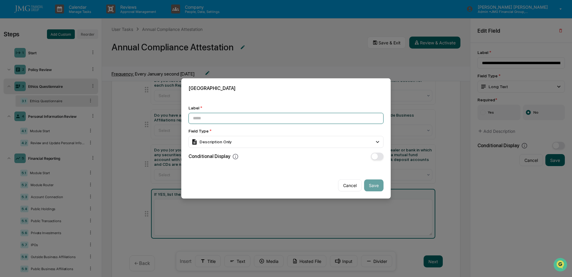
click at [211, 117] on input at bounding box center [286, 118] width 195 height 11
paste input "**********"
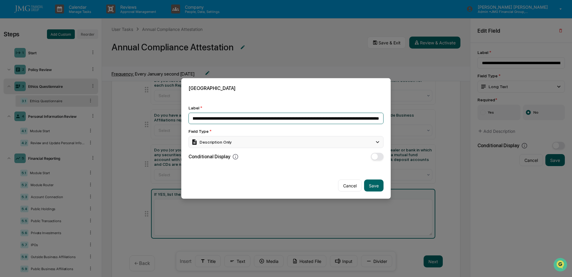
type input "**********"
click at [268, 138] on div "Description Only" at bounding box center [286, 142] width 195 height 12
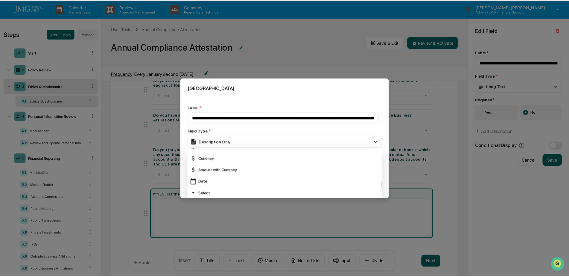
scroll to position [60, 0]
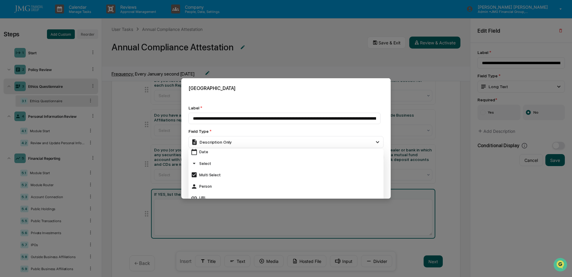
click at [228, 162] on div "Select" at bounding box center [286, 163] width 190 height 7
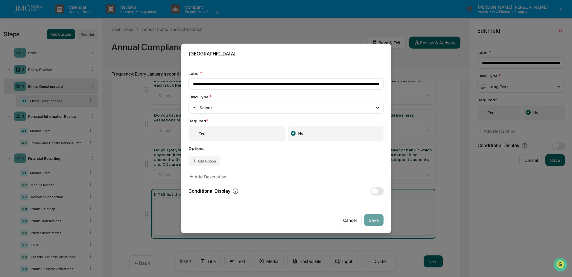
click at [226, 134] on label "Yes" at bounding box center [237, 133] width 97 height 16
click at [215, 161] on button "Add Option" at bounding box center [204, 161] width 31 height 10
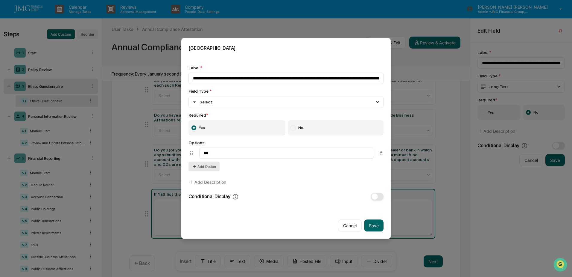
type input "***"
click at [211, 166] on button "Add Option" at bounding box center [204, 167] width 31 height 10
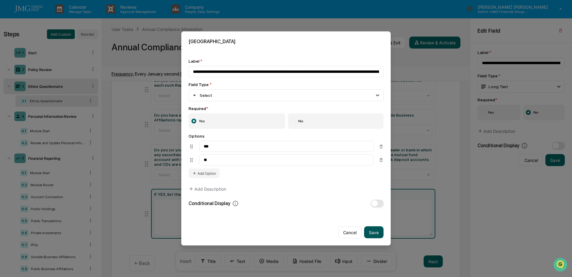
type input "**"
click at [370, 232] on button "Save" at bounding box center [373, 232] width 19 height 12
type input "**********"
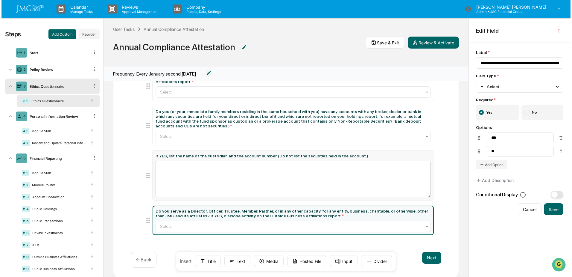
scroll to position [352, 0]
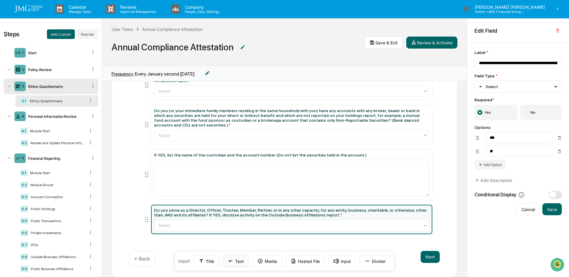
click at [243, 260] on button "Text" at bounding box center [236, 261] width 26 height 12
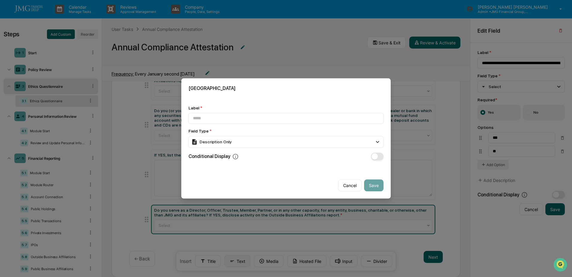
scroll to position [347, 0]
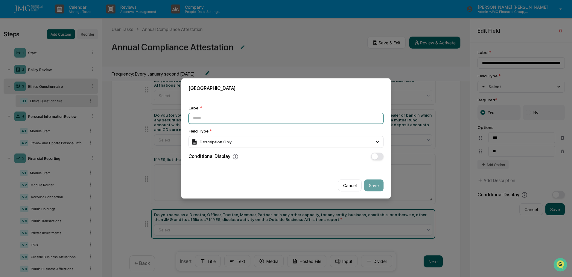
click at [210, 120] on input at bounding box center [286, 118] width 195 height 11
paste input "**********"
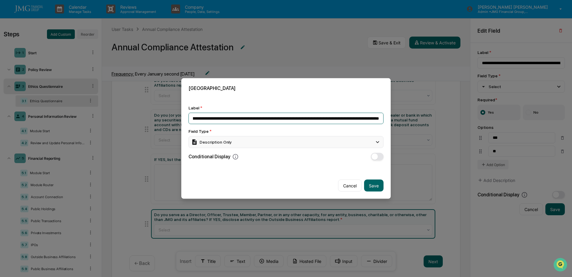
type input "**********"
click at [229, 143] on div "Description Only" at bounding box center [211, 142] width 40 height 7
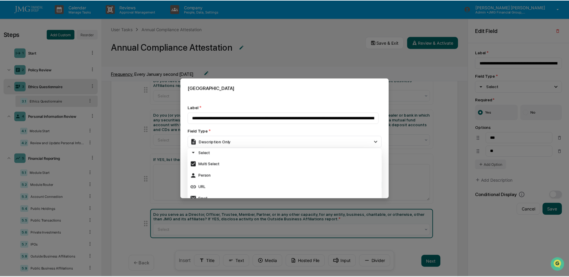
scroll to position [60, 0]
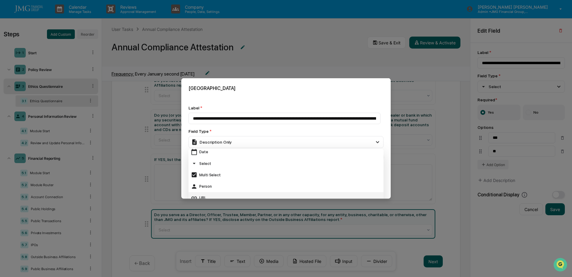
click at [222, 163] on div "Select" at bounding box center [286, 163] width 190 height 7
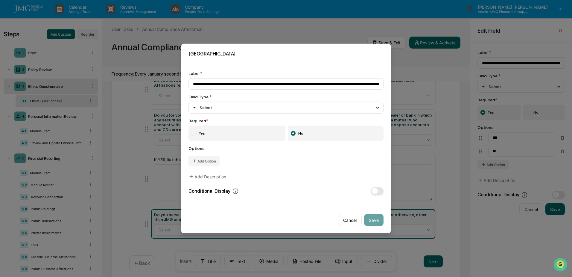
click at [201, 135] on label "Yes" at bounding box center [237, 133] width 97 height 16
click at [214, 162] on button "Add Option" at bounding box center [204, 161] width 31 height 10
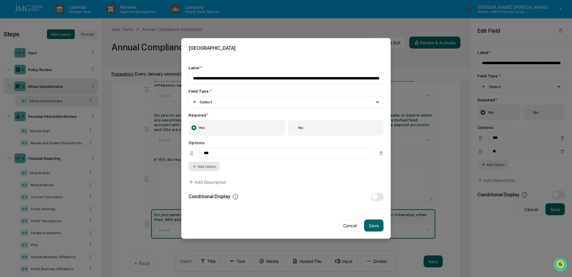
type input "***"
click at [214, 166] on button "Add Option" at bounding box center [204, 167] width 31 height 10
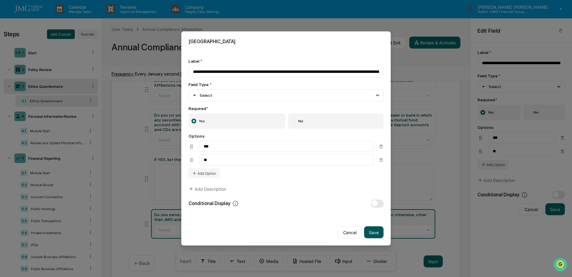
type input "**"
click at [378, 228] on button "Save" at bounding box center [373, 232] width 19 height 12
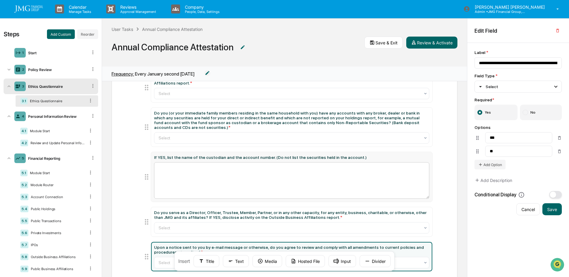
scroll to position [386, 0]
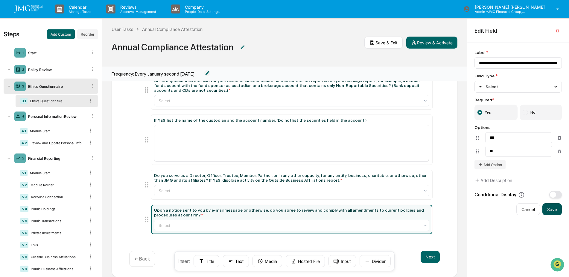
click at [554, 207] on button "Save" at bounding box center [552, 209] width 19 height 12
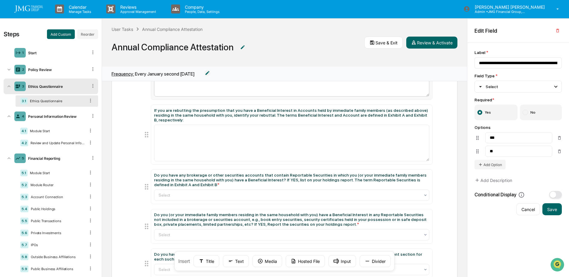
scroll to position [150, 0]
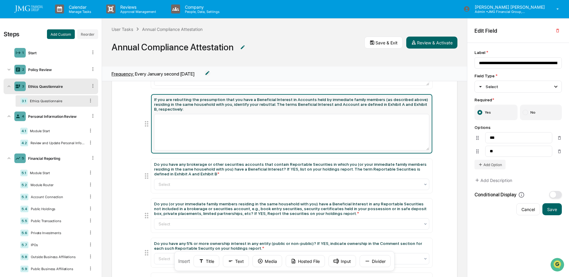
click at [310, 103] on div "If you are rebutting the presumption that you have a Beneficial Interest in Acc…" at bounding box center [291, 104] width 275 height 14
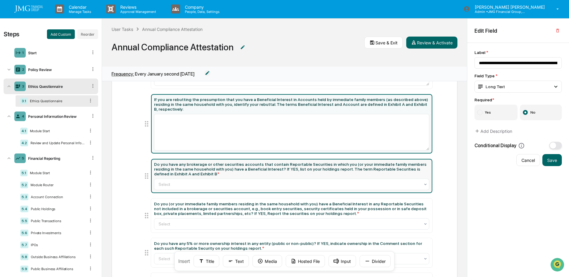
click at [360, 163] on div "Do you have any brokerage or other securities accounts that contain Reportable …" at bounding box center [291, 169] width 275 height 14
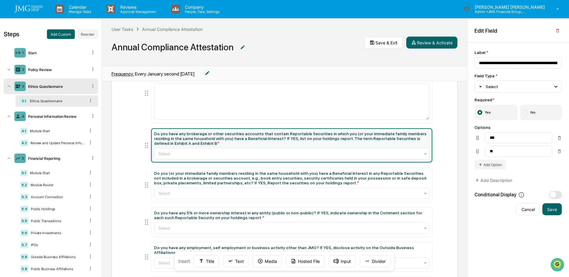
scroll to position [210, 0]
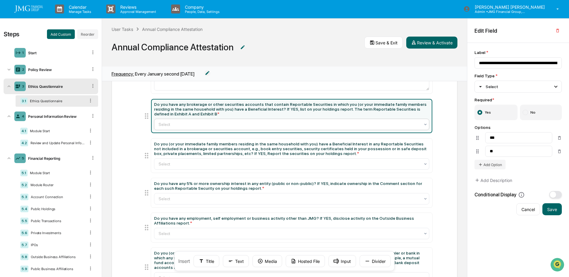
click at [423, 122] on icon at bounding box center [425, 124] width 5 height 5
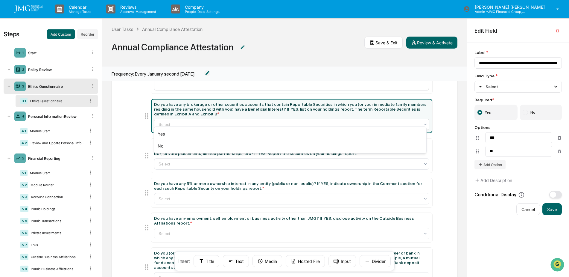
click at [439, 109] on div "Ethics Questionnaire Please view this document for Exhibit A & Exhibit B, refer…" at bounding box center [285, 167] width 346 height 573
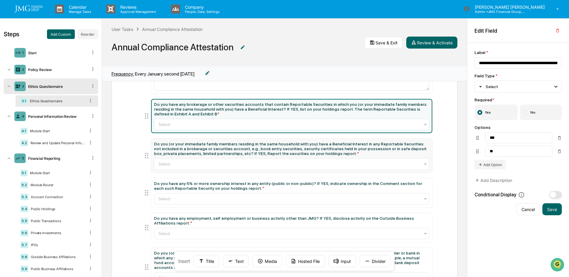
scroll to position [239, 0]
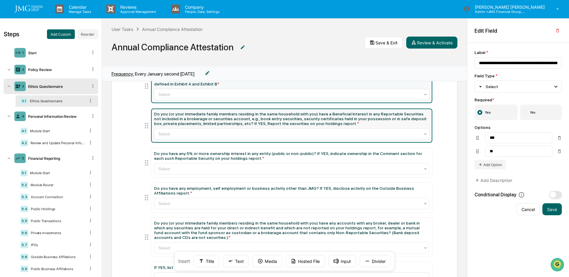
click at [348, 114] on div "Do you (or your immediate family members residing in the same household with yo…" at bounding box center [291, 118] width 275 height 14
click at [416, 131] on div at bounding box center [290, 134] width 262 height 6
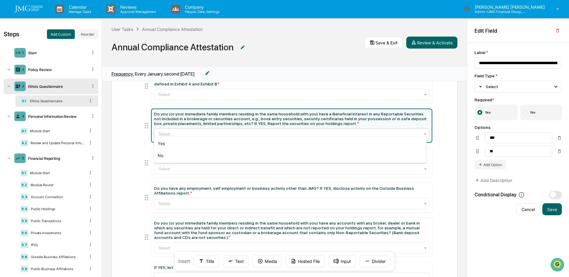
click at [439, 125] on div "Ethics Questionnaire Please view this document for Exhibit A & Exhibit B, refer…" at bounding box center [285, 137] width 346 height 573
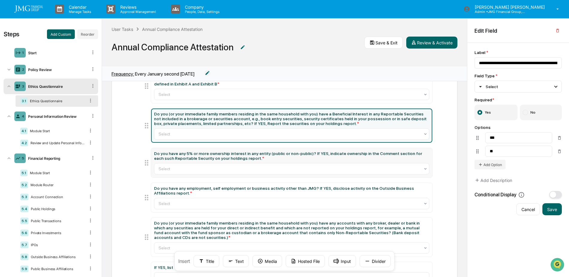
scroll to position [269, 0]
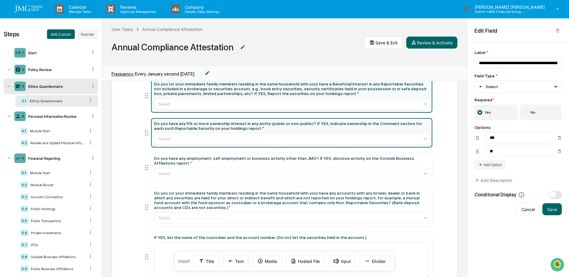
click at [329, 121] on div "Do you have any 5% or more ownership interest in any entity (public or non-publ…" at bounding box center [291, 126] width 275 height 10
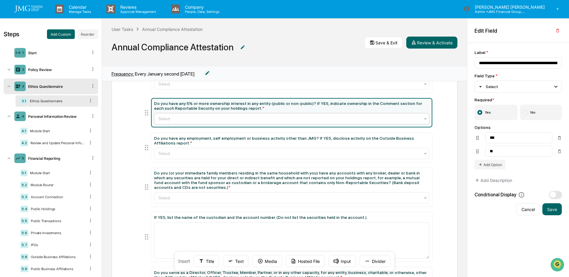
scroll to position [299, 0]
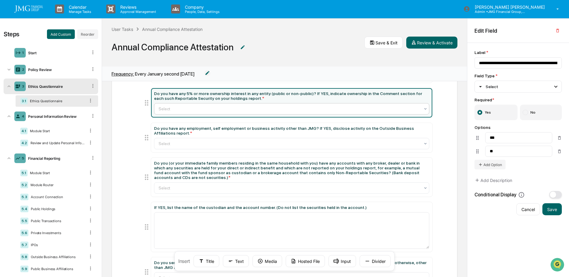
click at [420, 105] on div "Select" at bounding box center [290, 108] width 268 height 8
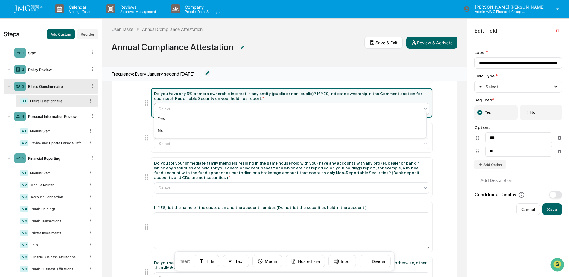
click at [439, 104] on div "Ethics Questionnaire Please view this document for Exhibit A & Exhibit B, refer…" at bounding box center [285, 77] width 346 height 573
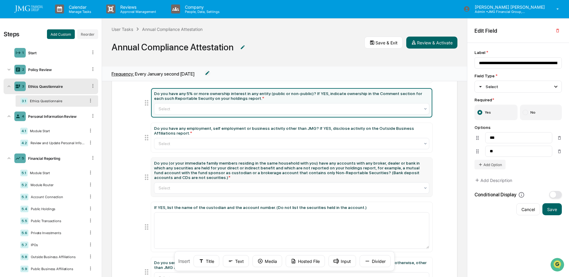
scroll to position [329, 0]
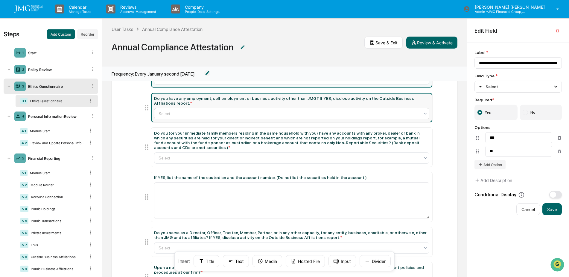
click at [423, 111] on icon at bounding box center [425, 113] width 5 height 5
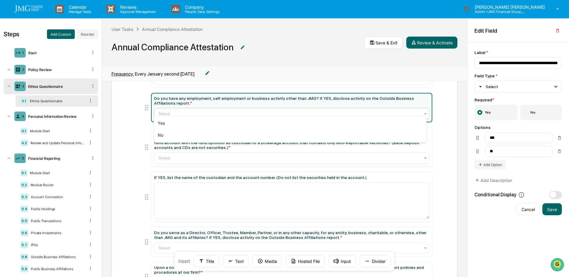
click at [435, 107] on div "Please view this document for Exhibit A & Exhibit B, referenced in the followin…" at bounding box center [284, 47] width 311 height 507
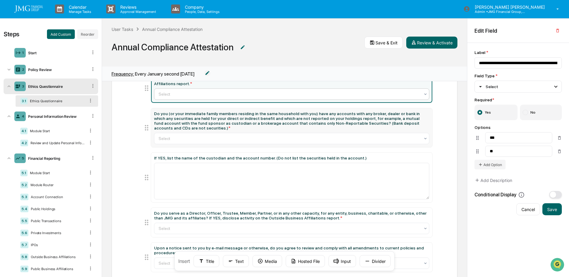
scroll to position [359, 0]
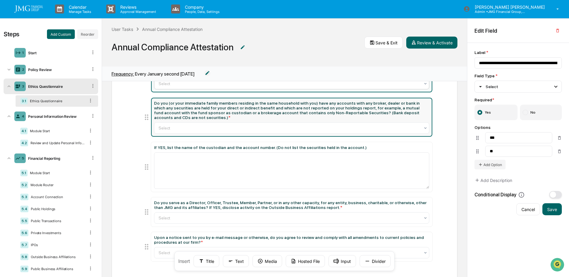
click at [389, 101] on div "Do you (or your immediate family members residing in the same household with yo…" at bounding box center [291, 110] width 275 height 19
click at [423, 125] on icon at bounding box center [425, 127] width 5 height 5
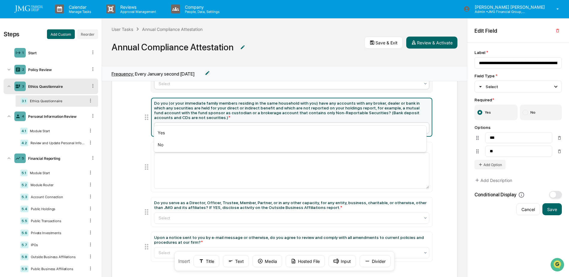
click at [439, 118] on div "Ethics Questionnaire Please view this document for Exhibit A & Exhibit B, refer…" at bounding box center [285, 17] width 346 height 573
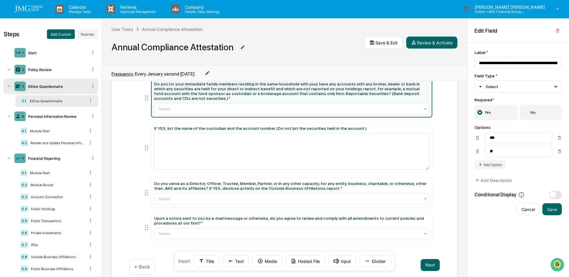
scroll to position [386, 0]
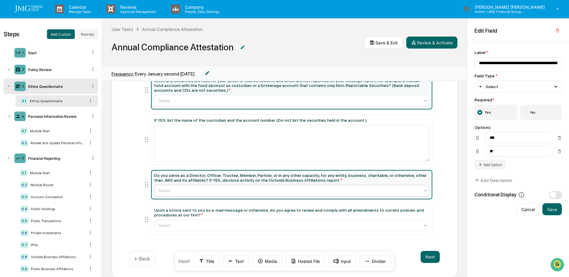
click at [414, 187] on div at bounding box center [290, 190] width 262 height 6
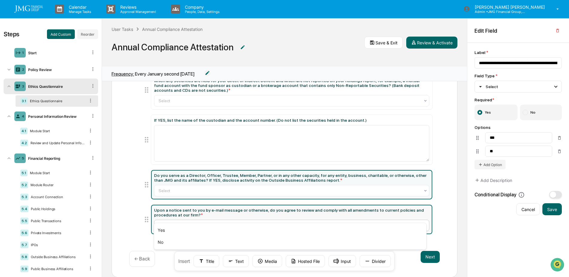
click at [407, 222] on div at bounding box center [290, 225] width 262 height 6
type input "**********"
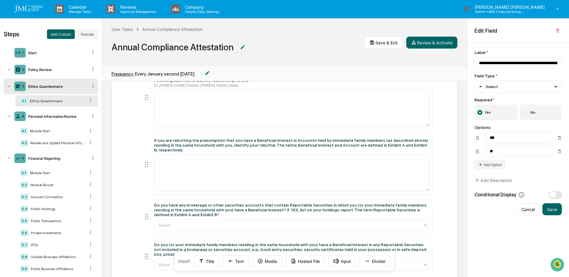
scroll to position [27, 0]
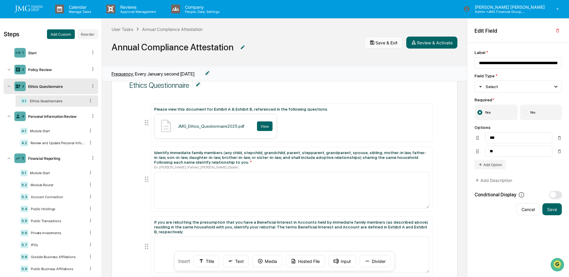
click at [378, 45] on button "Save & Exit" at bounding box center [384, 43] width 38 height 12
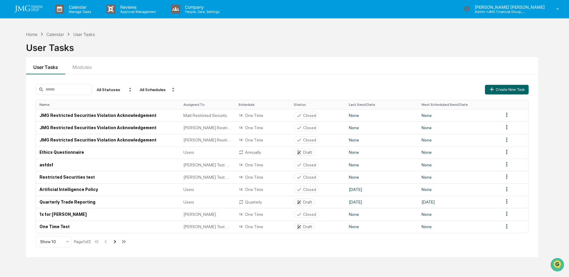
click at [116, 242] on icon at bounding box center [115, 241] width 7 height 7
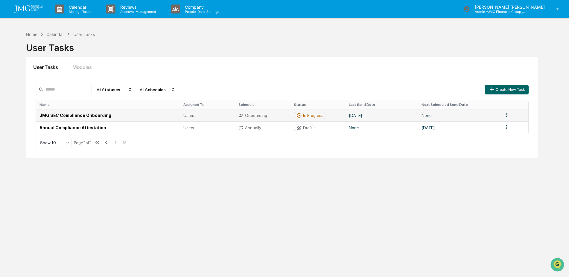
click at [103, 115] on td "JMG SEC Compliance Onboarding" at bounding box center [108, 115] width 144 height 12
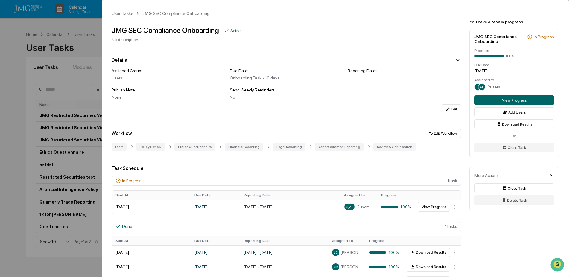
click at [83, 45] on div "User Tasks JMG SEC Compliance Onboarding JMG SEC Compliance Onboarding Active N…" at bounding box center [284, 138] width 569 height 277
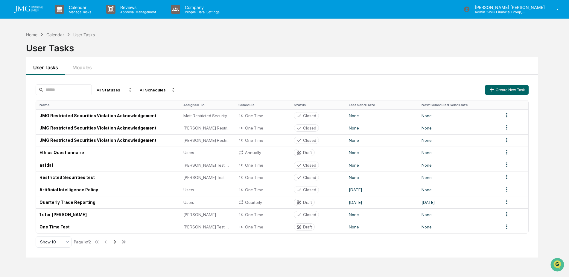
click at [116, 244] on icon at bounding box center [115, 241] width 7 height 7
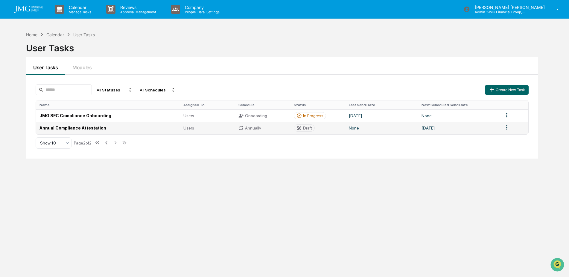
click at [93, 128] on td "Annual Compliance Attestation" at bounding box center [108, 128] width 144 height 12
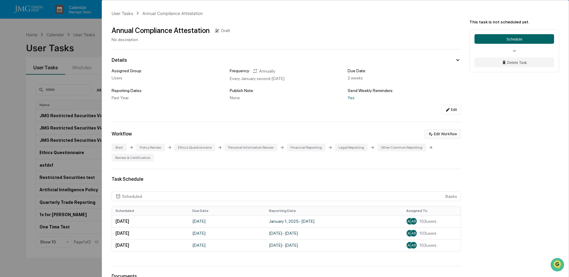
click at [440, 135] on button "Edit Workflow" at bounding box center [443, 134] width 37 height 10
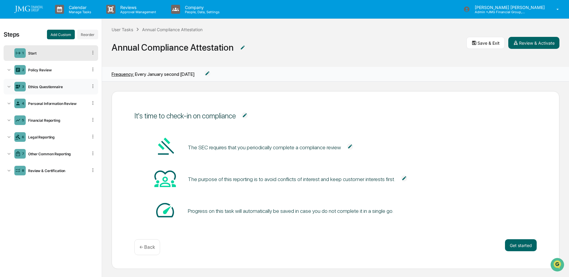
click at [45, 89] on div "3 Ethics Questionnaire" at bounding box center [51, 87] width 95 height 16
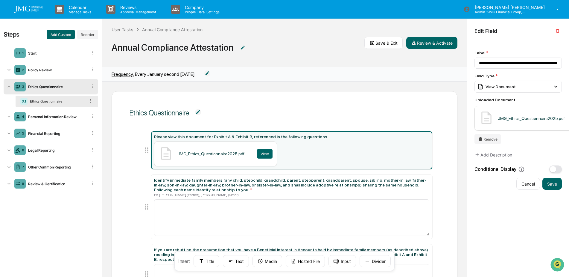
click at [52, 100] on div "Ethics Questionnaire" at bounding box center [57, 101] width 58 height 4
click at [262, 154] on div "View" at bounding box center [265, 154] width 16 height 10
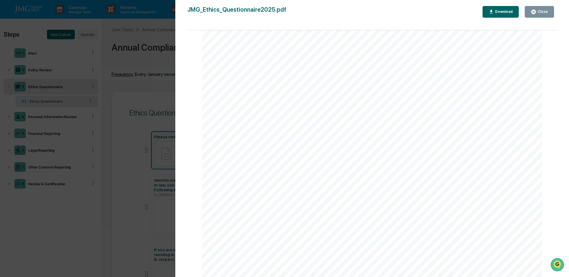
scroll to position [1587, 0]
click at [535, 12] on icon "button" at bounding box center [534, 12] width 6 height 6
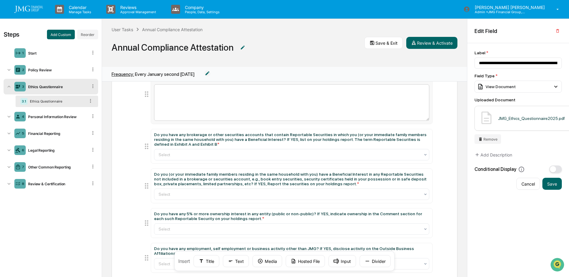
scroll to position [210, 0]
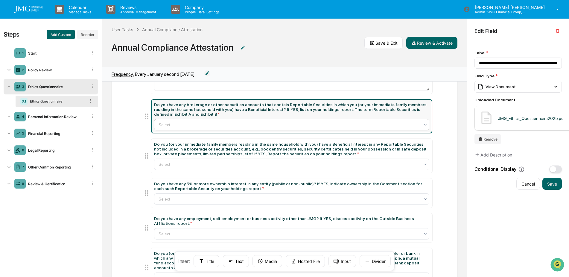
click at [202, 122] on div at bounding box center [290, 125] width 262 height 6
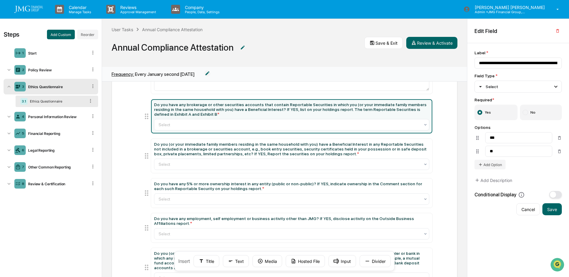
click at [130, 125] on div "Please view this document for Exhibit A & Exhibit B, referenced in the followin…" at bounding box center [284, 167] width 311 height 507
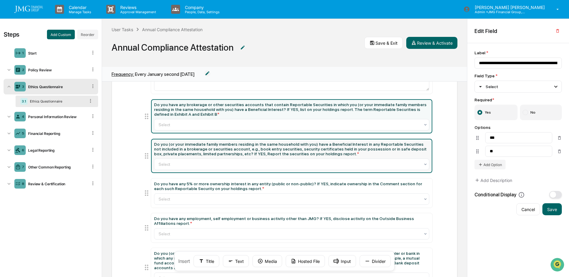
click at [350, 142] on div "Do you (or your immediate family members residing in the same household with yo…" at bounding box center [291, 149] width 275 height 14
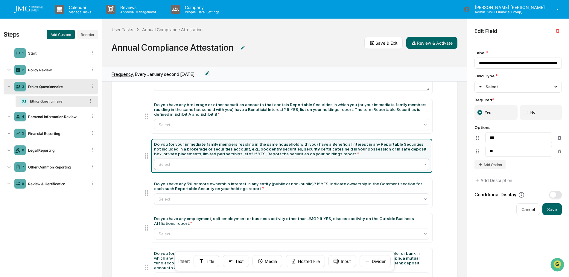
click at [239, 161] on div at bounding box center [290, 164] width 262 height 6
click at [110, 169] on div "Ethics Questionnaire Please view this document for Exhibit A & Exhibit B, refer…" at bounding box center [284, 178] width 365 height 195
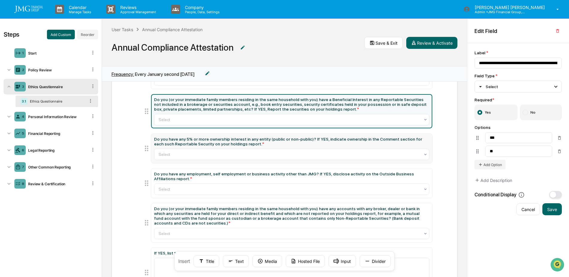
scroll to position [269, 0]
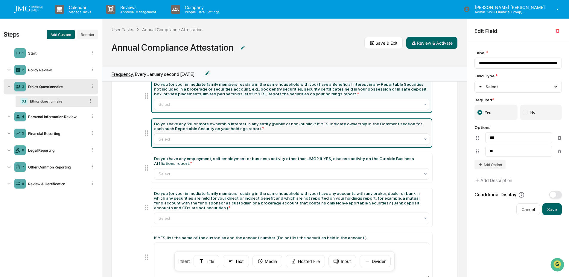
click at [292, 121] on div "Do you have any 5% or more ownership interest in any entity (public or non-publ…" at bounding box center [291, 126] width 275 height 10
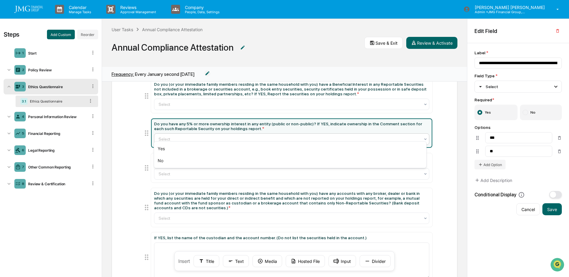
click at [333, 136] on div at bounding box center [290, 139] width 262 height 6
click at [117, 147] on div "Ethics Questionnaire Please view this document for Exhibit A & Exhibit B, refer…" at bounding box center [285, 108] width 346 height 573
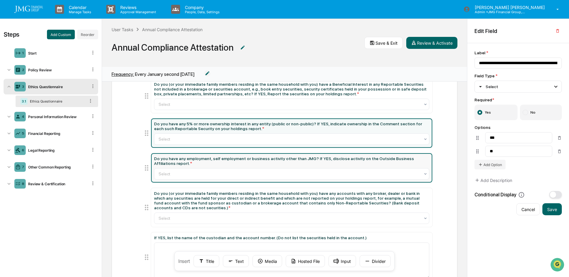
click at [205, 157] on div "Do you have any employment, self employment or business activity other than JMG…" at bounding box center [291, 161] width 275 height 10
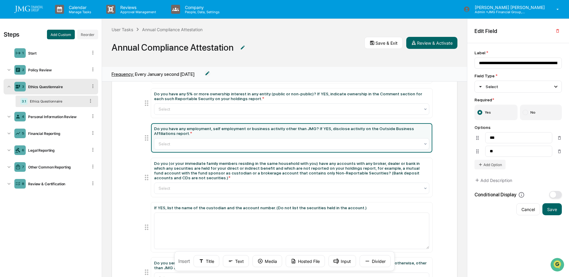
scroll to position [329, 0]
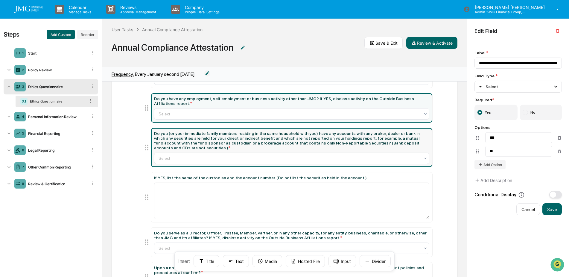
click at [194, 133] on div "Do you (or your immediate family members residing in the same household with yo…" at bounding box center [291, 140] width 275 height 19
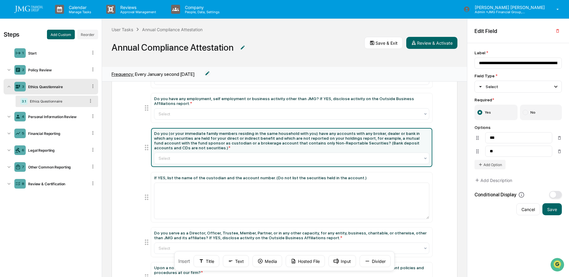
scroll to position [359, 0]
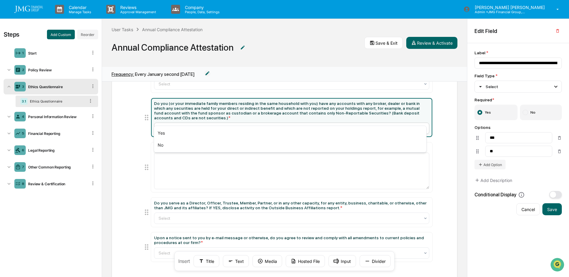
click at [257, 125] on div at bounding box center [290, 128] width 262 height 6
click at [116, 133] on div "Ethics Questionnaire Please view this document for Exhibit A & Exhibit B, refer…" at bounding box center [285, 18] width 346 height 573
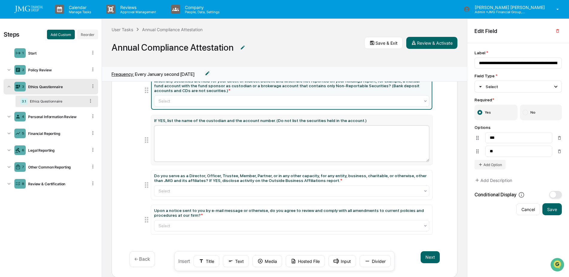
scroll to position [0, 0]
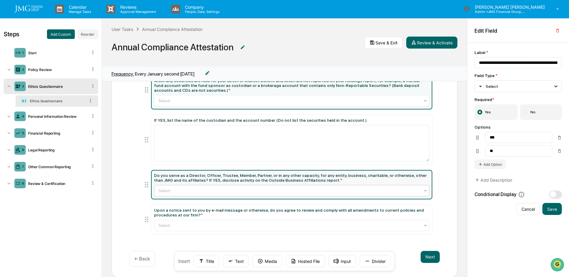
click at [248, 187] on div at bounding box center [290, 190] width 262 height 6
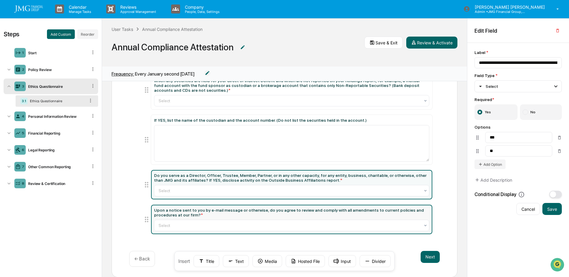
click at [207, 207] on div "Upon a notice sent to you by e-mail message or otherwise, do you agree to revie…" at bounding box center [291, 212] width 275 height 10
type input "**********"
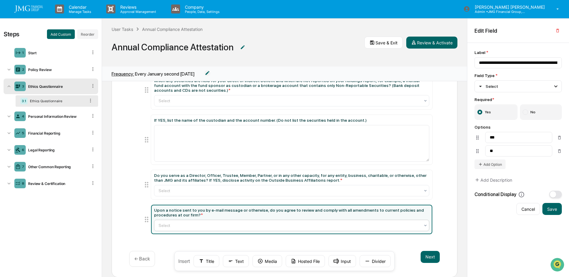
click at [200, 222] on div at bounding box center [290, 225] width 262 height 6
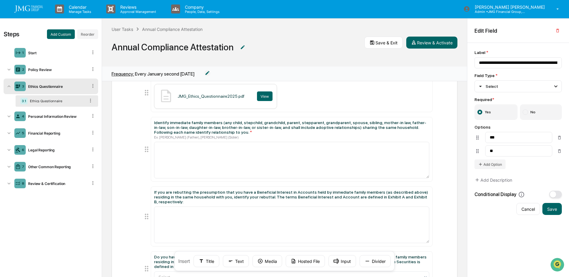
scroll to position [0, 0]
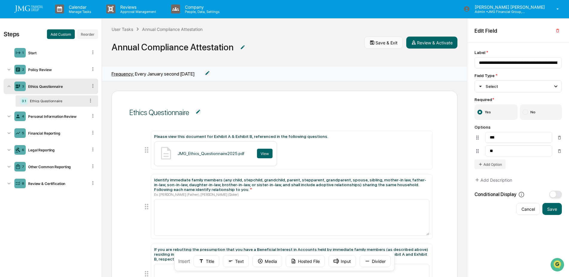
click at [376, 44] on button "Save & Exit" at bounding box center [384, 43] width 38 height 12
